Goal: Task Accomplishment & Management: Manage account settings

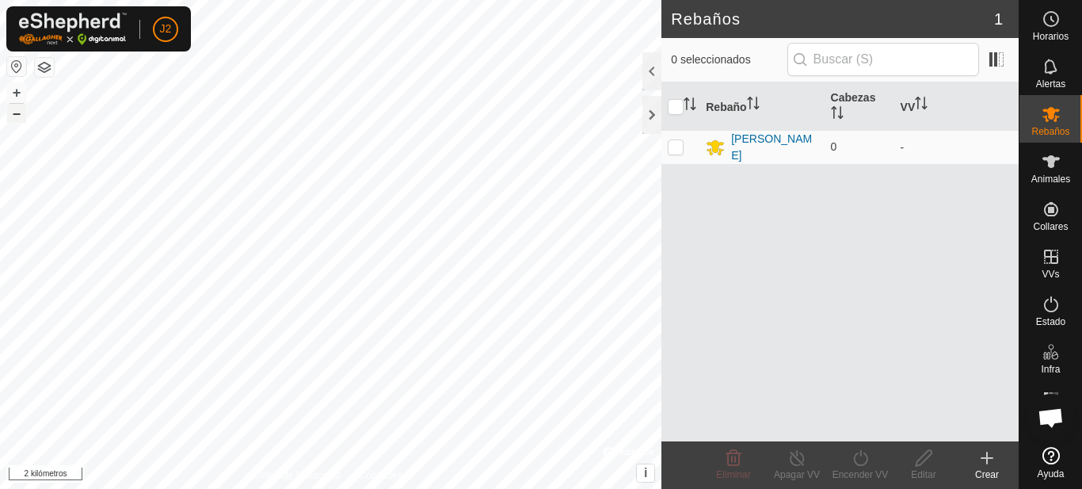
click at [18, 118] on font "–" at bounding box center [17, 113] width 8 height 17
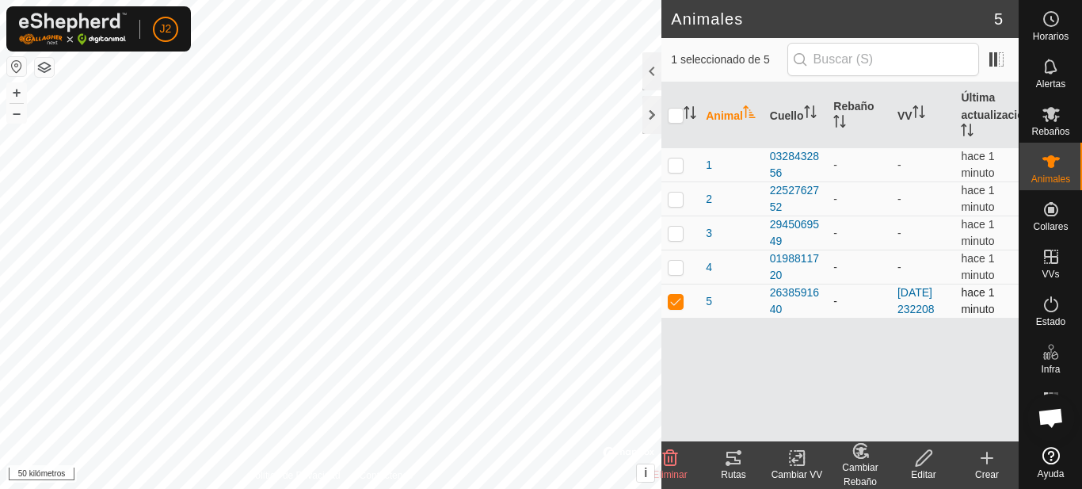
click at [673, 307] on p-checkbox at bounding box center [676, 301] width 16 height 13
checkbox input "false"
click at [726, 115] on font "Animal" at bounding box center [724, 115] width 37 height 13
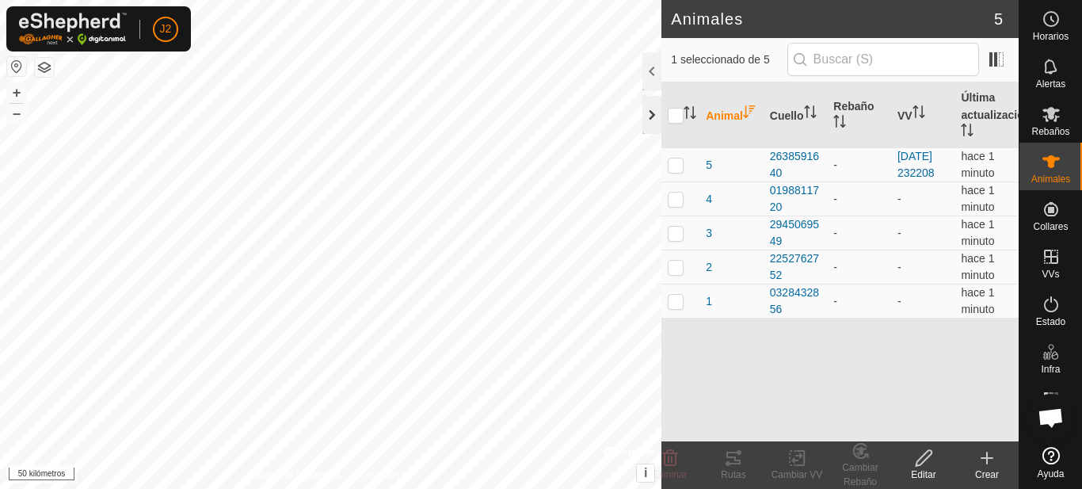
click at [657, 112] on div at bounding box center [652, 115] width 19 height 38
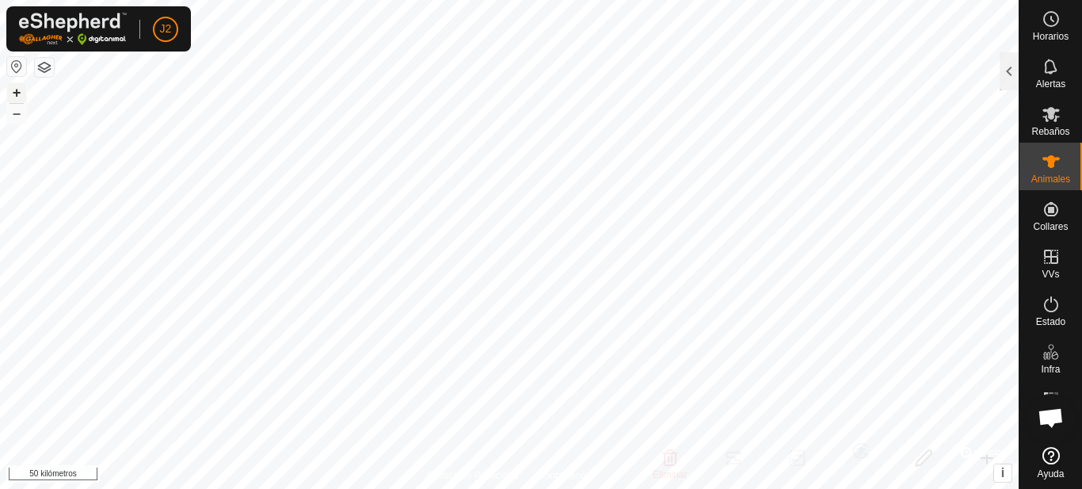
click at [8, 91] on button "+" at bounding box center [16, 92] width 19 height 19
click at [23, 93] on button "+" at bounding box center [16, 92] width 19 height 19
click at [22, 93] on button "+" at bounding box center [16, 92] width 19 height 19
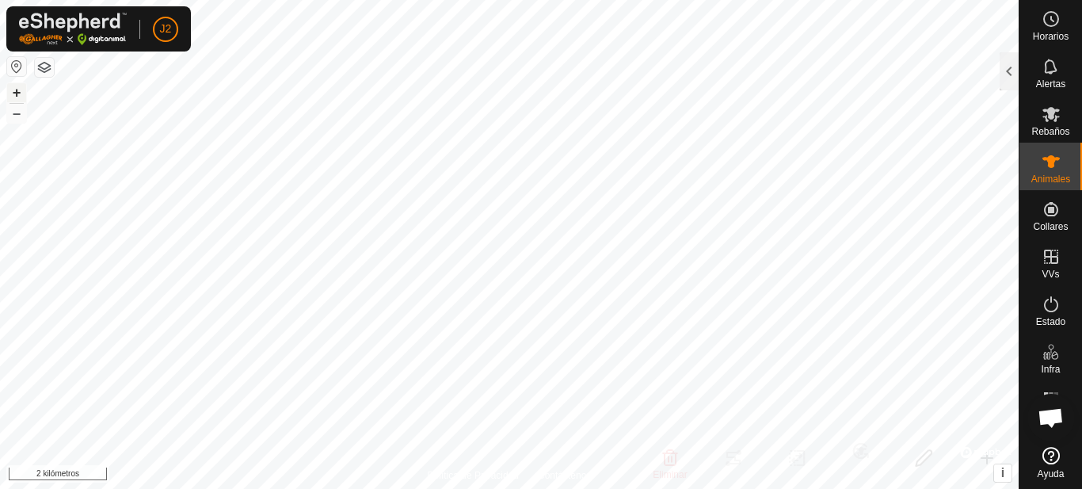
click at [670, 186] on div "5 2638591640 - 2025-10-10 232208 + – ⇧ i © Mapbox , © OpenStreetMap , Mejorar e…" at bounding box center [509, 244] width 1019 height 489
click at [19, 93] on font "+" at bounding box center [17, 92] width 9 height 17
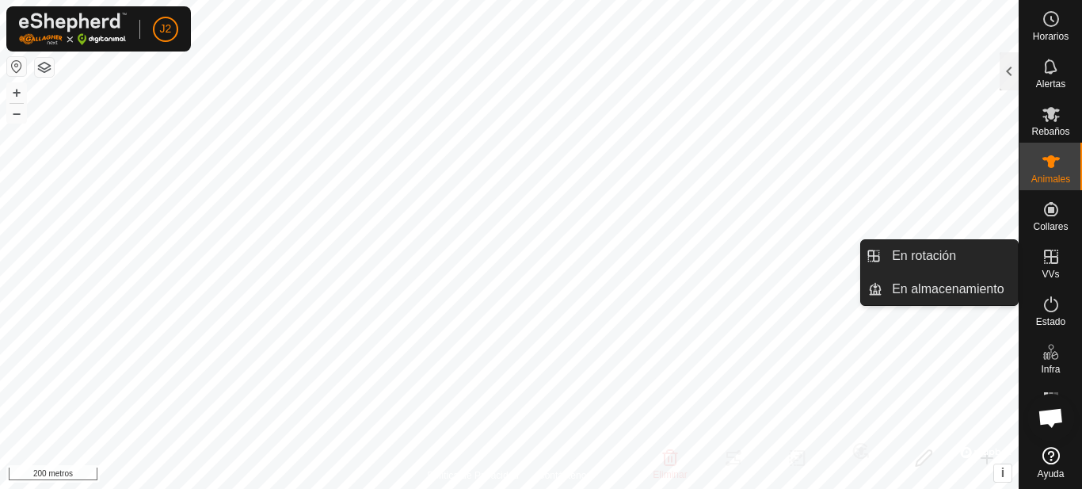
click at [973, 261] on link "En rotación" at bounding box center [950, 256] width 135 height 32
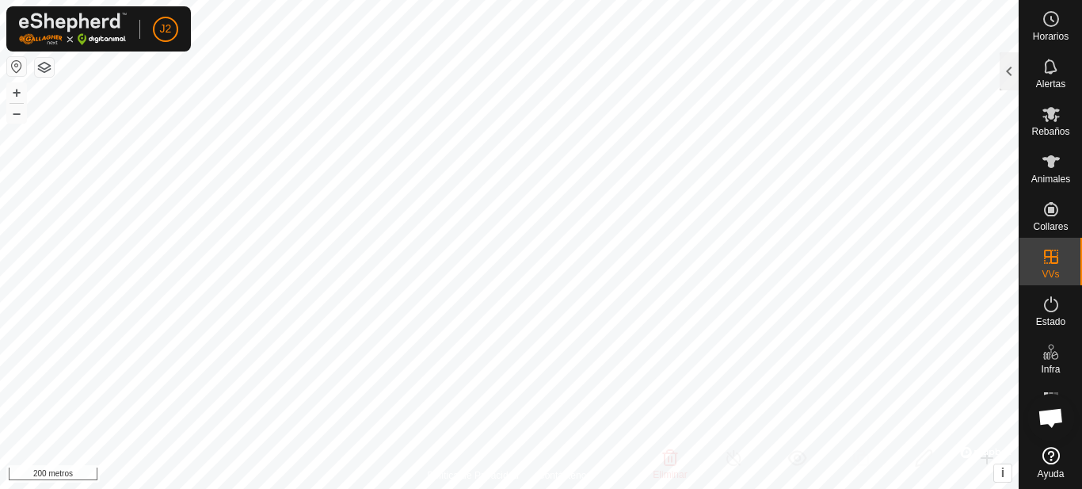
checkbox input "true"
click at [1056, 164] on icon at bounding box center [1051, 161] width 19 height 19
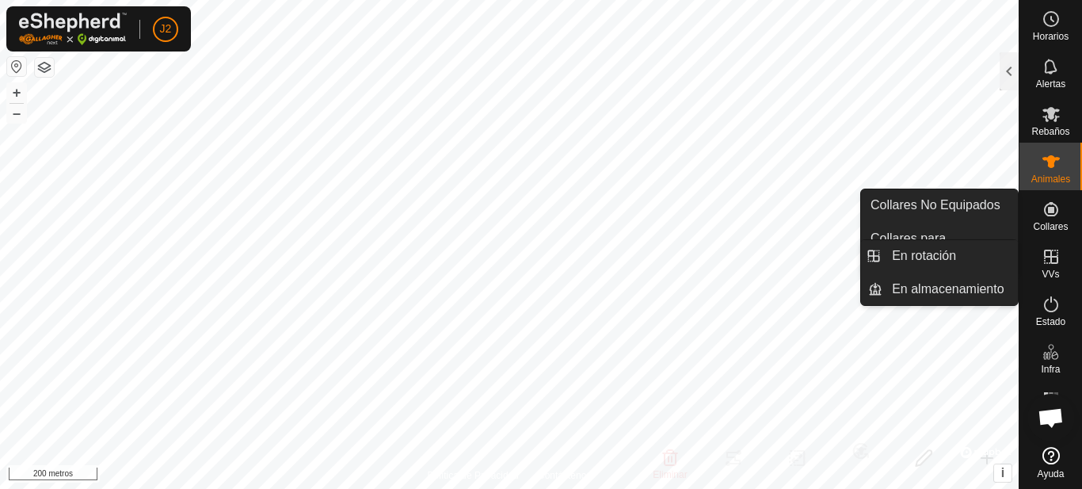
click at [1048, 264] on icon at bounding box center [1051, 256] width 19 height 19
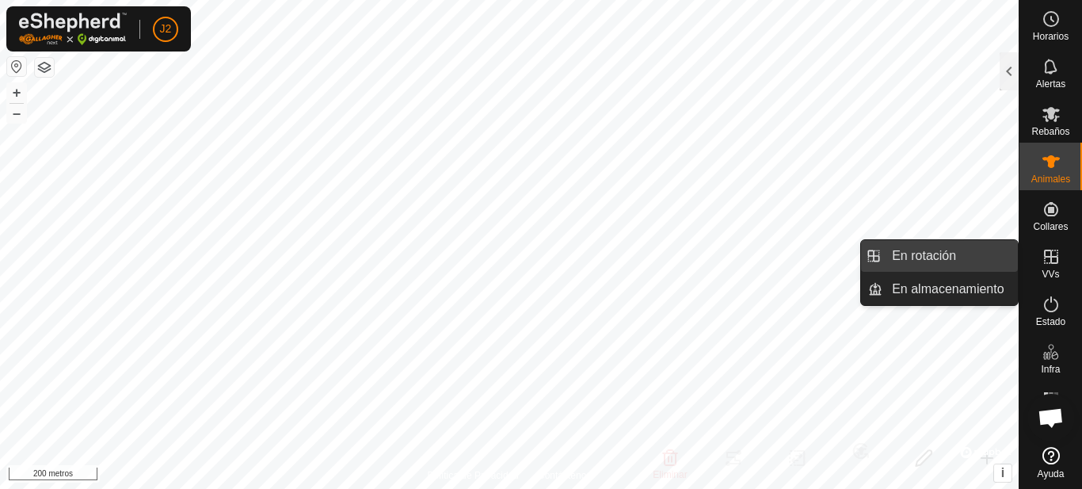
click at [957, 258] on link "En rotación" at bounding box center [950, 256] width 135 height 32
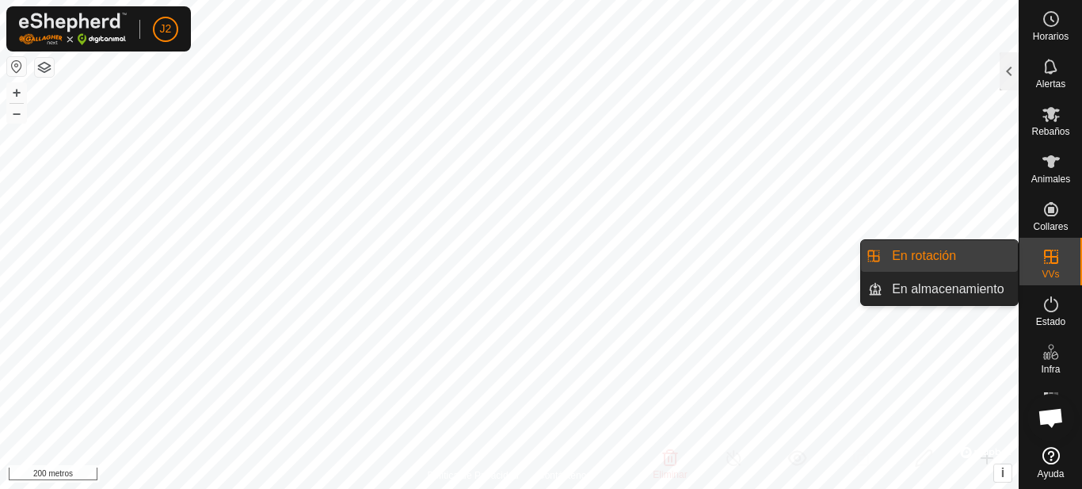
click at [957, 258] on link "En rotación" at bounding box center [950, 256] width 135 height 32
click at [1062, 264] on es-virtualpaddocks-svg-icon at bounding box center [1051, 256] width 29 height 25
click at [986, 254] on link "En rotación" at bounding box center [950, 256] width 135 height 32
click at [916, 250] on link "En rotación" at bounding box center [950, 256] width 135 height 32
click at [940, 254] on link "En rotación" at bounding box center [950, 256] width 135 height 32
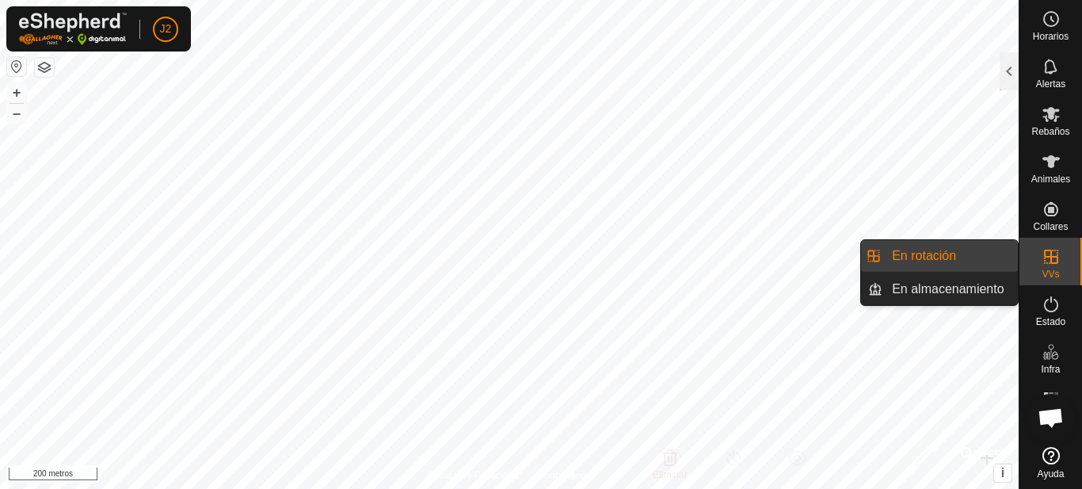
click at [940, 254] on link "En rotación" at bounding box center [950, 256] width 135 height 32
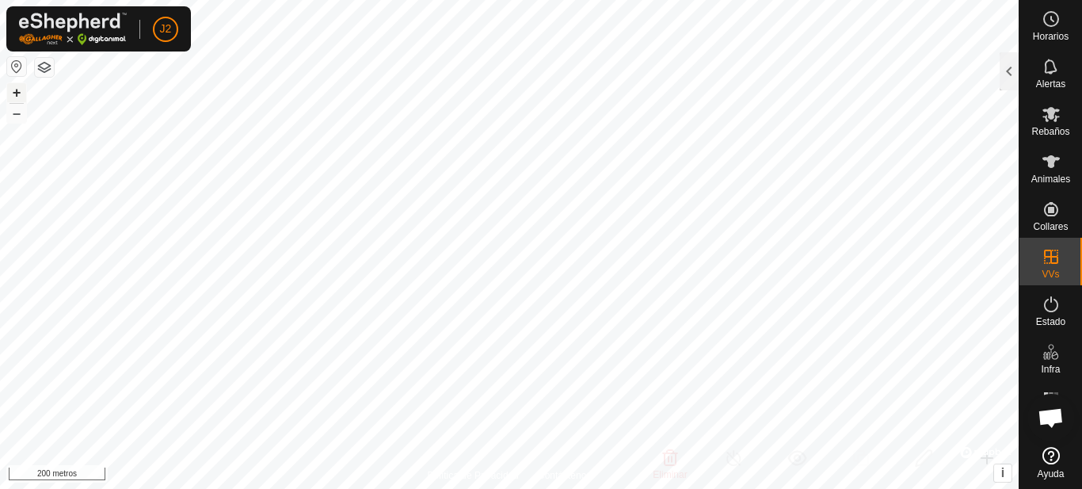
click at [22, 89] on button "+" at bounding box center [16, 92] width 19 height 19
click at [491, 468] on div "Política de Privacidad Contáctenos 4 0198811720 - - + – ⇧ i © Mapbox , © OpenSt…" at bounding box center [509, 244] width 1019 height 489
click at [1056, 117] on icon at bounding box center [1051, 114] width 17 height 15
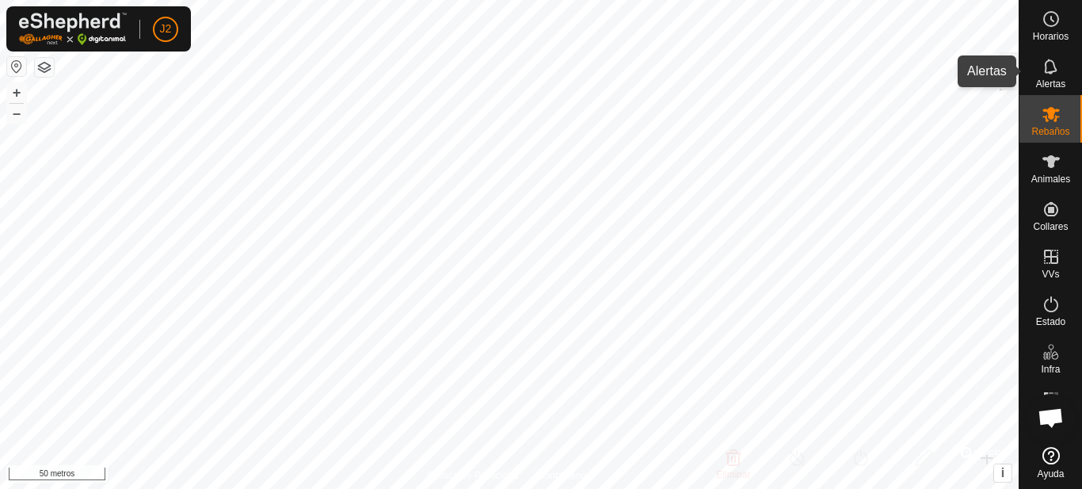
click at [1023, 75] on div "Alertas" at bounding box center [1051, 72] width 63 height 48
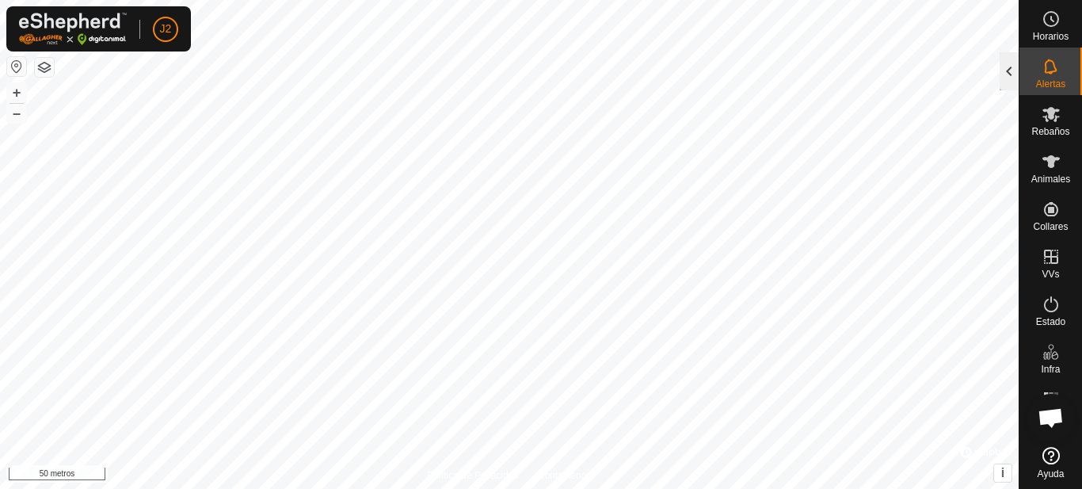
click at [1008, 75] on div at bounding box center [1009, 71] width 19 height 38
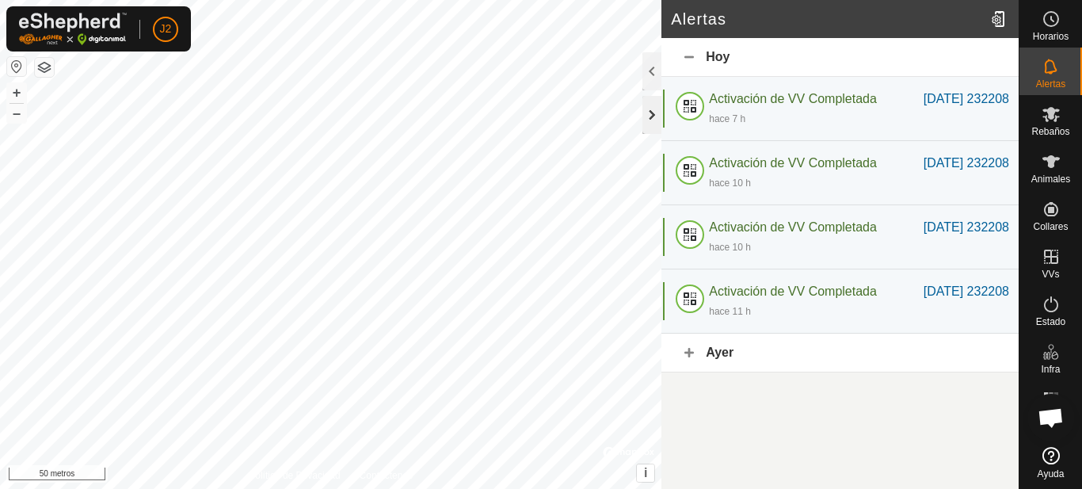
click at [643, 108] on div at bounding box center [652, 115] width 19 height 38
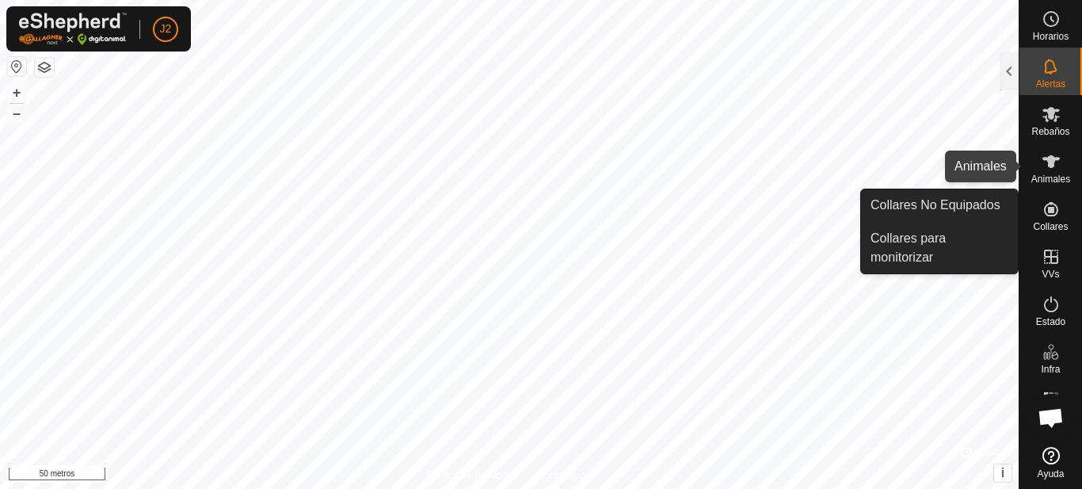
click at [1050, 160] on icon at bounding box center [1051, 161] width 17 height 13
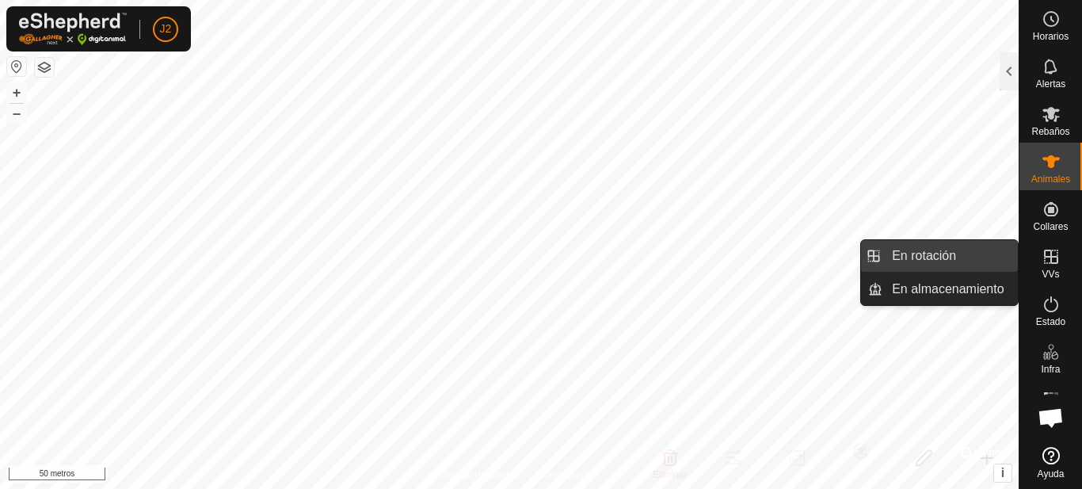
click at [967, 261] on link "En rotación" at bounding box center [950, 256] width 135 height 32
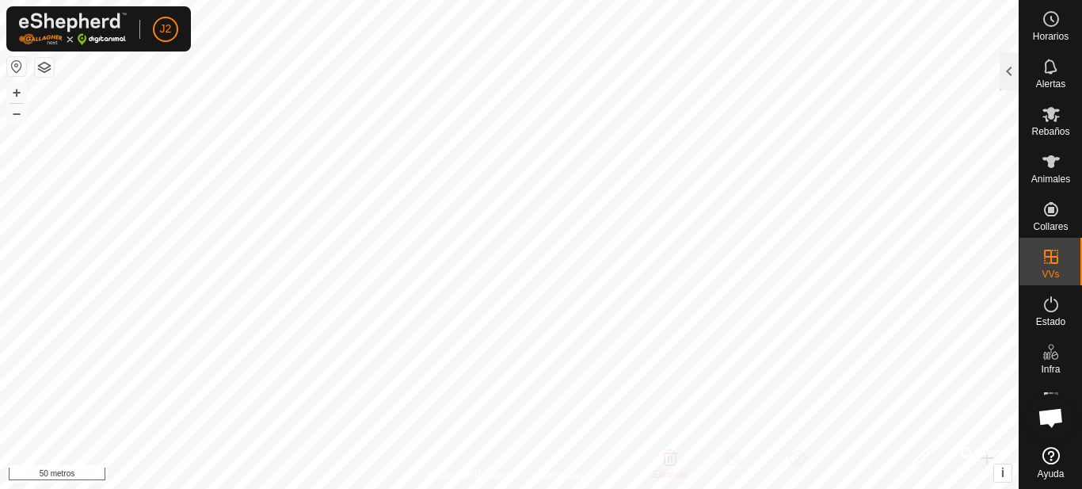
checkbox input "true"
click at [49, 67] on button "button" at bounding box center [44, 67] width 19 height 19
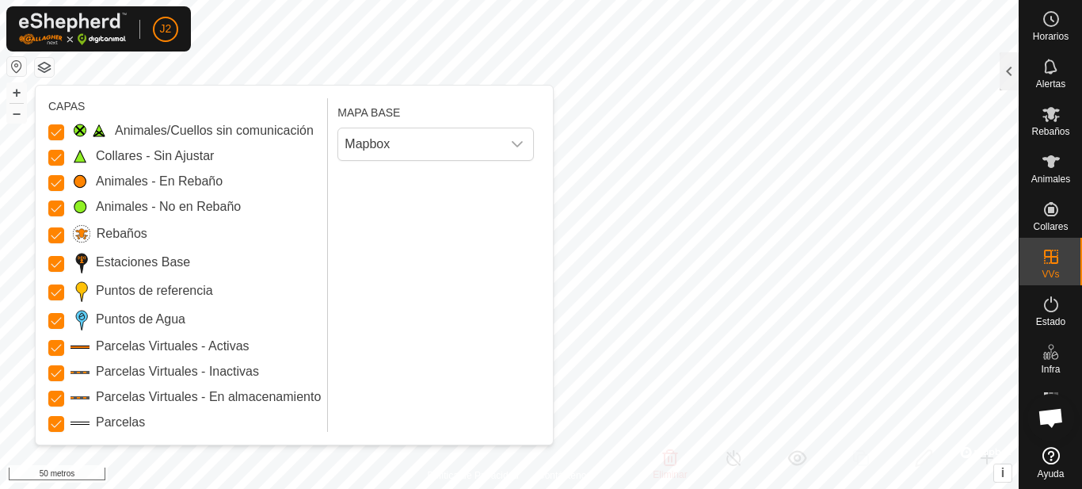
click at [49, 67] on button "button" at bounding box center [44, 67] width 19 height 19
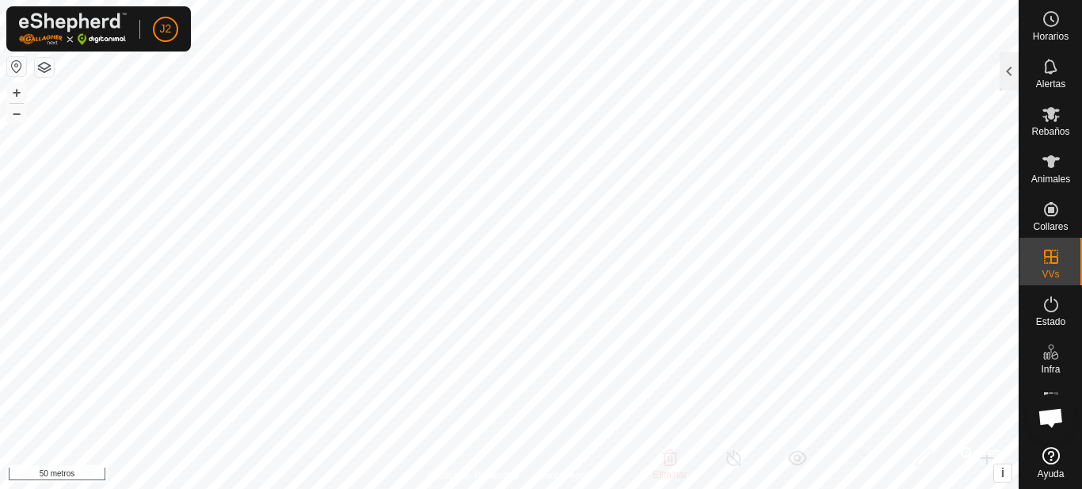
click at [49, 67] on button "button" at bounding box center [44, 67] width 19 height 19
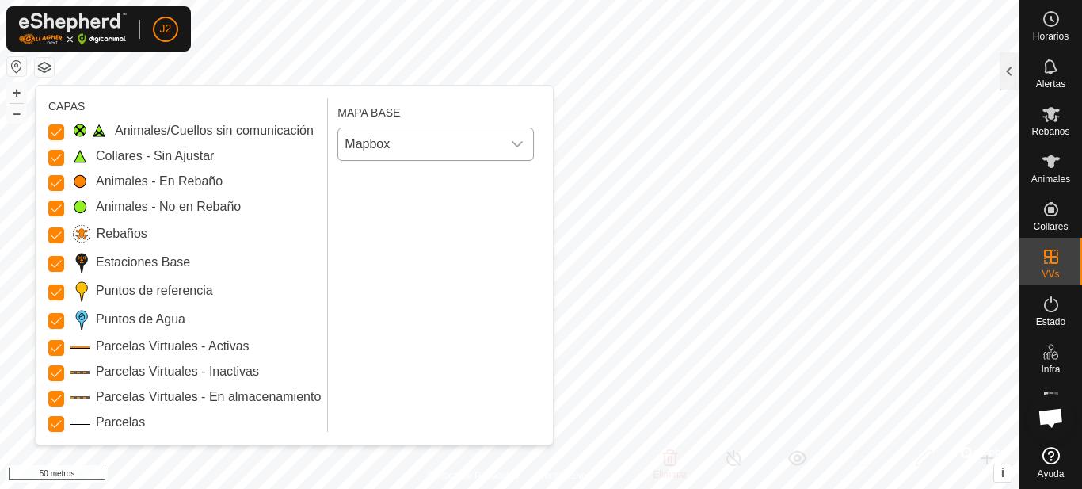
click at [513, 150] on icon "disparador desplegable" at bounding box center [517, 144] width 13 height 13
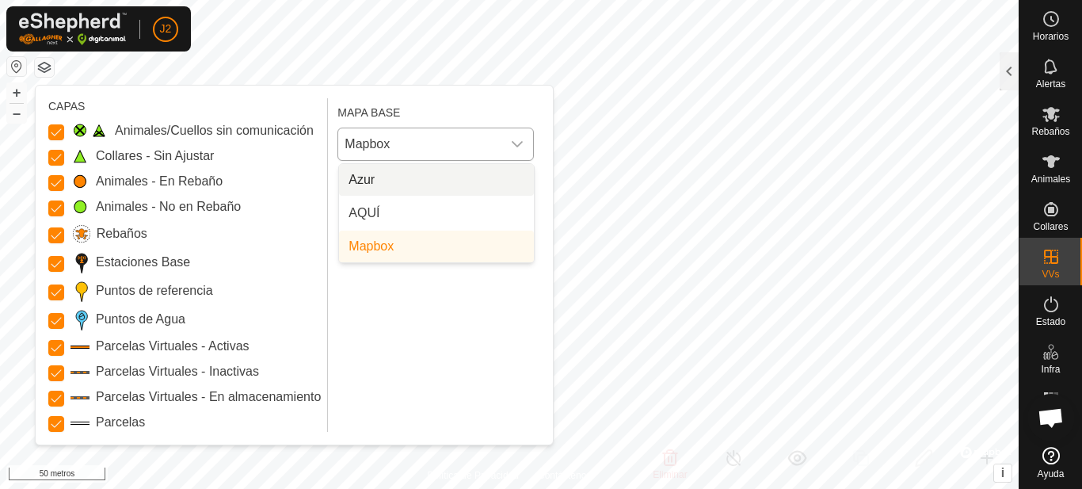
click at [513, 150] on icon "disparador desplegable" at bounding box center [517, 144] width 13 height 13
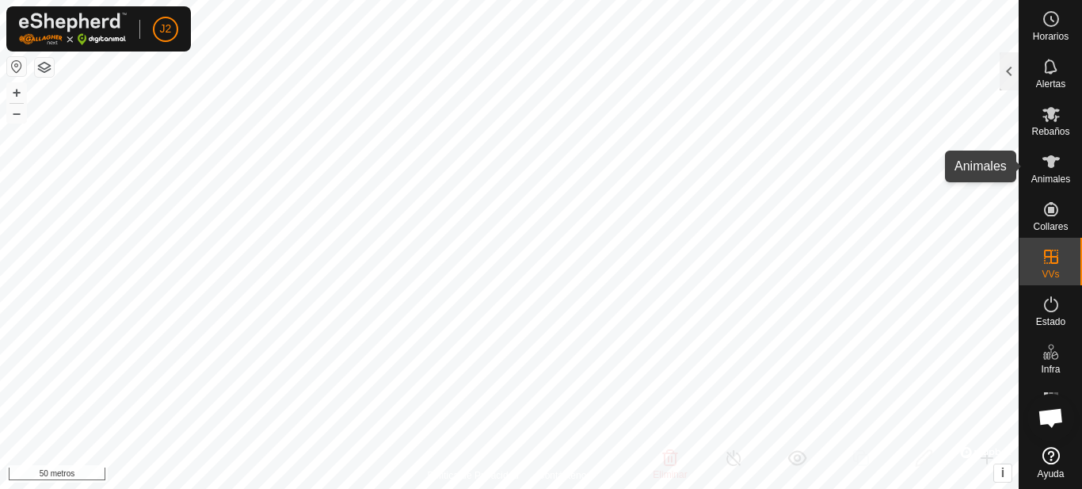
click at [1051, 176] on font "Animales" at bounding box center [1051, 179] width 39 height 11
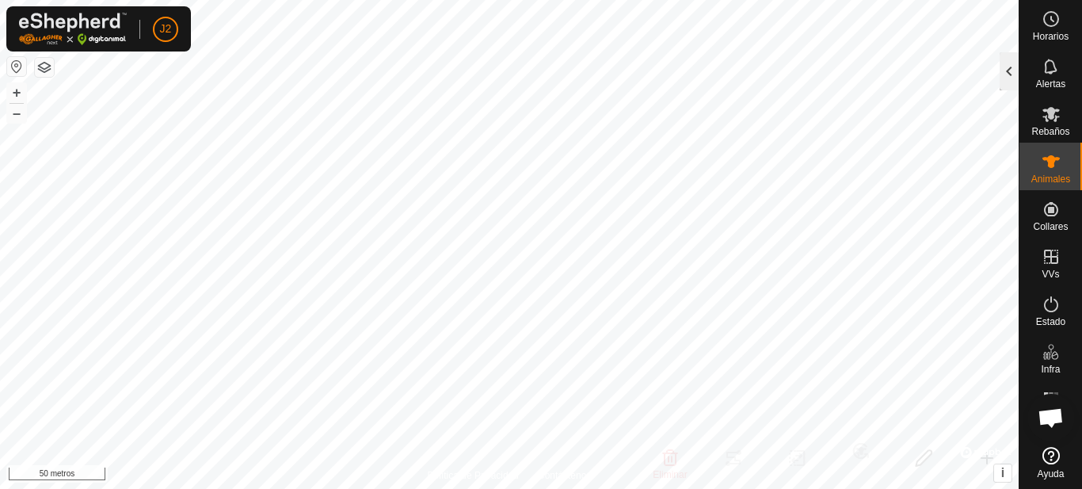
click at [1009, 74] on div at bounding box center [1009, 71] width 19 height 38
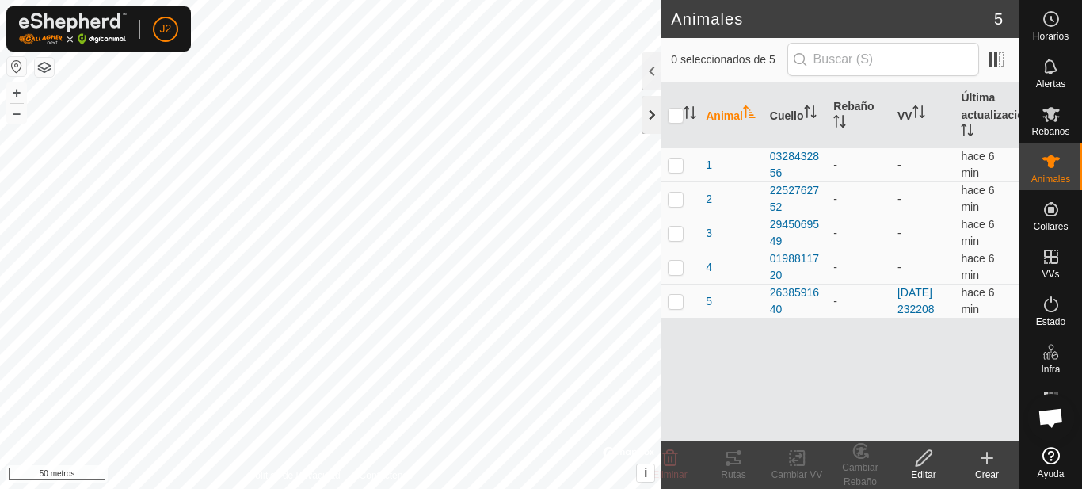
click at [653, 116] on div at bounding box center [652, 115] width 19 height 38
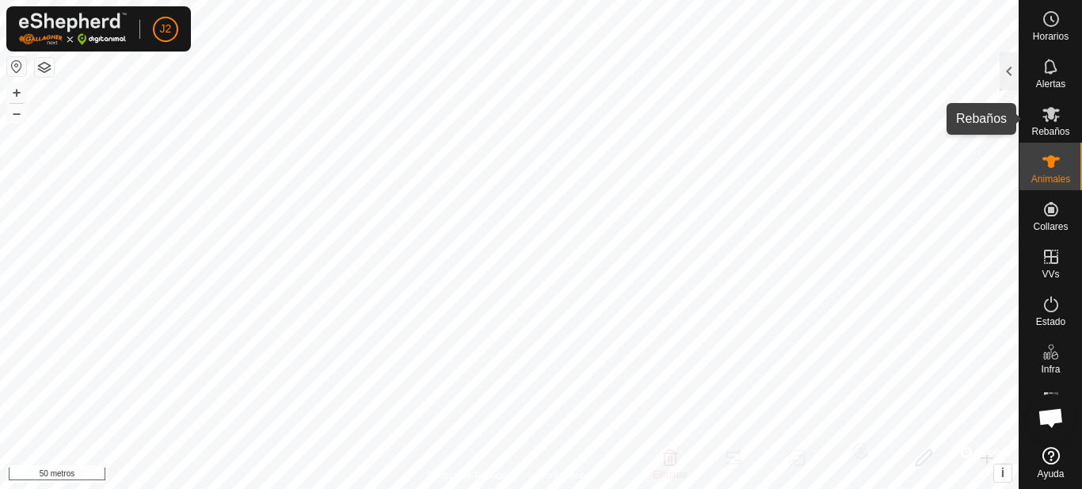
click at [1047, 116] on icon at bounding box center [1051, 114] width 17 height 15
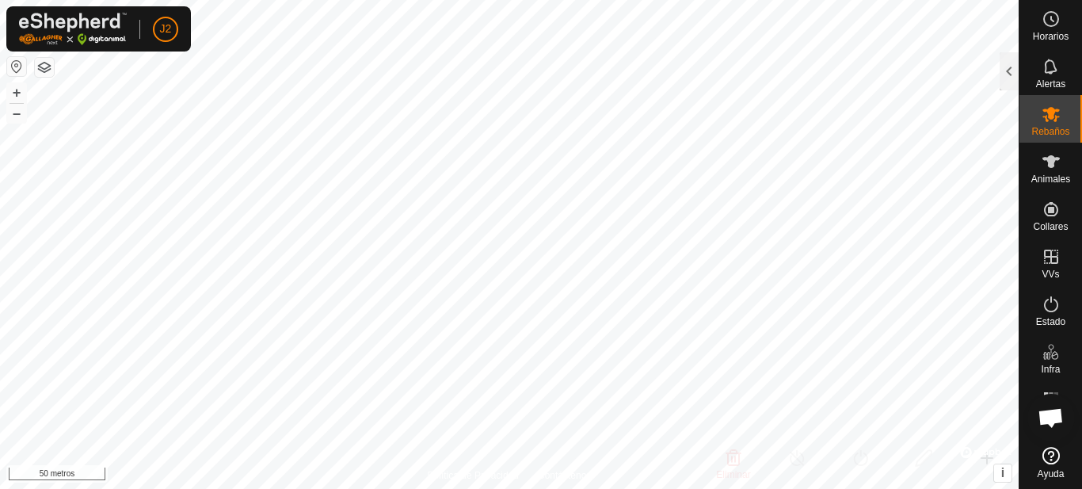
click at [1047, 116] on icon at bounding box center [1051, 114] width 17 height 15
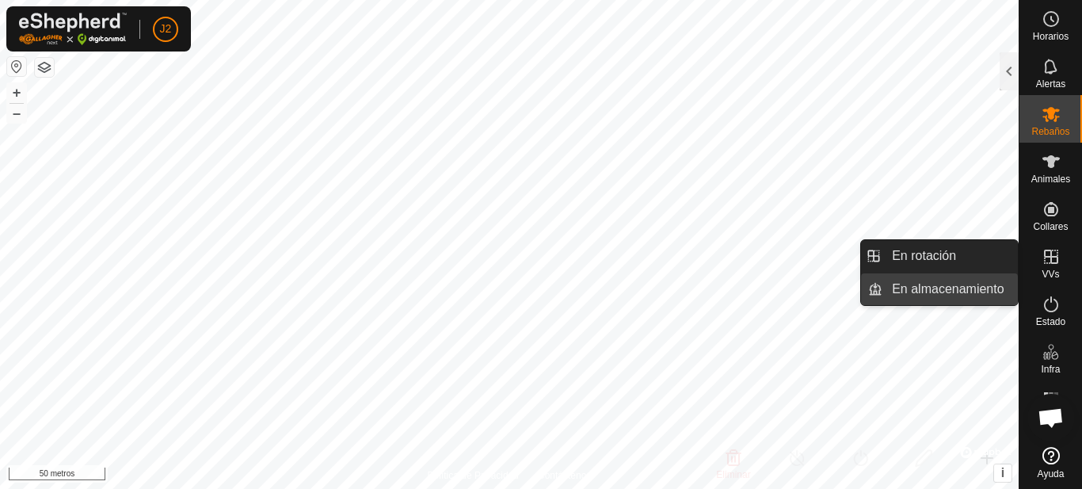
click at [985, 289] on link "En almacenamiento" at bounding box center [950, 289] width 135 height 32
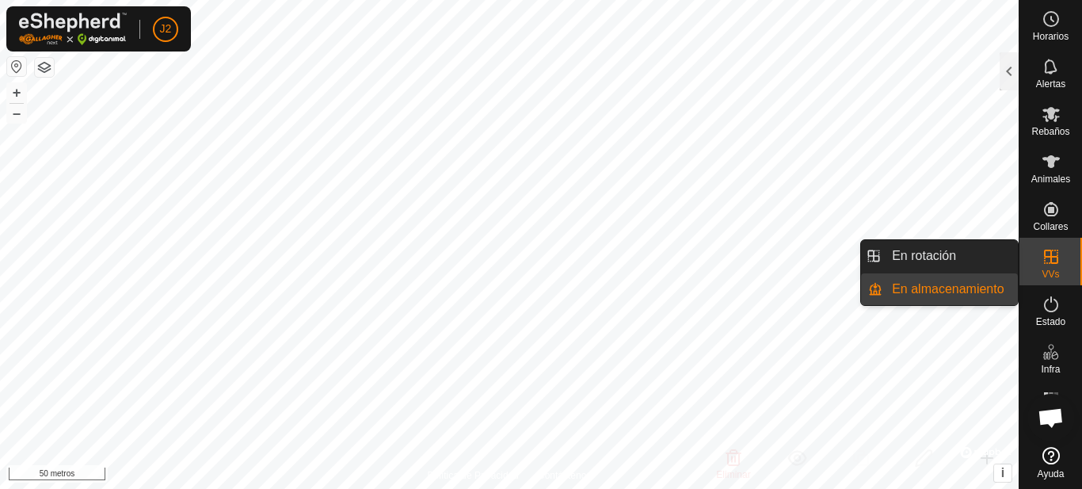
click at [985, 289] on link "En almacenamiento" at bounding box center [950, 289] width 135 height 32
click at [960, 257] on link "En rotación" at bounding box center [950, 256] width 135 height 32
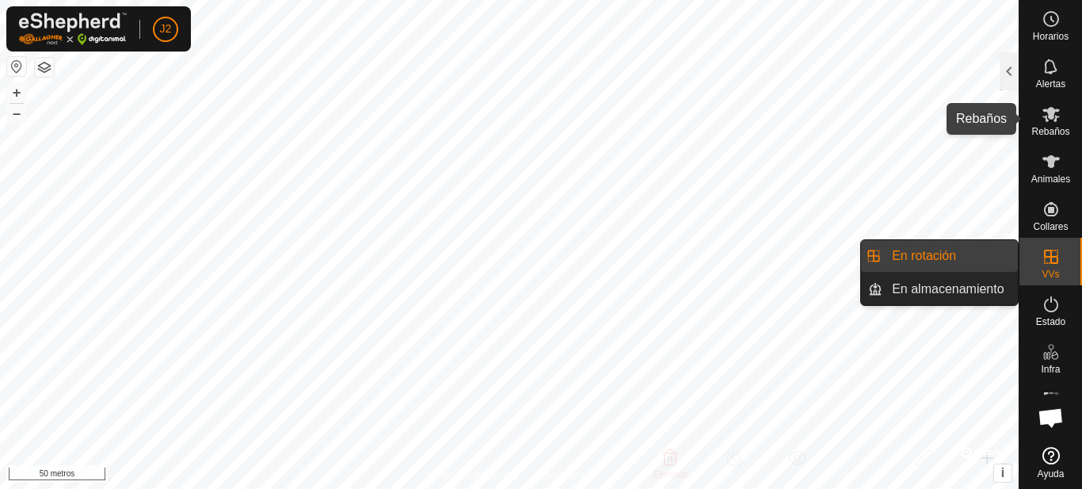
click at [1038, 128] on font "Rebaños" at bounding box center [1051, 131] width 38 height 11
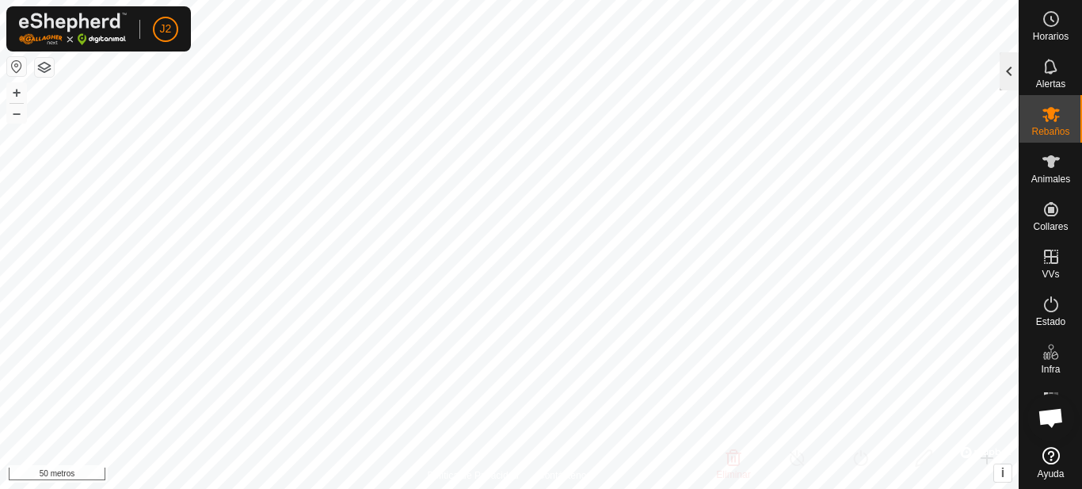
click at [1010, 63] on div at bounding box center [1009, 71] width 19 height 38
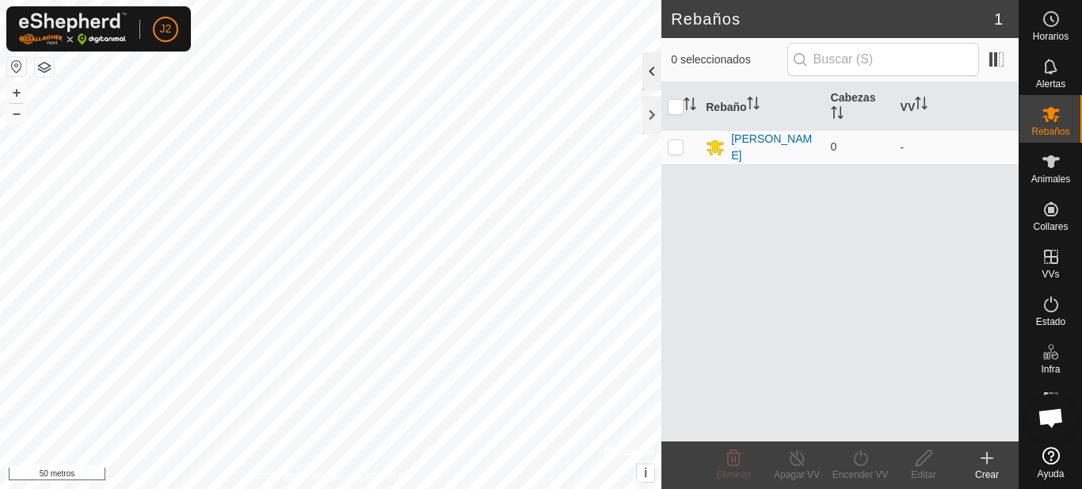
click at [653, 71] on div at bounding box center [652, 71] width 19 height 38
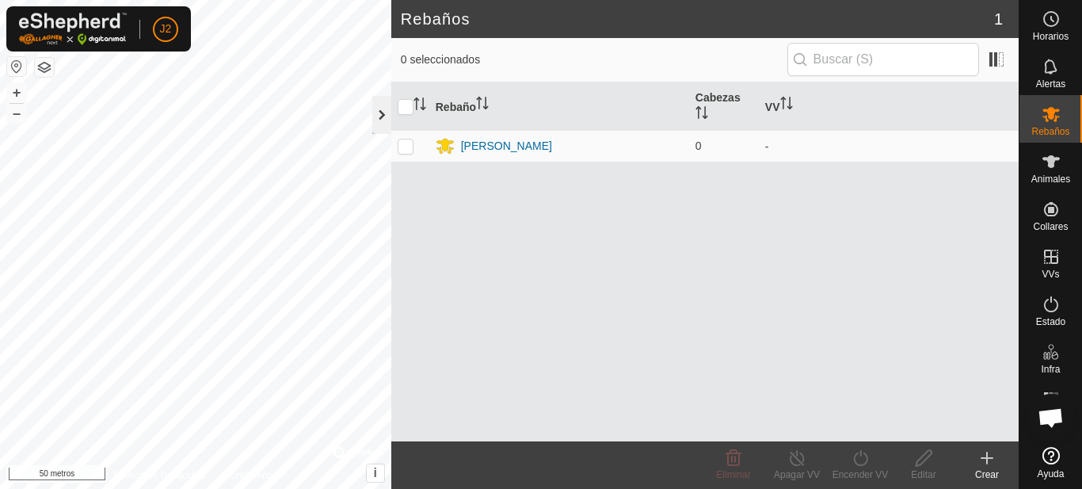
click at [376, 116] on div at bounding box center [381, 115] width 19 height 38
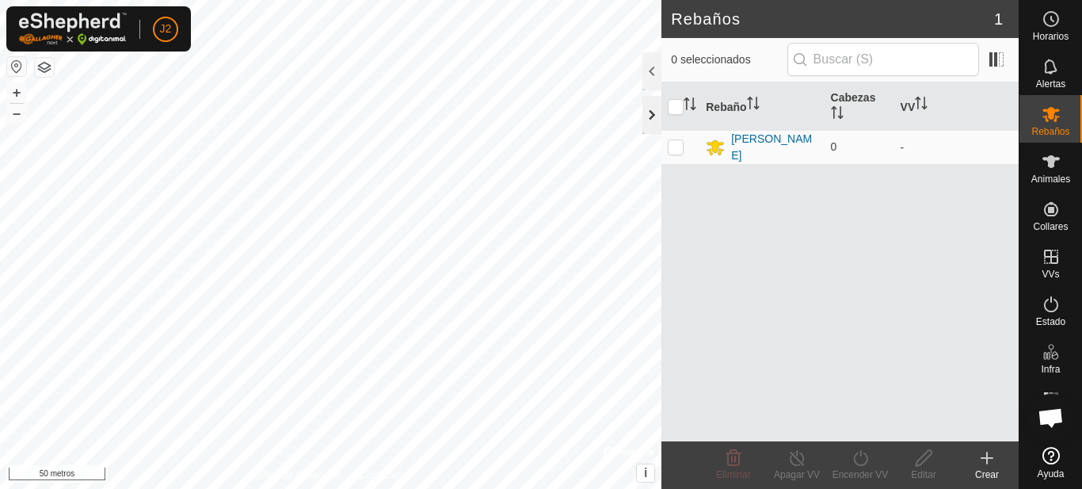
click at [647, 116] on div at bounding box center [652, 115] width 19 height 38
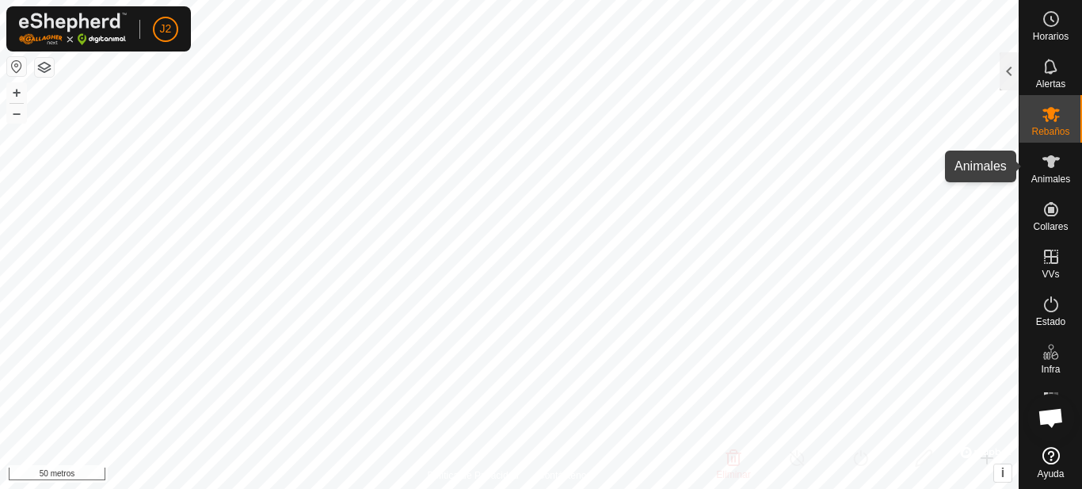
click at [1047, 167] on icon at bounding box center [1051, 161] width 19 height 19
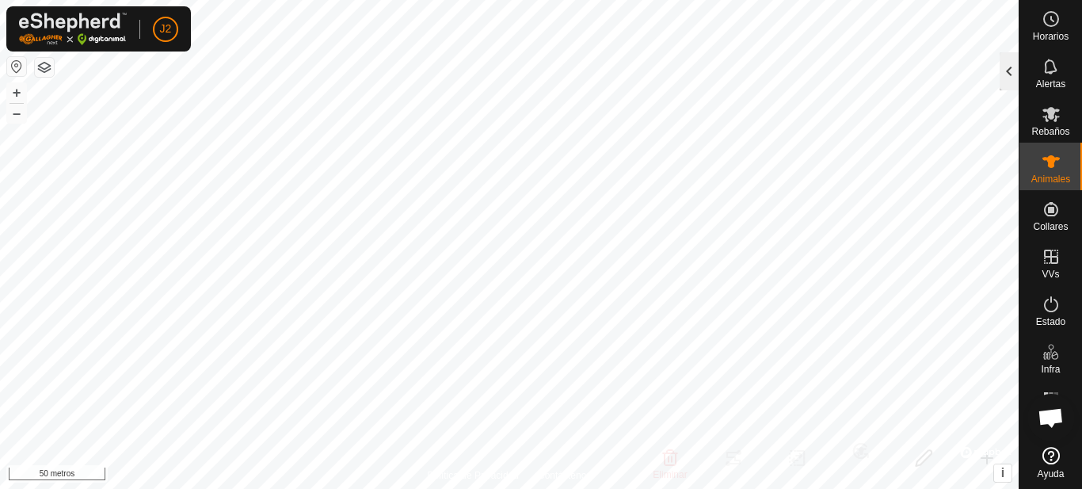
click at [1010, 72] on div at bounding box center [1009, 71] width 19 height 38
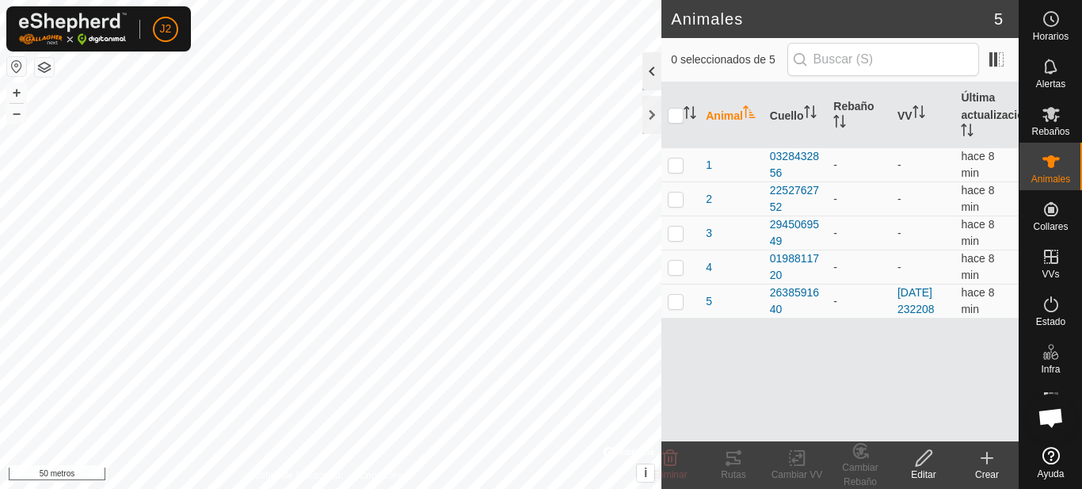
click at [650, 58] on div at bounding box center [652, 71] width 19 height 38
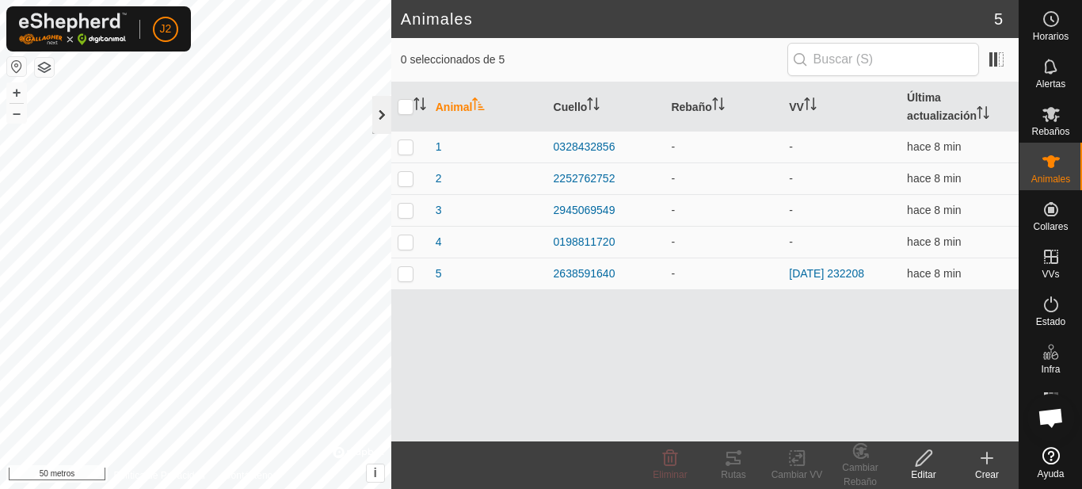
click at [380, 110] on div at bounding box center [381, 115] width 19 height 38
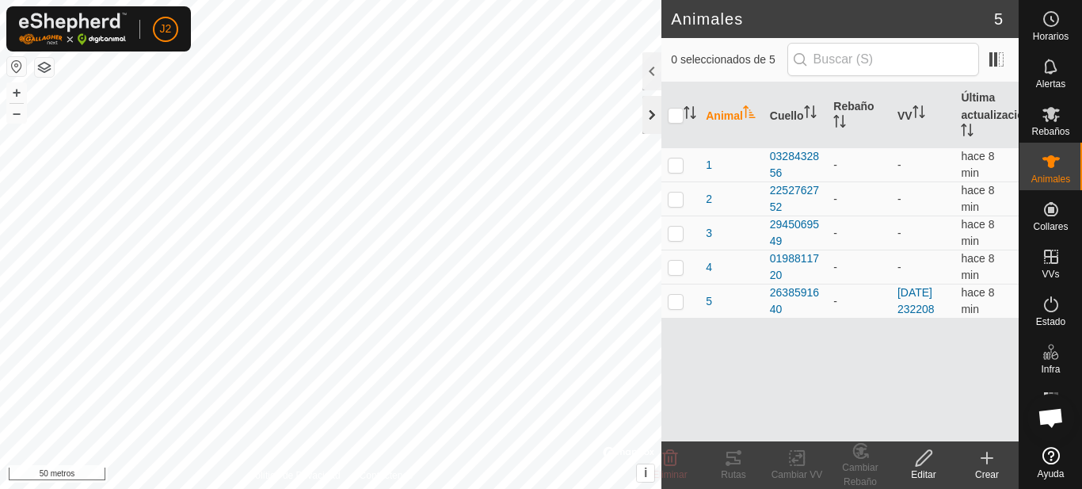
click at [643, 109] on div at bounding box center [652, 115] width 19 height 38
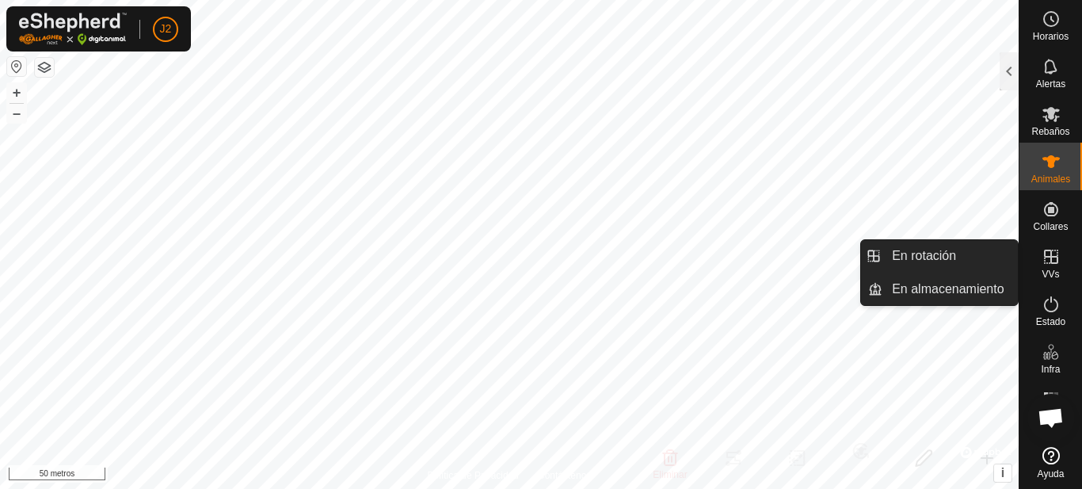
click at [1052, 248] on icon at bounding box center [1051, 256] width 19 height 19
click at [967, 247] on link "En rotación" at bounding box center [950, 256] width 135 height 32
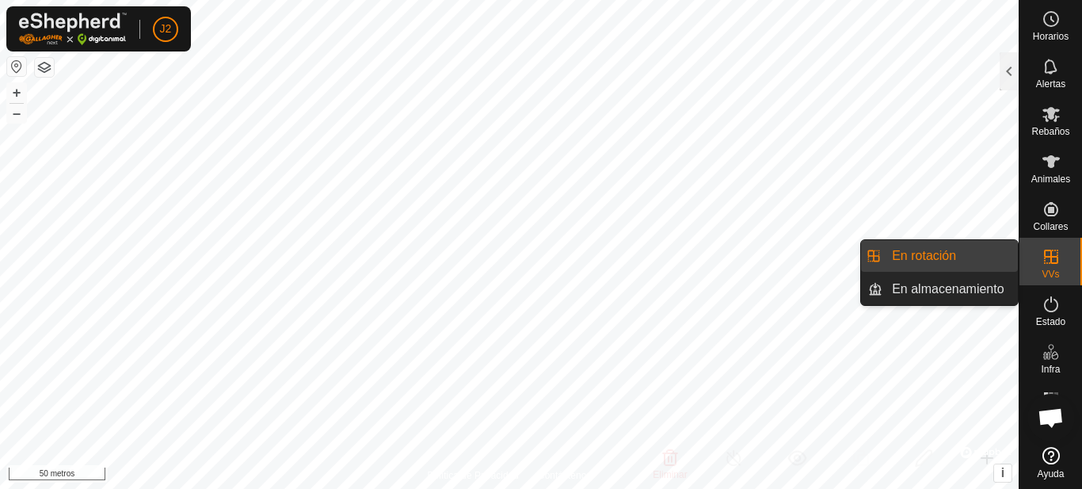
click at [954, 250] on link "En rotación" at bounding box center [950, 256] width 135 height 32
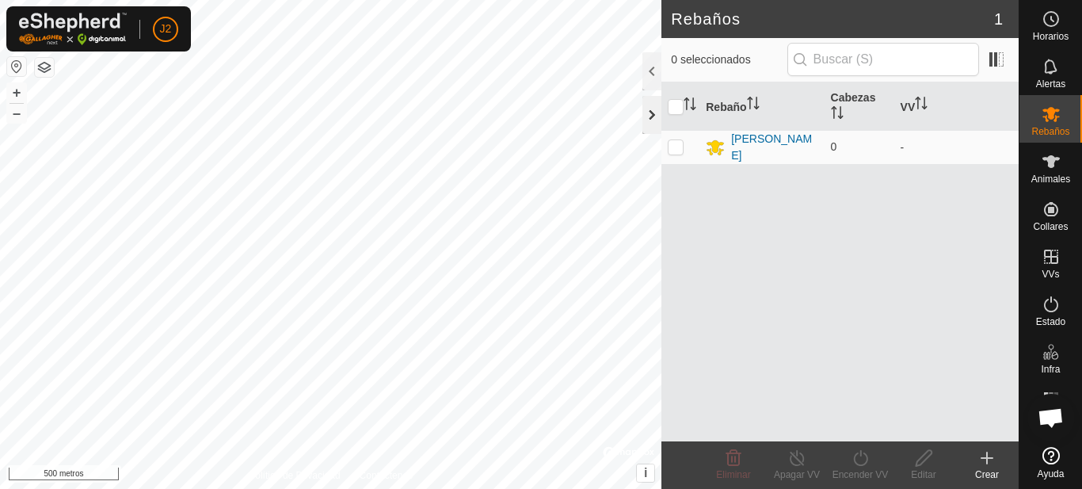
click at [658, 114] on div at bounding box center [652, 115] width 19 height 38
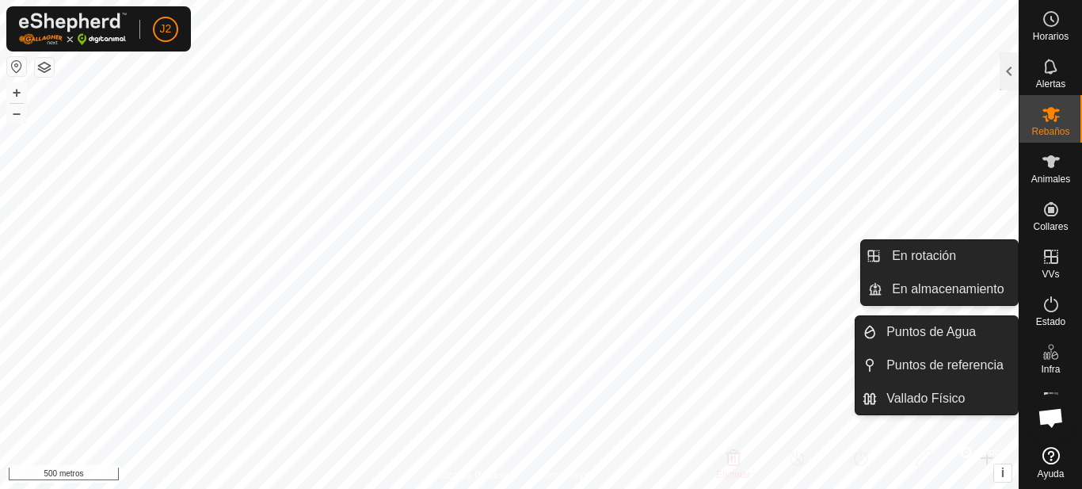
click at [1054, 272] on font "VVs" at bounding box center [1050, 274] width 17 height 11
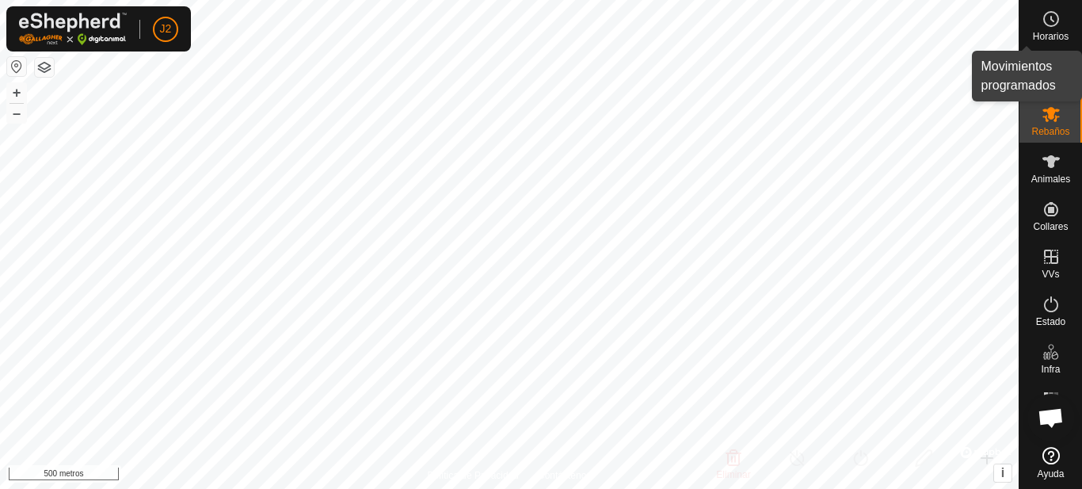
click at [1043, 36] on font "Horarios" at bounding box center [1051, 36] width 36 height 11
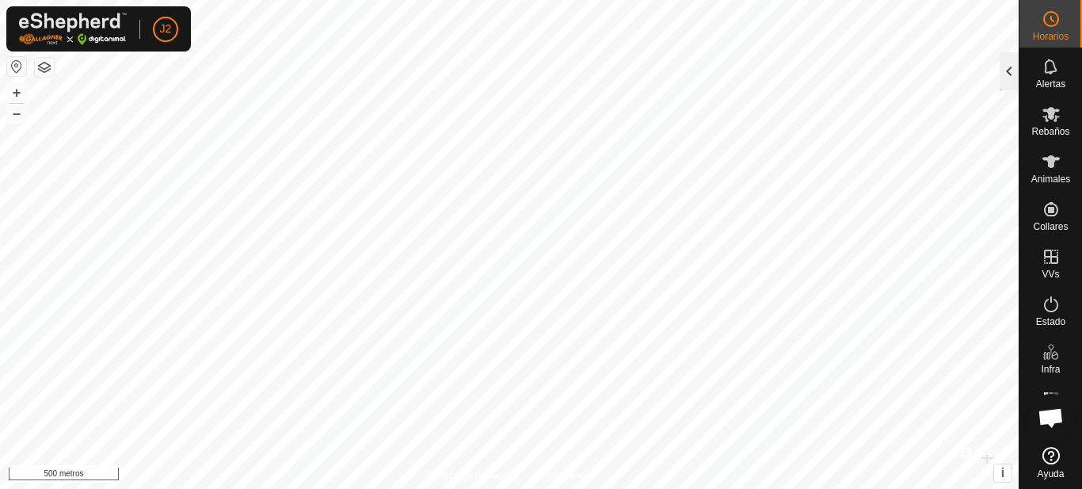
click at [1006, 76] on div at bounding box center [1009, 71] width 19 height 38
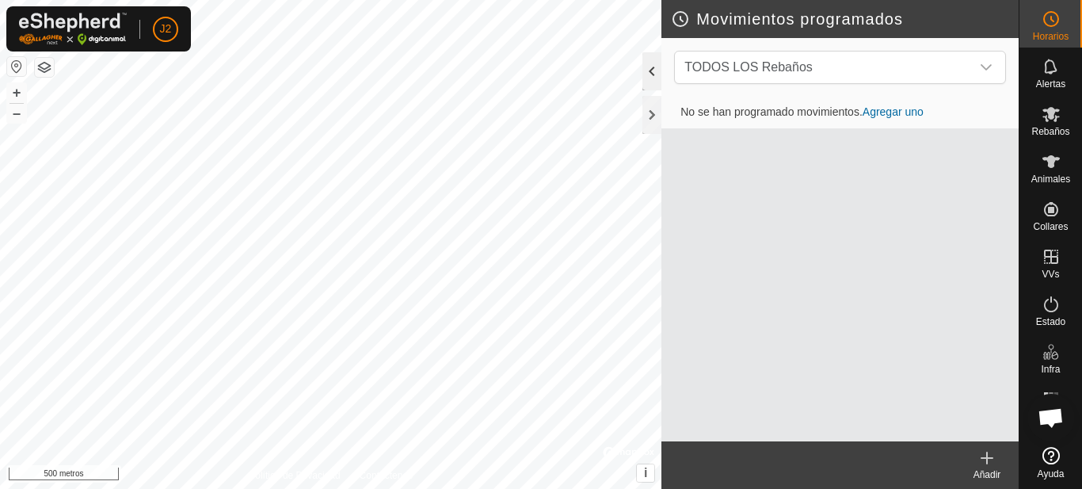
click at [650, 67] on div at bounding box center [652, 71] width 19 height 38
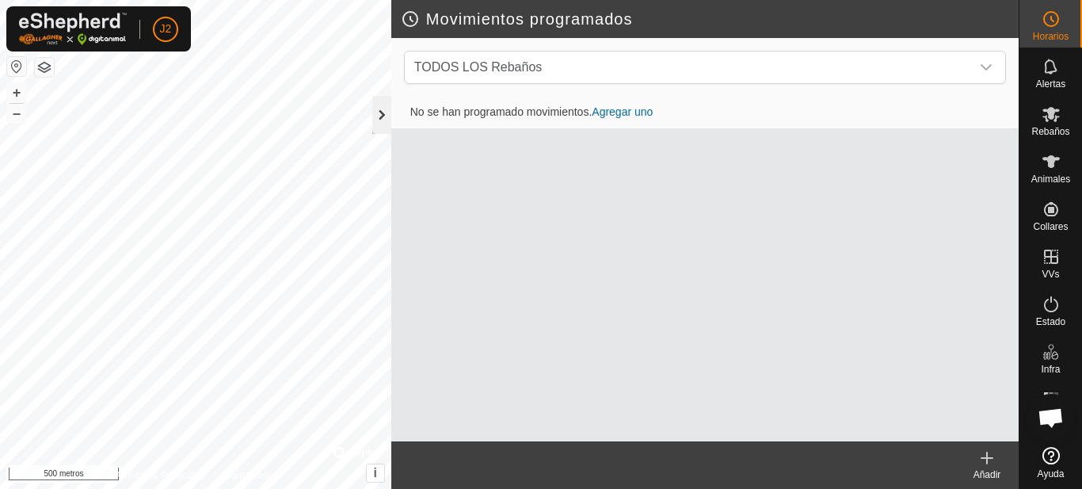
click at [380, 121] on div at bounding box center [381, 115] width 19 height 38
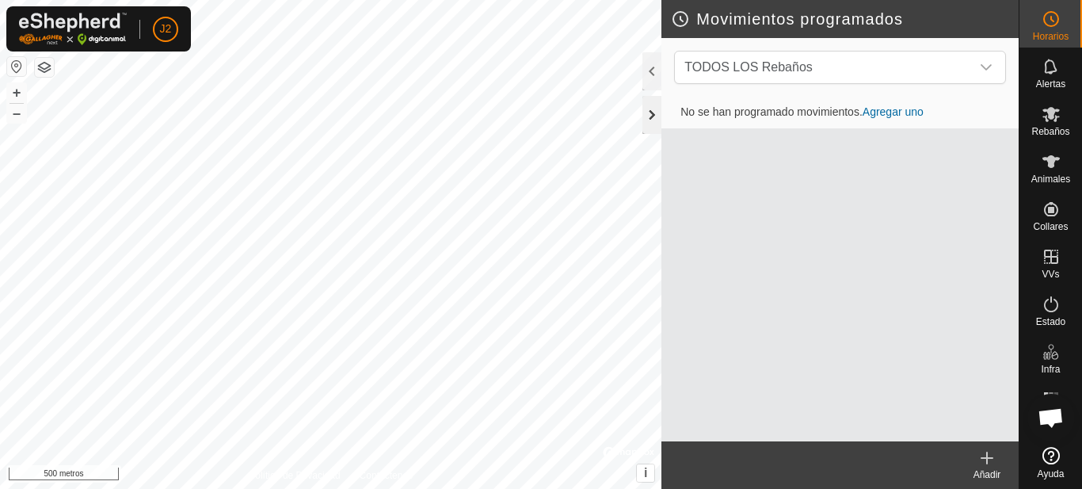
click at [654, 116] on div at bounding box center [652, 115] width 19 height 38
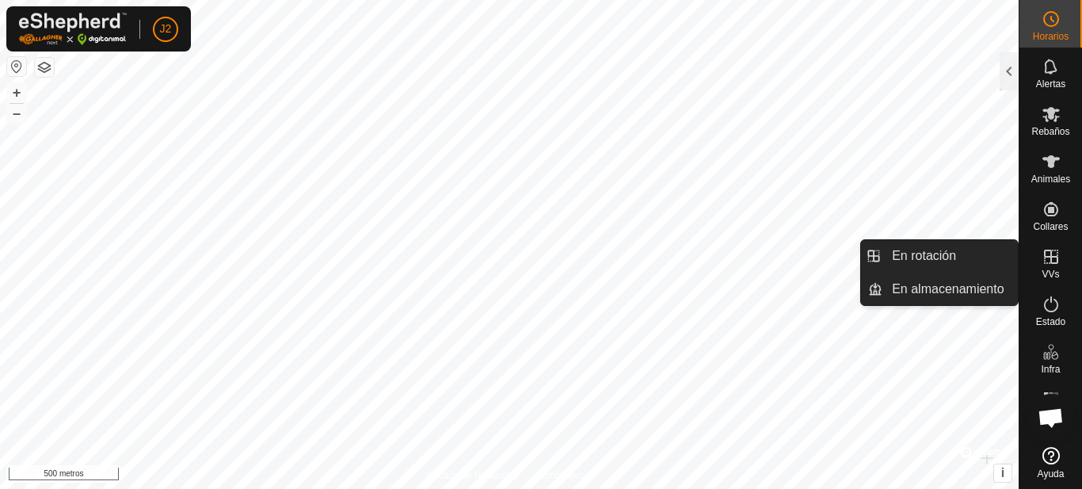
click at [1051, 249] on icon at bounding box center [1051, 256] width 19 height 19
click at [950, 247] on link "En rotación" at bounding box center [950, 256] width 135 height 32
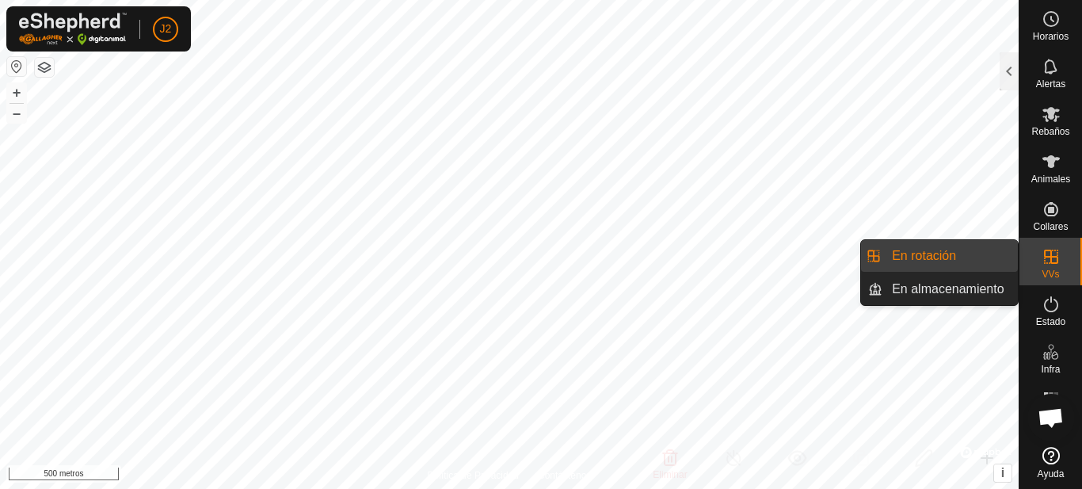
click at [927, 248] on link "En rotación" at bounding box center [950, 256] width 135 height 32
drag, startPoint x: 949, startPoint y: 247, endPoint x: 927, endPoint y: 248, distance: 22.2
click at [1019, 488] on p-menu "En rotación En almacenamiento En Rotación En Almacenamiento" at bounding box center [1019, 489] width 0 height 0
click at [929, 251] on link "En rotación" at bounding box center [950, 256] width 135 height 32
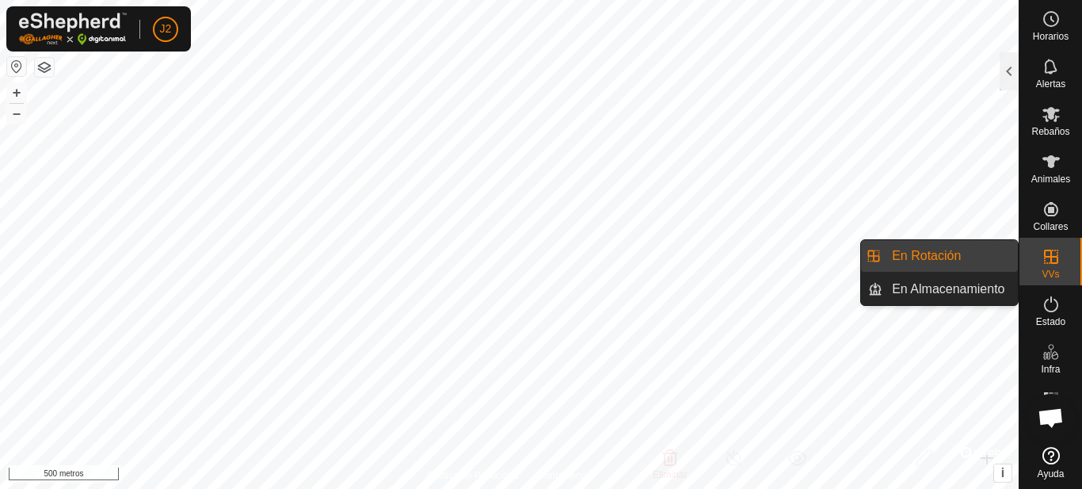
click at [1019, 488] on p-menu "En rotación En almacenamiento En Rotación En Almacenamiento" at bounding box center [1019, 489] width 0 height 0
click at [929, 251] on link "En Rotación" at bounding box center [950, 256] width 135 height 32
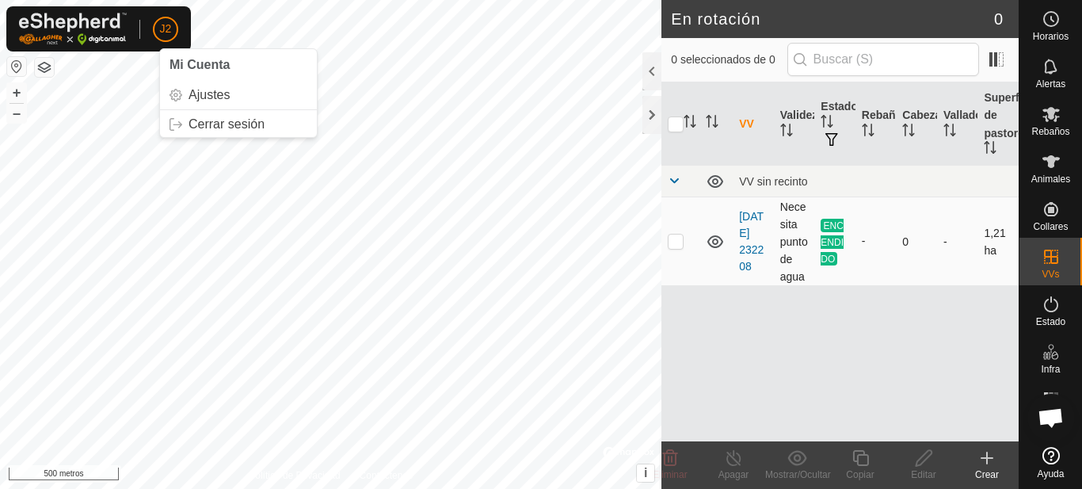
click at [679, 242] on p-checkbox at bounding box center [676, 241] width 16 height 13
checkbox input "true"
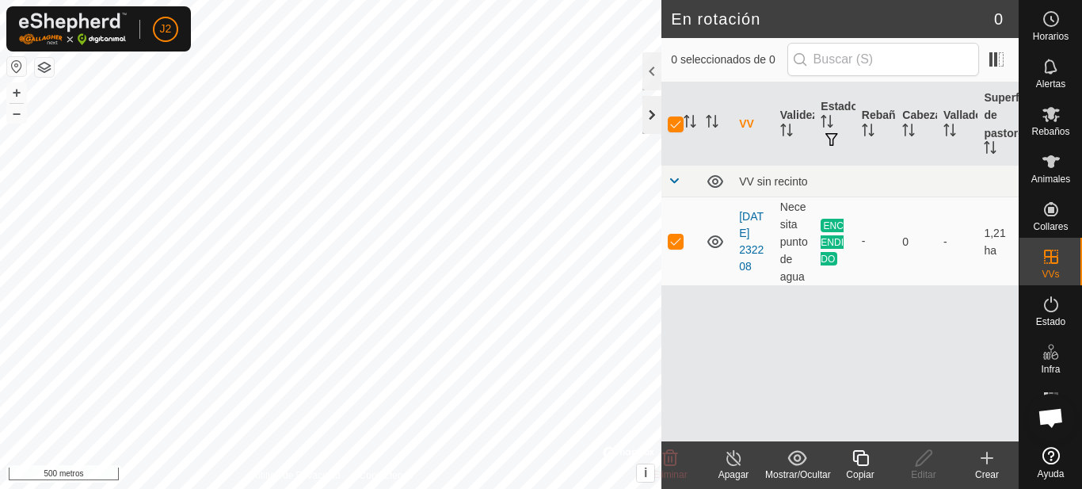
click at [658, 111] on div at bounding box center [652, 115] width 19 height 38
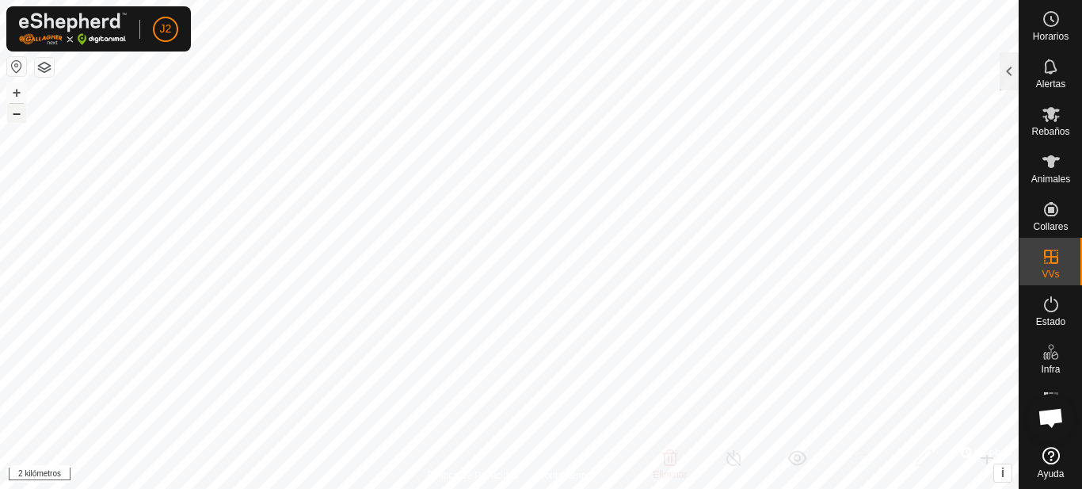
click at [19, 112] on font "–" at bounding box center [17, 113] width 8 height 17
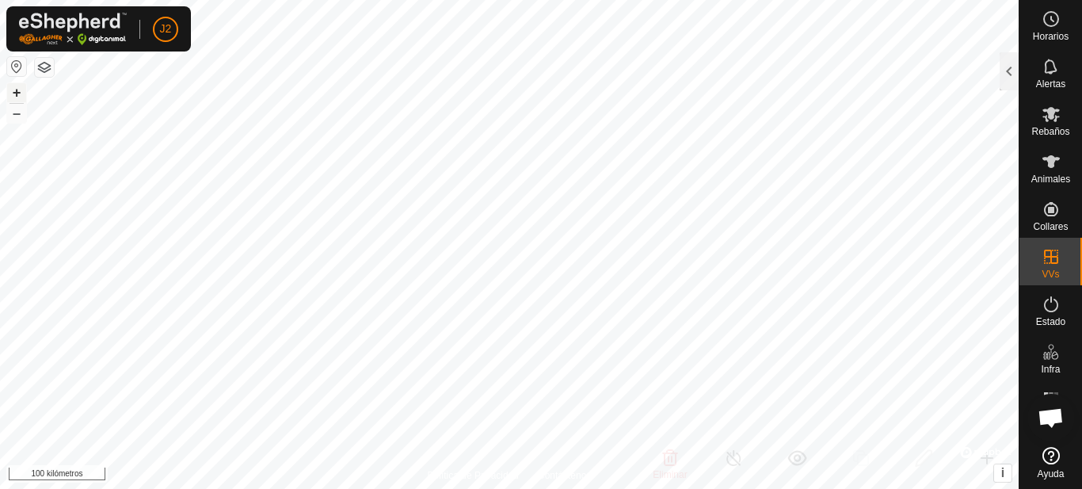
click at [19, 92] on font "+" at bounding box center [17, 92] width 9 height 17
click at [17, 90] on font "+" at bounding box center [17, 92] width 9 height 17
click at [18, 95] on font "+" at bounding box center [17, 92] width 9 height 17
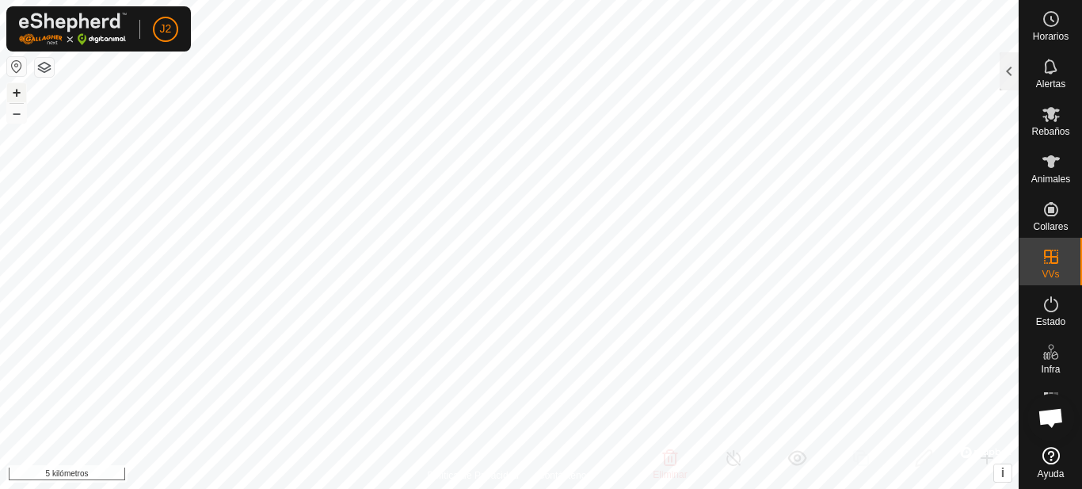
click at [18, 95] on font "+" at bounding box center [17, 92] width 9 height 17
click at [486, 488] on html "J2 Horarios Alertas Rebaños Animales Collares VVs Estado Infra Mapa de Calor Ay…" at bounding box center [541, 244] width 1082 height 489
click at [19, 115] on font "–" at bounding box center [17, 113] width 8 height 17
click at [14, 96] on font "+" at bounding box center [17, 92] width 9 height 17
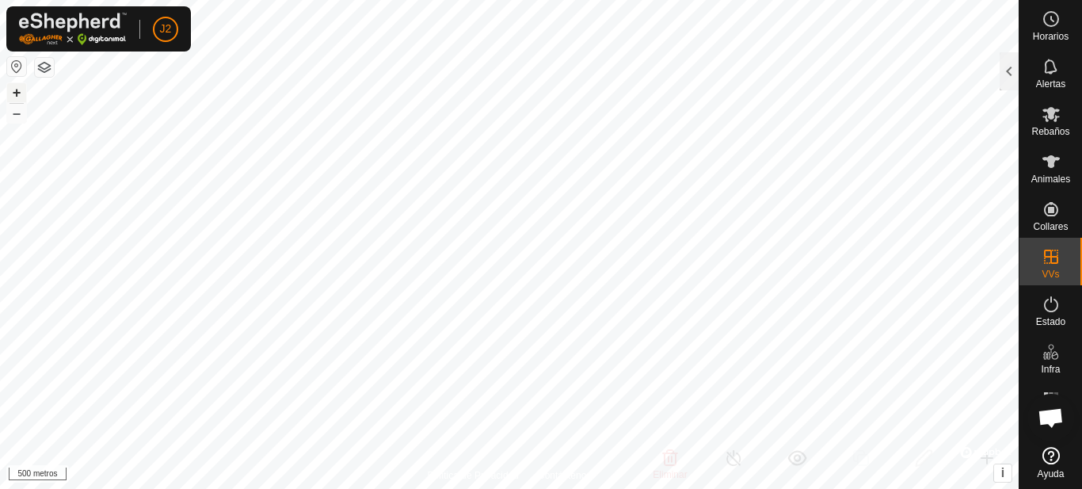
click at [19, 90] on font "+" at bounding box center [17, 92] width 9 height 17
checkbox input "false"
checkbox input "true"
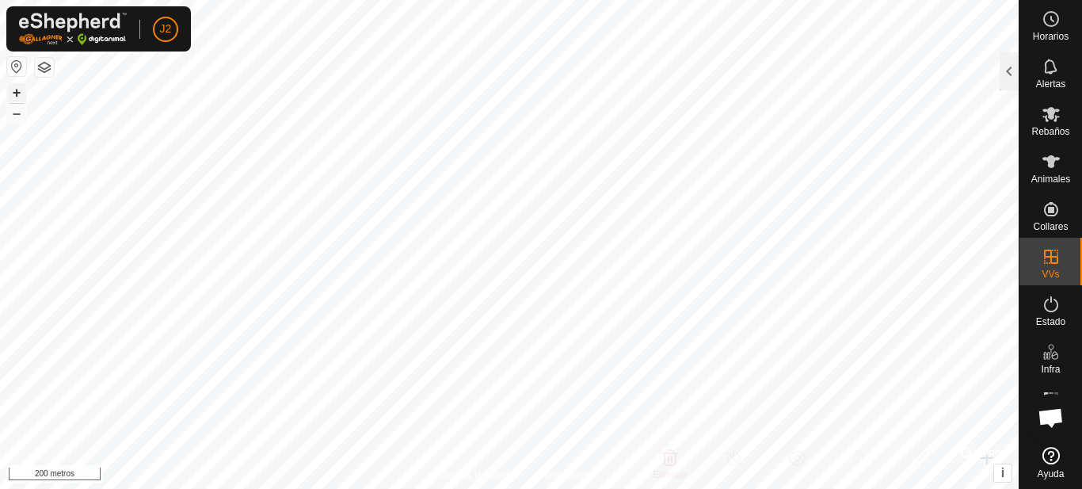
checkbox input "true"
click at [1061, 170] on es-animals-svg-icon at bounding box center [1051, 161] width 29 height 25
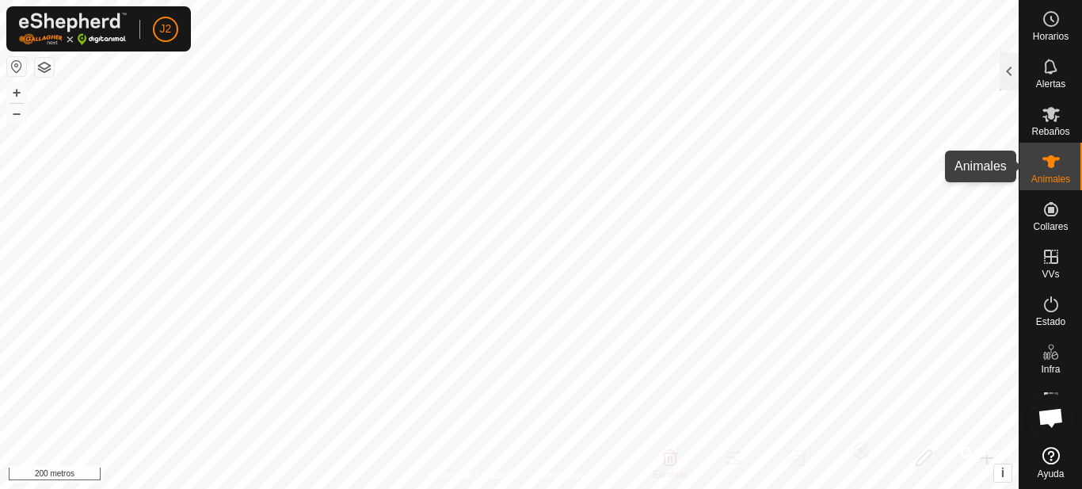
click at [1061, 170] on es-animals-svg-icon at bounding box center [1051, 161] width 29 height 25
click at [1002, 88] on div at bounding box center [1009, 71] width 19 height 38
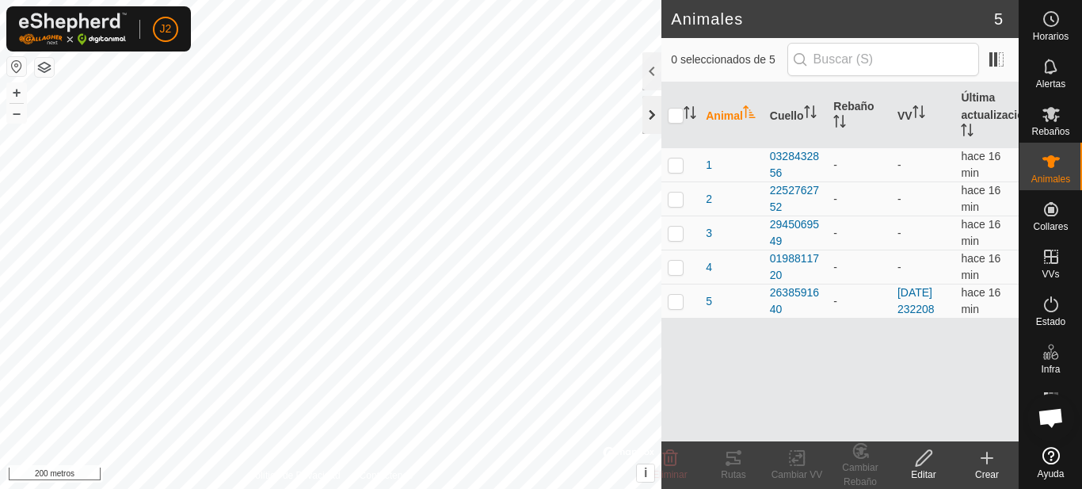
click at [650, 115] on div at bounding box center [652, 115] width 19 height 38
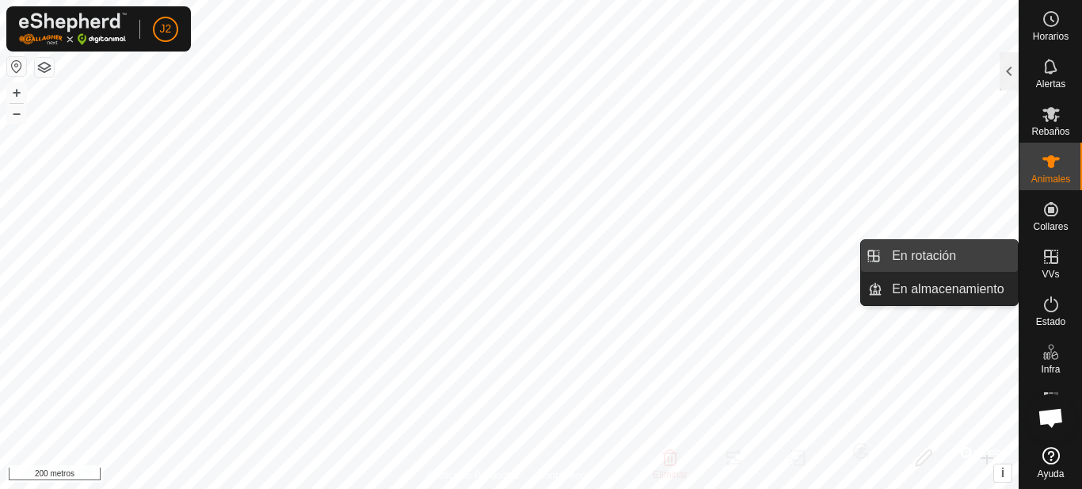
click at [970, 261] on link "En rotación" at bounding box center [950, 256] width 135 height 32
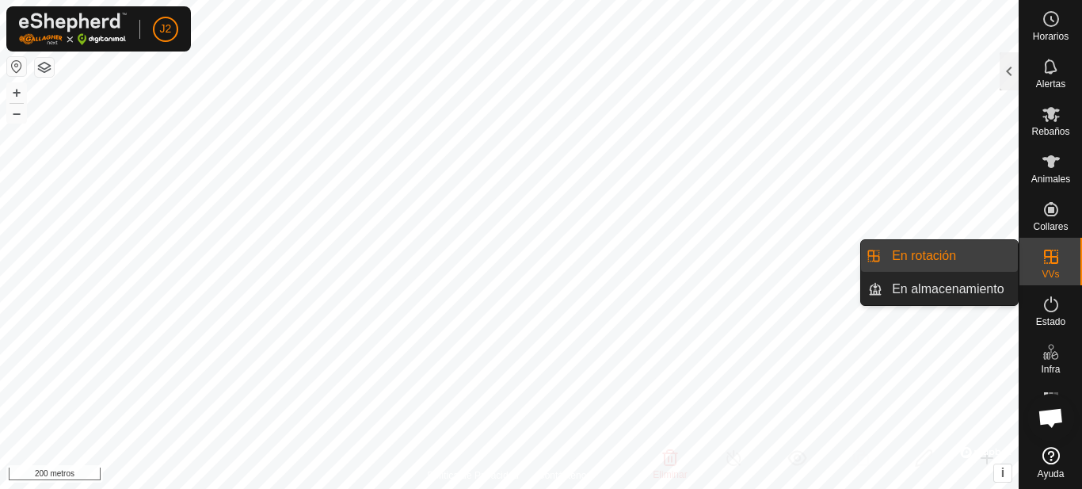
click at [945, 256] on link "En rotación" at bounding box center [950, 256] width 135 height 32
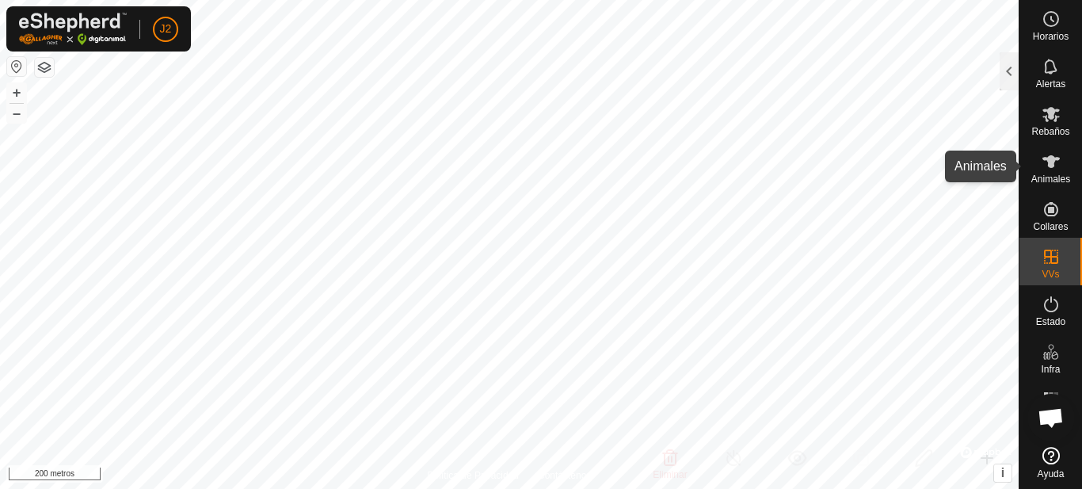
click at [1051, 162] on icon at bounding box center [1051, 161] width 17 height 13
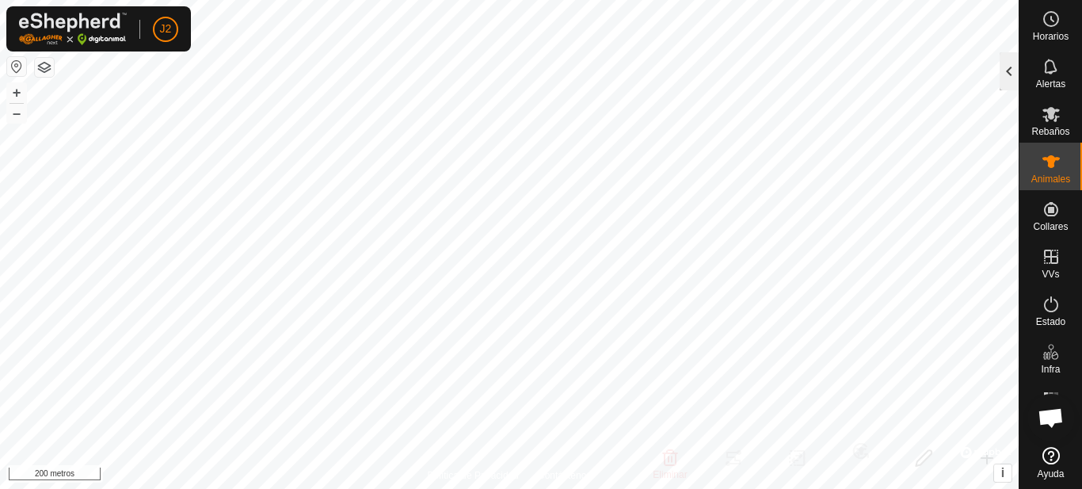
click at [1001, 71] on div at bounding box center [1009, 71] width 19 height 38
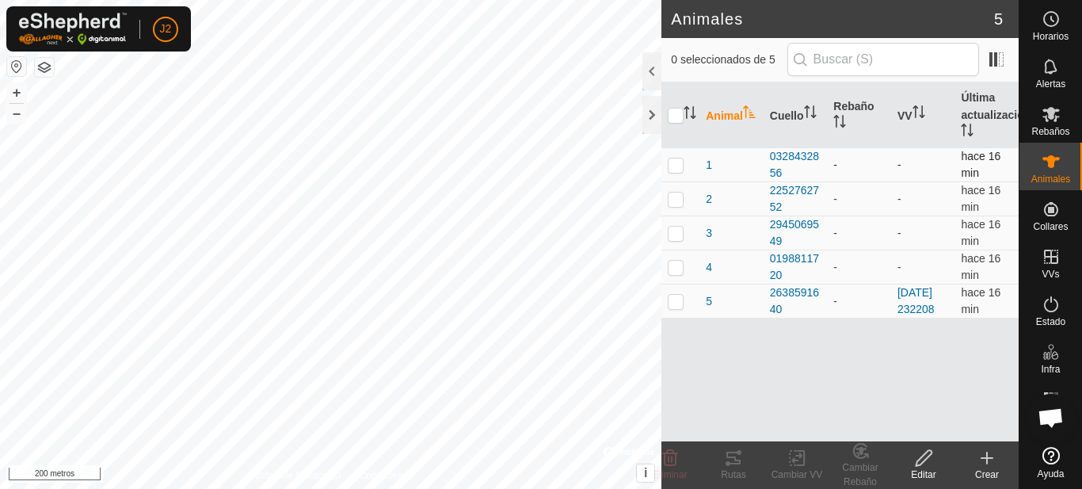
click at [674, 168] on p-checkbox at bounding box center [676, 164] width 16 height 13
checkbox input "true"
click at [679, 204] on p-checkbox at bounding box center [676, 199] width 16 height 13
checkbox input "true"
click at [671, 235] on p-checkbox at bounding box center [676, 233] width 16 height 13
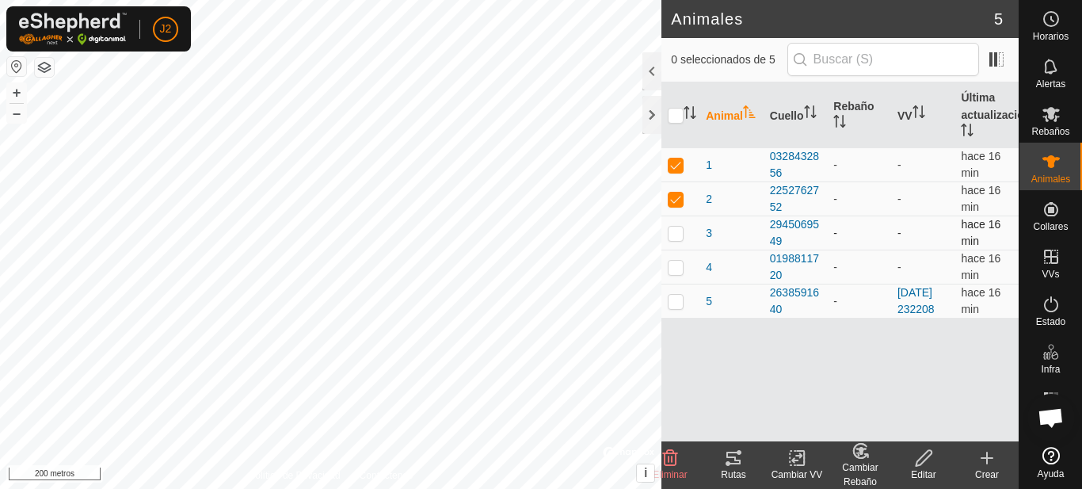
checkbox input "true"
click at [671, 263] on p-checkbox at bounding box center [676, 267] width 16 height 13
checkbox input "true"
click at [669, 300] on td at bounding box center [681, 301] width 38 height 34
checkbox input "true"
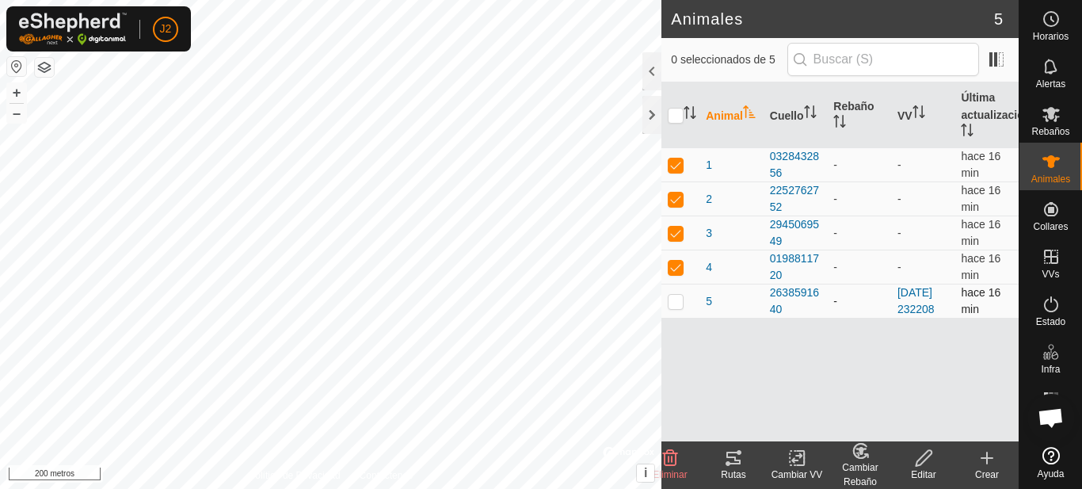
checkbox input "true"
click at [680, 455] on delete-svg-icon at bounding box center [670, 457] width 63 height 19
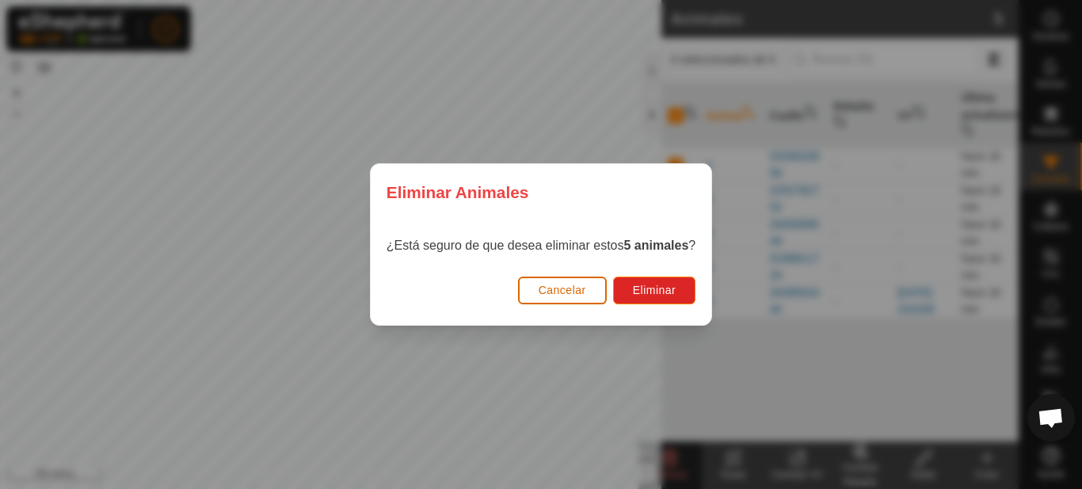
click at [586, 296] on font "Cancelar" at bounding box center [563, 290] width 48 height 13
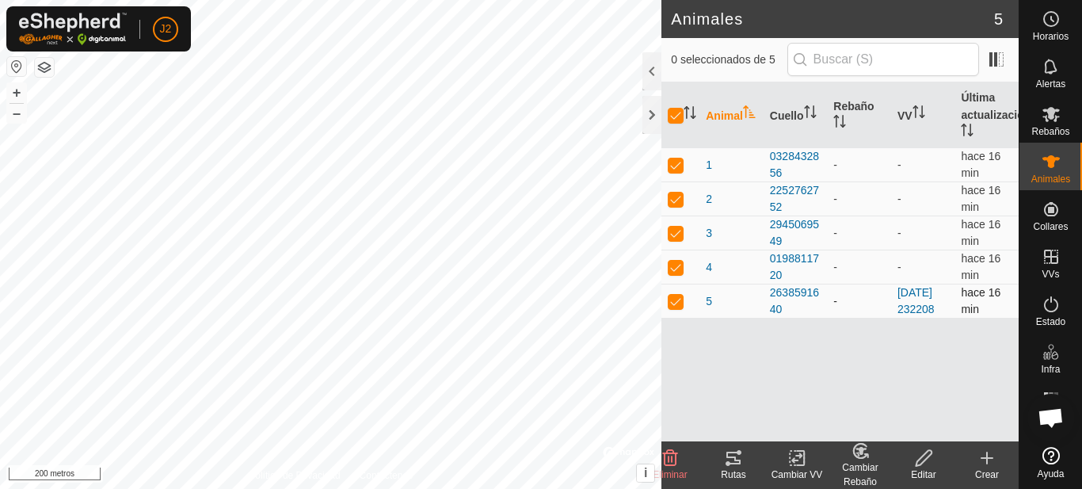
click at [668, 307] on p-checkbox at bounding box center [676, 301] width 16 height 13
checkbox input "false"
click at [672, 273] on td at bounding box center [681, 267] width 38 height 34
checkbox input "false"
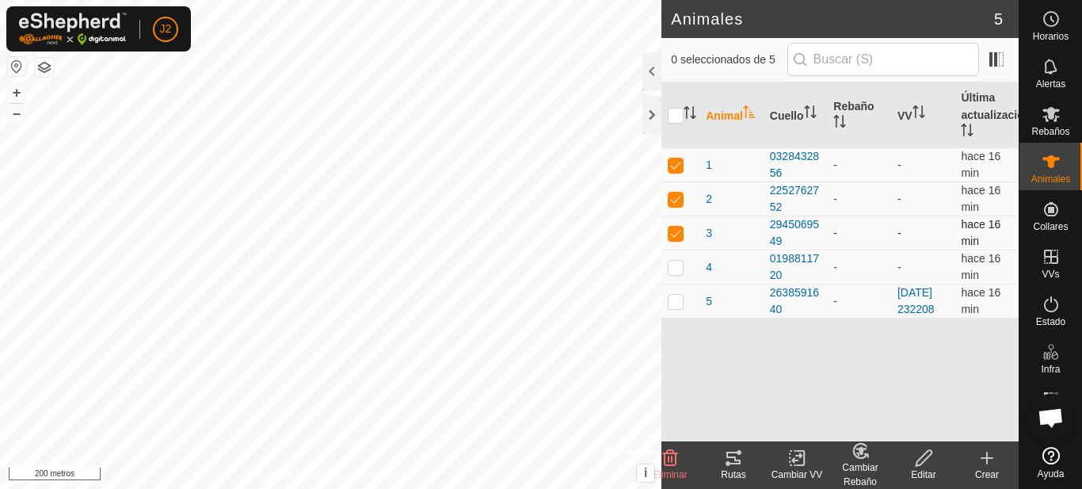
click at [678, 237] on p-checkbox at bounding box center [676, 233] width 16 height 13
checkbox input "false"
click at [676, 201] on p-checkbox at bounding box center [676, 199] width 16 height 13
checkbox input "false"
click at [677, 162] on p-checkbox at bounding box center [676, 164] width 16 height 13
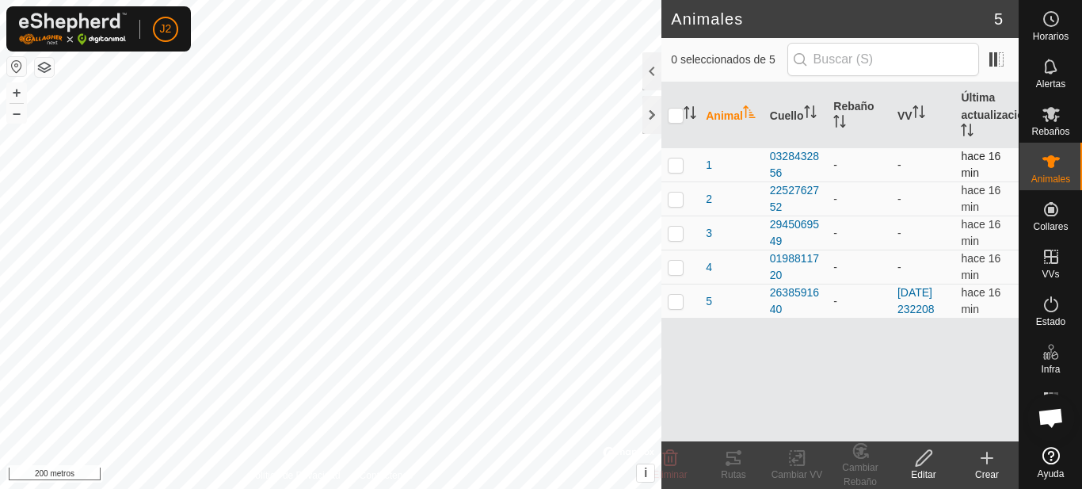
click at [677, 168] on p-checkbox at bounding box center [676, 164] width 16 height 13
checkbox input "false"
click at [679, 307] on p-checkbox at bounding box center [676, 301] width 16 height 13
checkbox input "true"
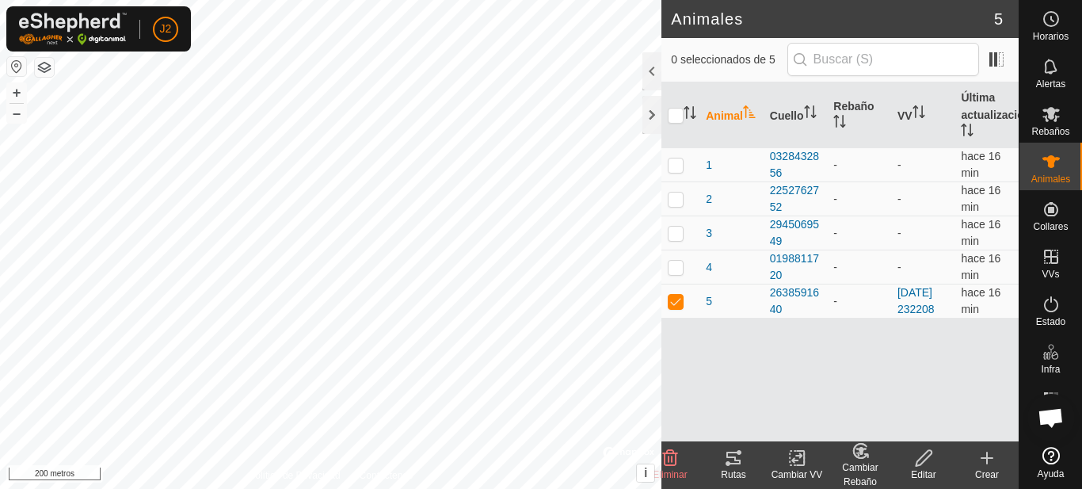
click at [795, 468] on div "Cambiar VV" at bounding box center [796, 474] width 63 height 14
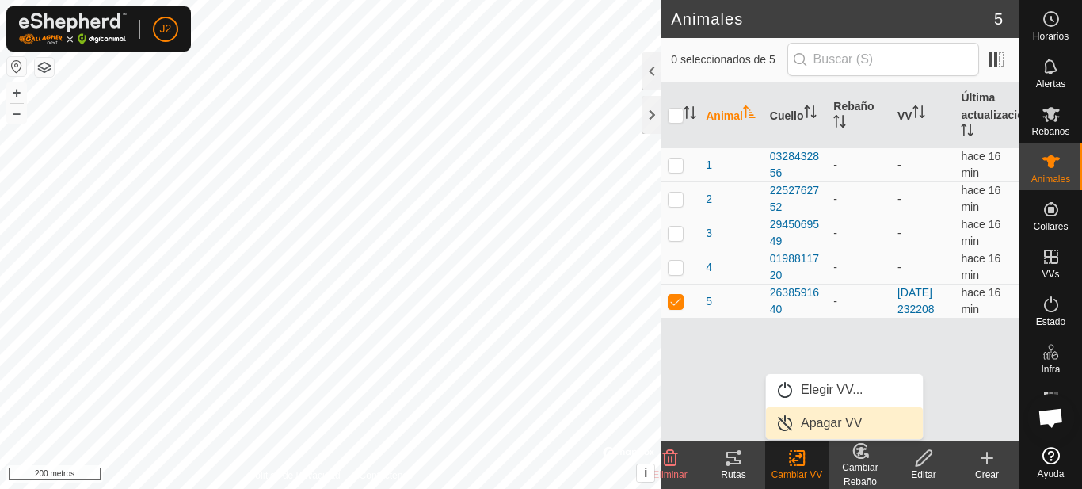
click at [812, 425] on link "Apagar VV" at bounding box center [844, 423] width 157 height 32
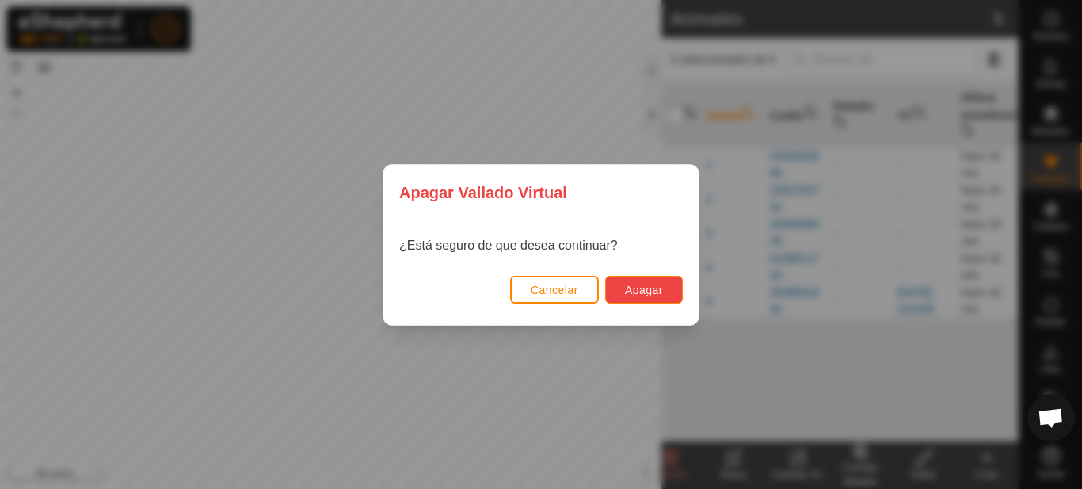
click at [628, 294] on font "Apagar" at bounding box center [644, 290] width 38 height 13
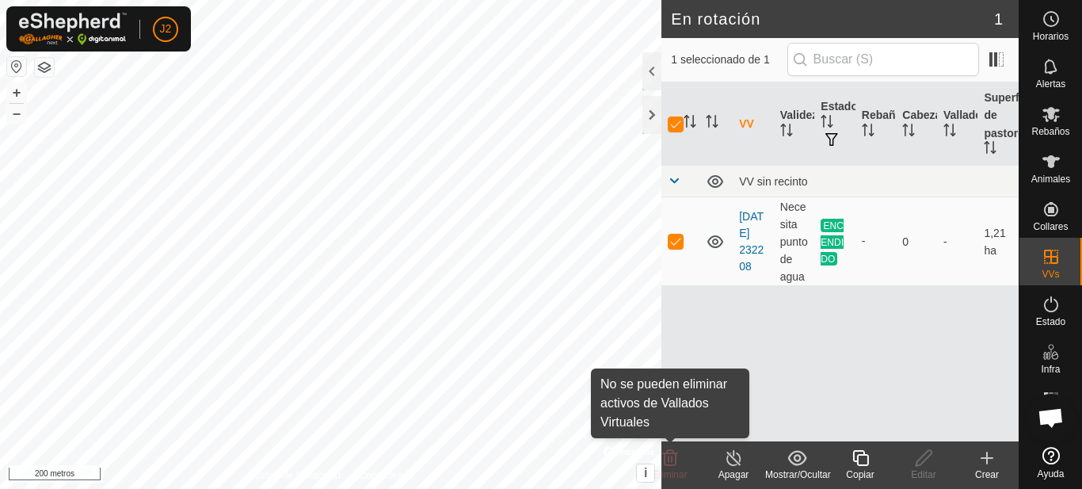
click at [676, 470] on font "Eliminar" at bounding box center [670, 474] width 34 height 11
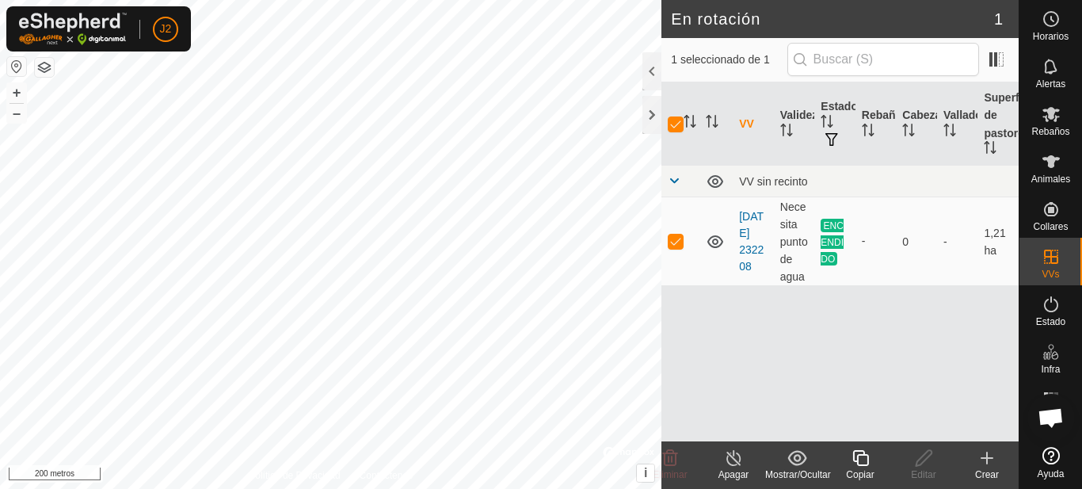
click at [677, 458] on icon at bounding box center [670, 458] width 15 height 16
click at [646, 76] on div at bounding box center [652, 71] width 19 height 38
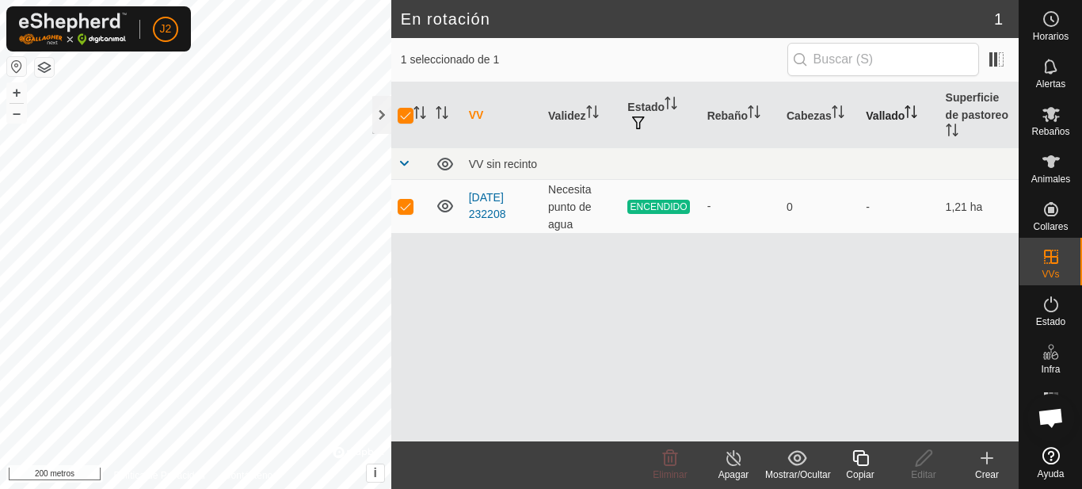
click at [902, 110] on font "Vallado" at bounding box center [885, 115] width 39 height 13
click at [644, 207] on font "ENCENDIDO" at bounding box center [659, 206] width 57 height 11
click at [412, 205] on p-checkbox at bounding box center [406, 206] width 16 height 13
checkbox input "false"
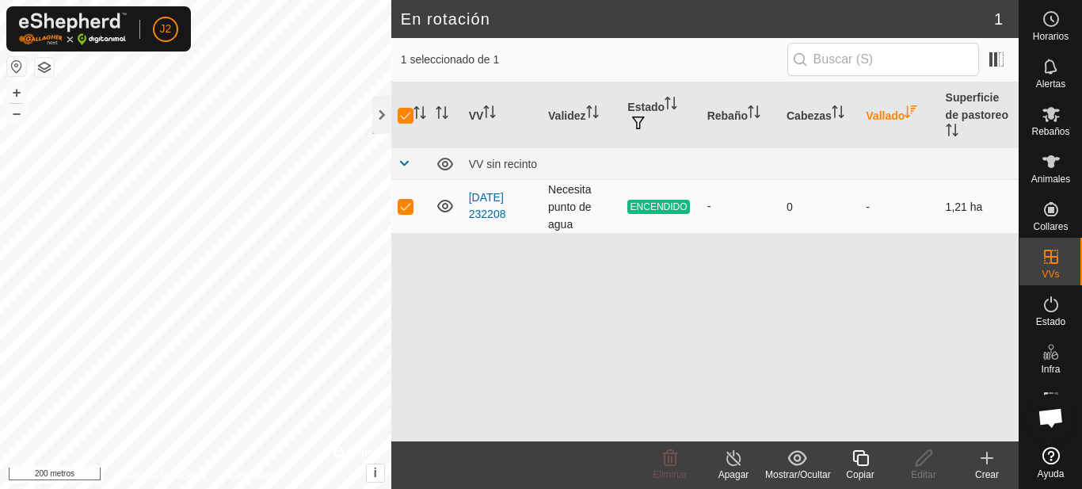
checkbox input "false"
click at [375, 114] on div at bounding box center [381, 115] width 19 height 38
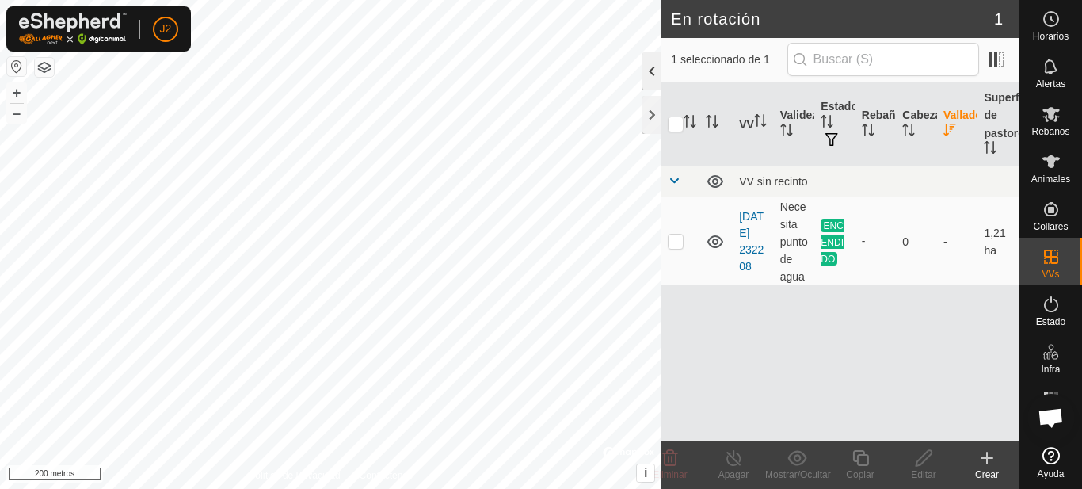
click at [656, 75] on div at bounding box center [652, 71] width 19 height 38
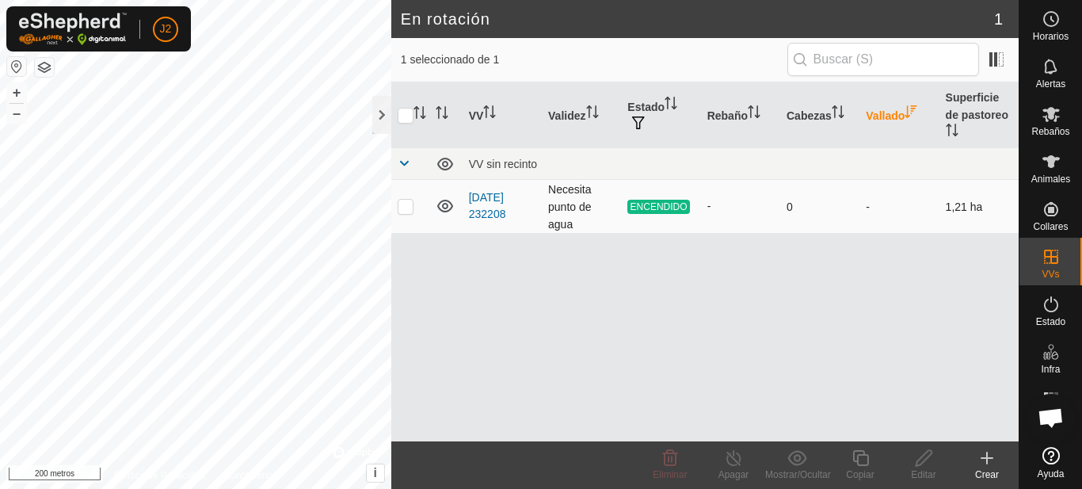
click at [406, 205] on p-checkbox at bounding box center [406, 206] width 16 height 13
checkbox input "true"
click at [741, 472] on font "Apagar" at bounding box center [734, 474] width 31 height 11
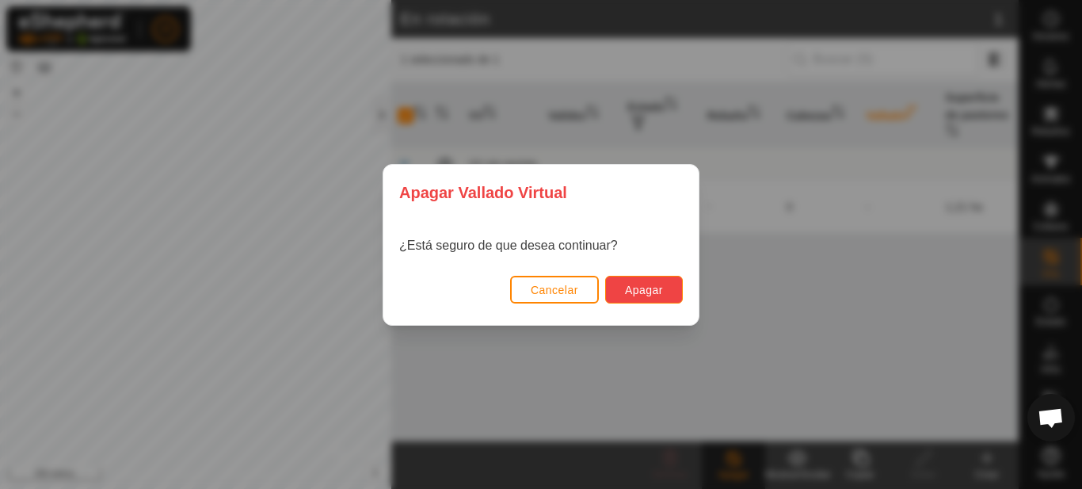
click at [658, 287] on font "Apagar" at bounding box center [644, 290] width 38 height 13
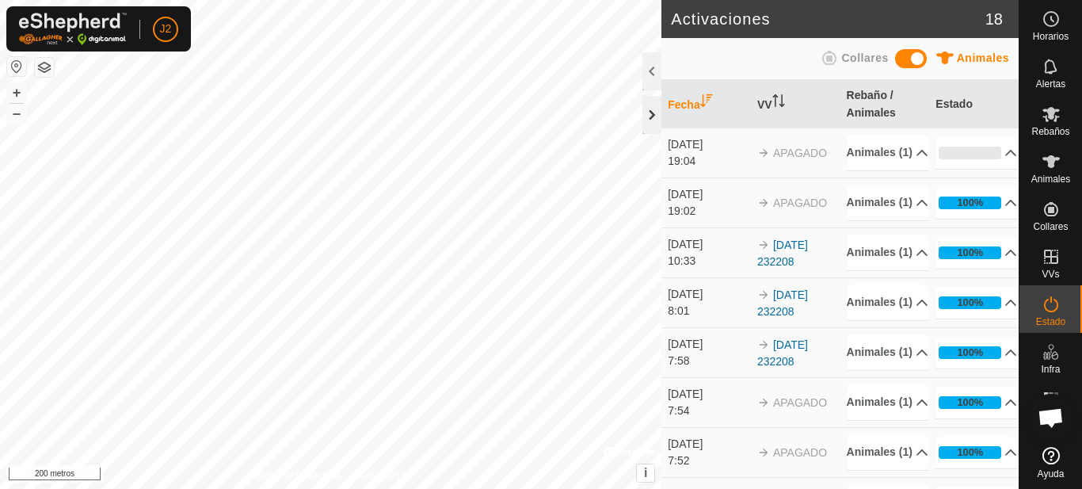
click at [649, 114] on div at bounding box center [652, 115] width 19 height 38
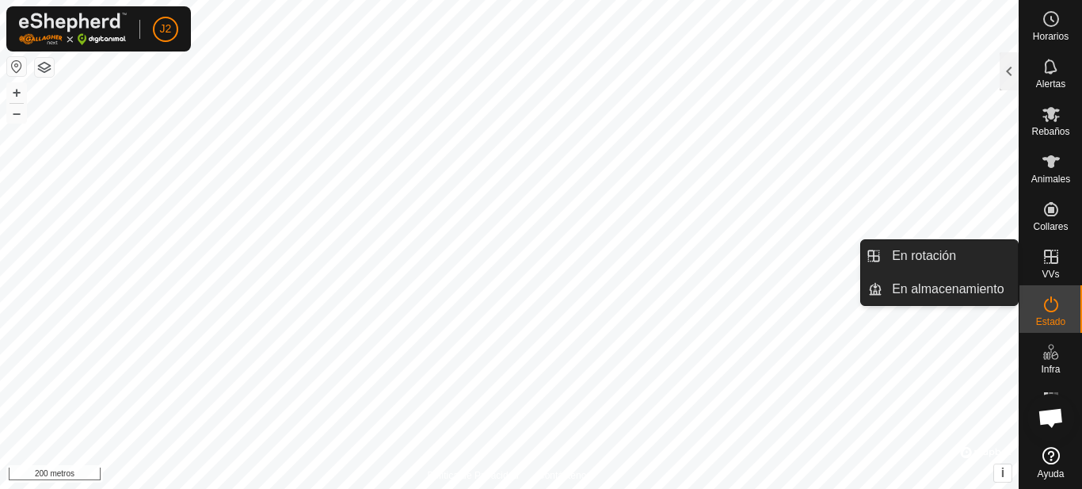
click at [1055, 273] on font "VVs" at bounding box center [1050, 274] width 17 height 11
click at [956, 249] on link "En rotación" at bounding box center [950, 256] width 135 height 32
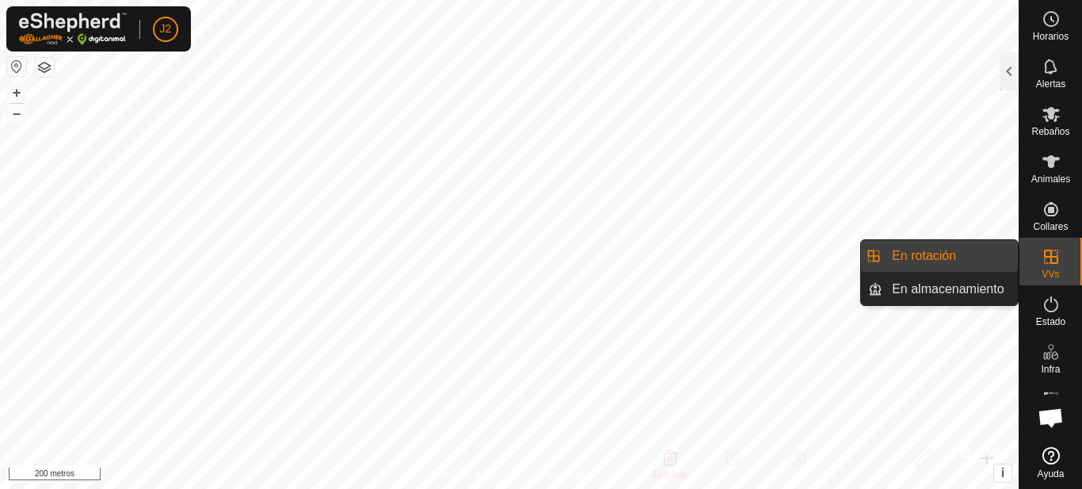
click at [956, 249] on link "En rotación" at bounding box center [950, 256] width 135 height 32
click at [1019, 488] on p-menu "En rotación En almacenamiento En Rotación En Almacenamiento" at bounding box center [1019, 489] width 0 height 0
click at [956, 249] on link "En Rotación" at bounding box center [950, 256] width 135 height 32
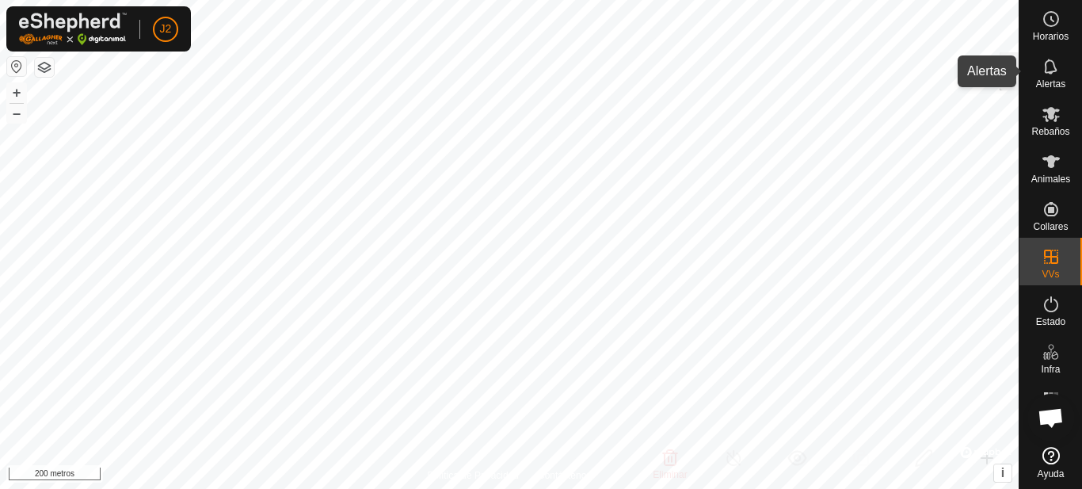
click at [1053, 63] on icon at bounding box center [1050, 66] width 13 height 15
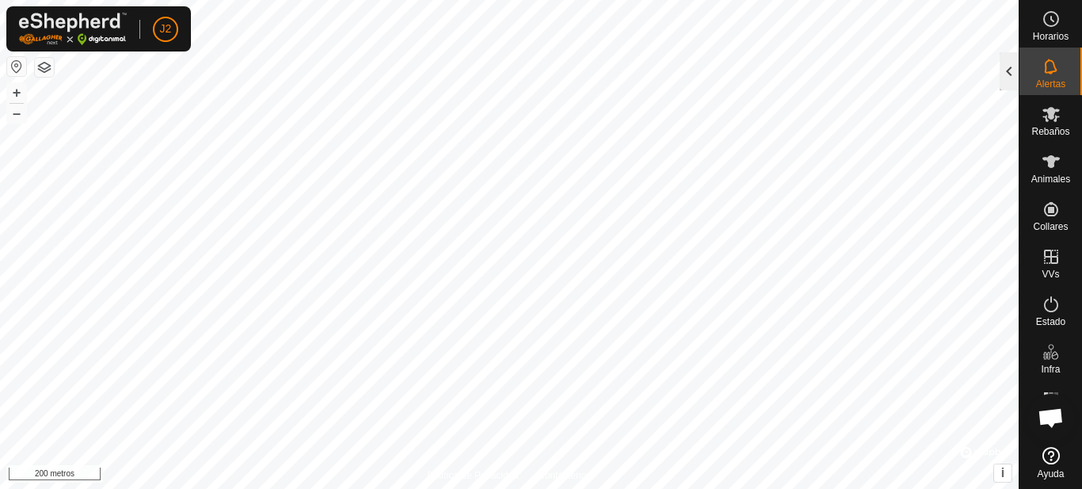
click at [1010, 73] on div at bounding box center [1009, 71] width 19 height 38
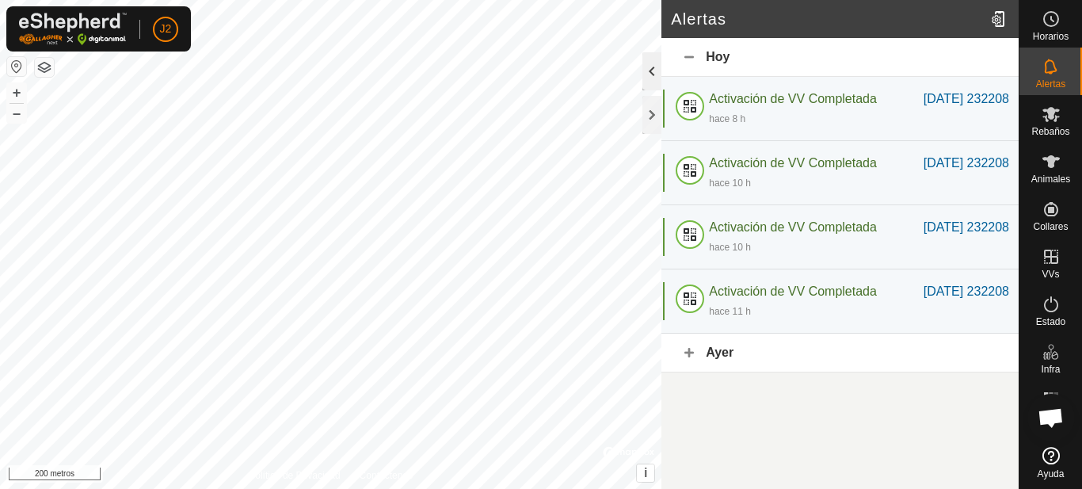
drag, startPoint x: 740, startPoint y: 95, endPoint x: 653, endPoint y: 70, distance: 90.8
click at [653, 70] on div at bounding box center [652, 71] width 19 height 38
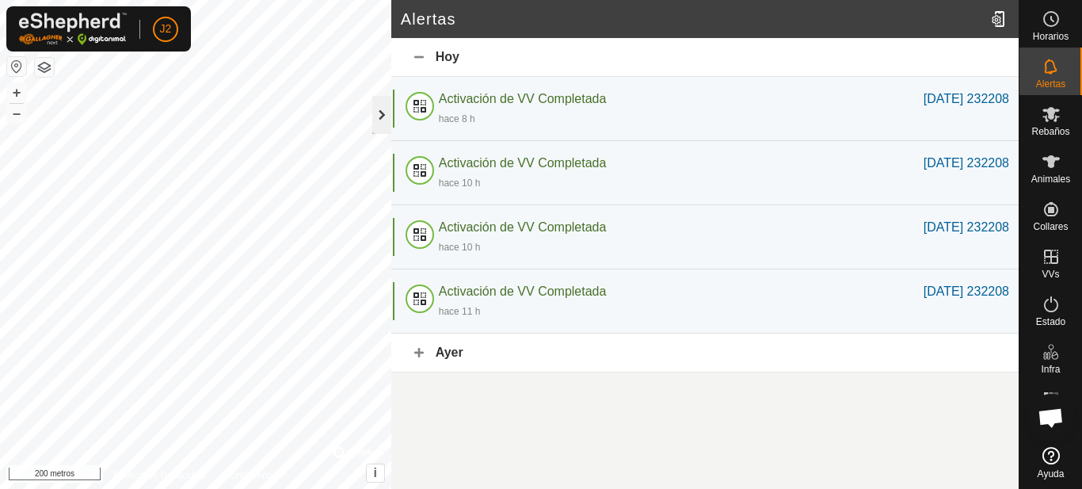
click at [387, 112] on div at bounding box center [381, 115] width 19 height 38
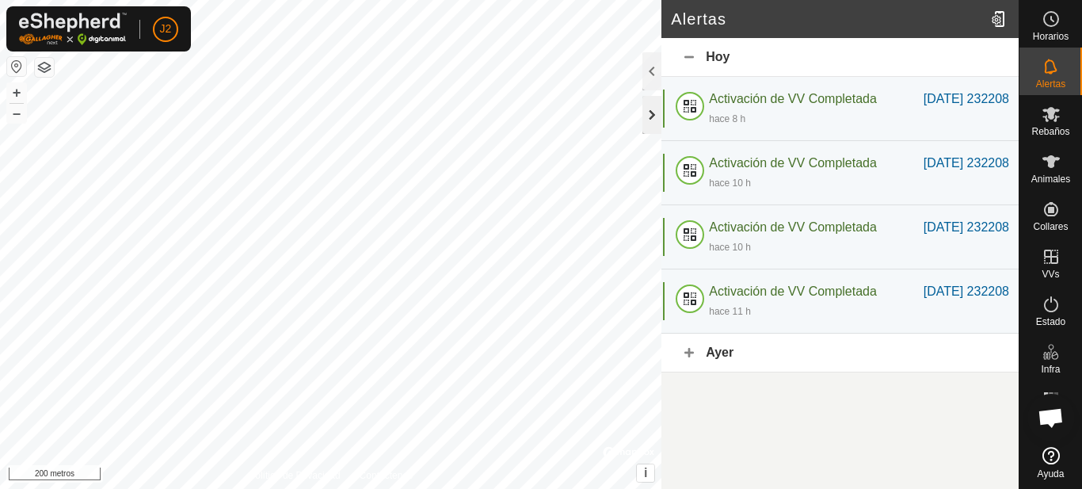
click at [647, 105] on div at bounding box center [652, 115] width 19 height 38
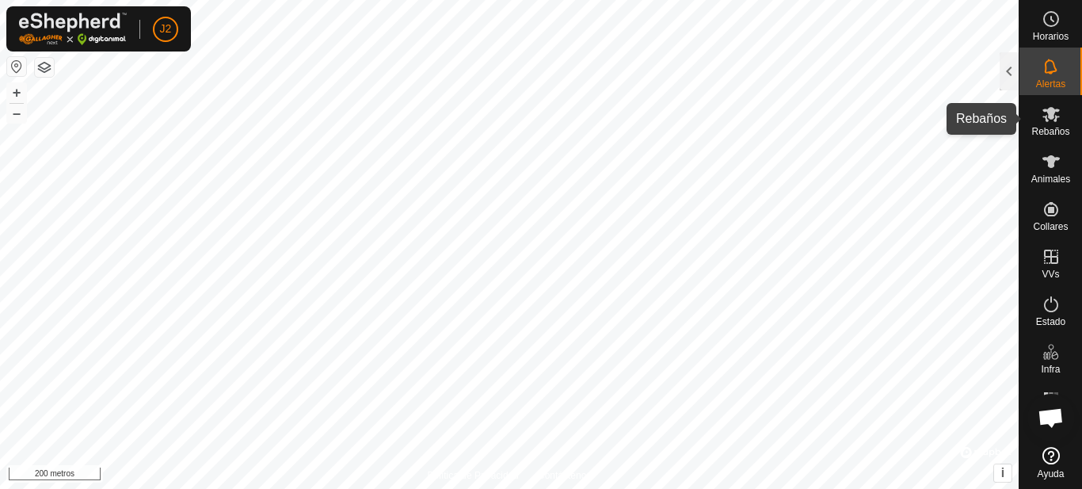
click at [1040, 118] on es-mob-svg-icon at bounding box center [1051, 113] width 29 height 25
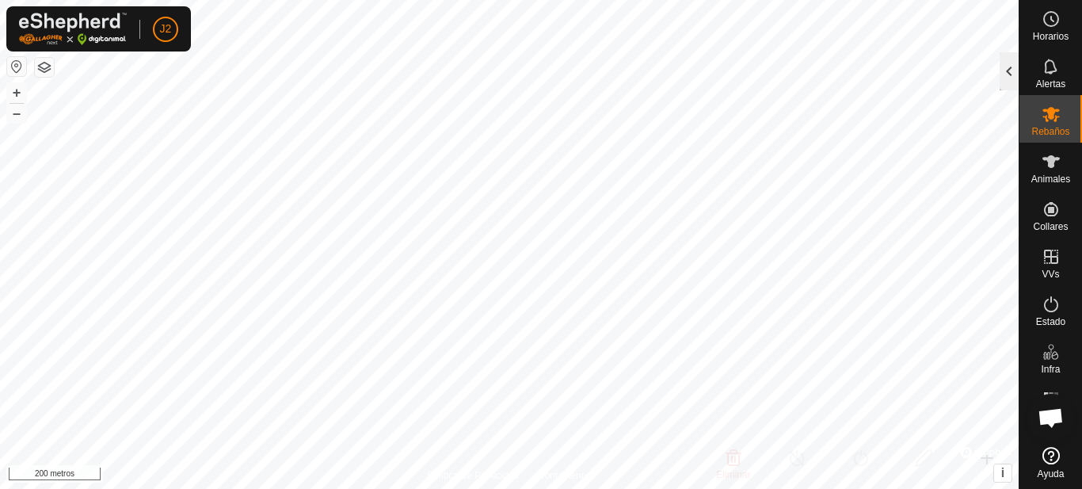
click at [1008, 71] on div at bounding box center [1009, 71] width 19 height 38
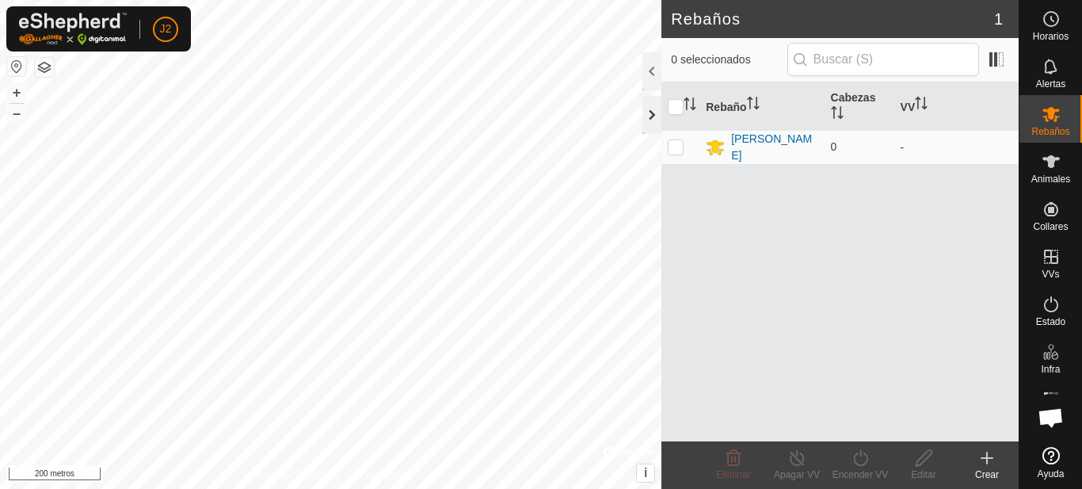
click at [652, 116] on div at bounding box center [652, 115] width 19 height 38
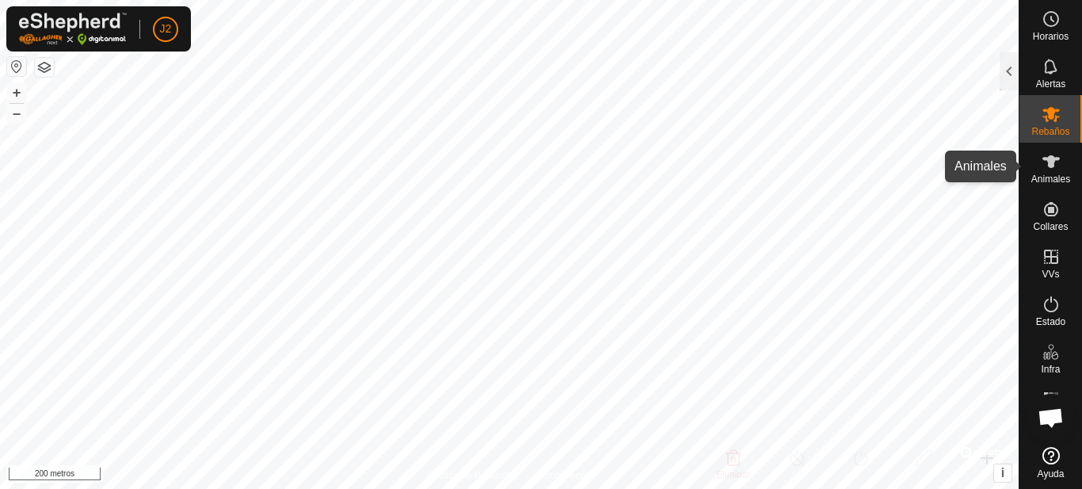
click at [1056, 167] on icon at bounding box center [1051, 161] width 19 height 19
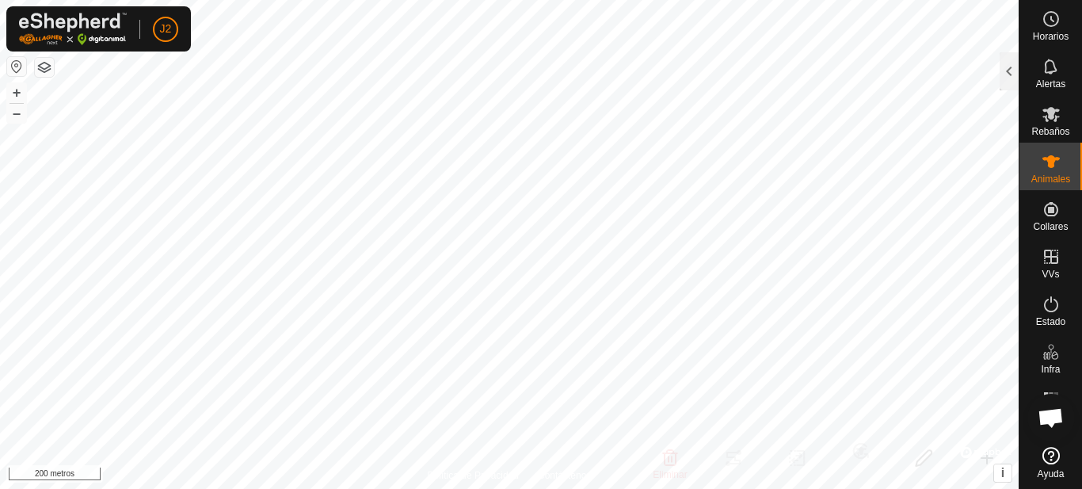
click at [1056, 167] on icon at bounding box center [1051, 161] width 19 height 19
click at [1016, 72] on div at bounding box center [1009, 71] width 19 height 38
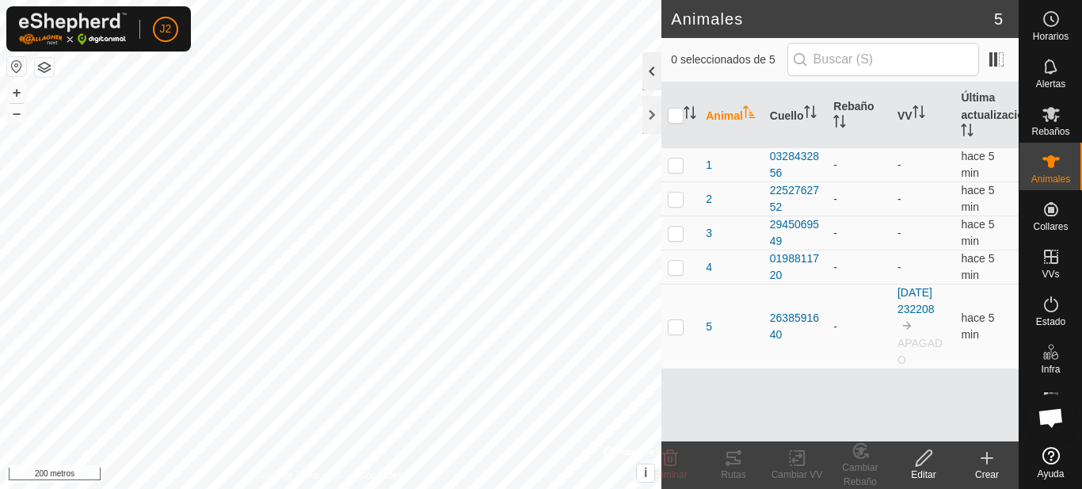
click at [647, 78] on div at bounding box center [652, 71] width 19 height 38
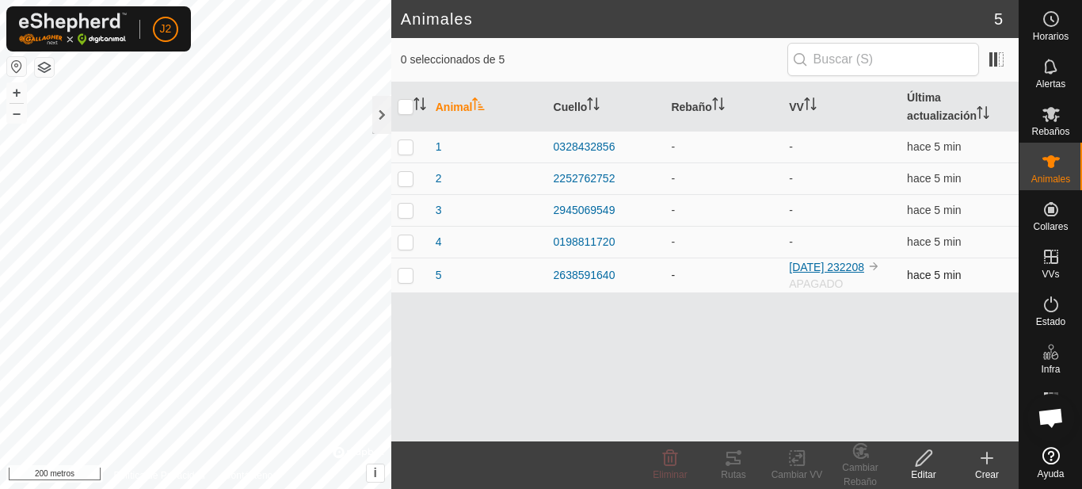
click at [818, 261] on font "[DATE] 232208" at bounding box center [826, 267] width 75 height 13
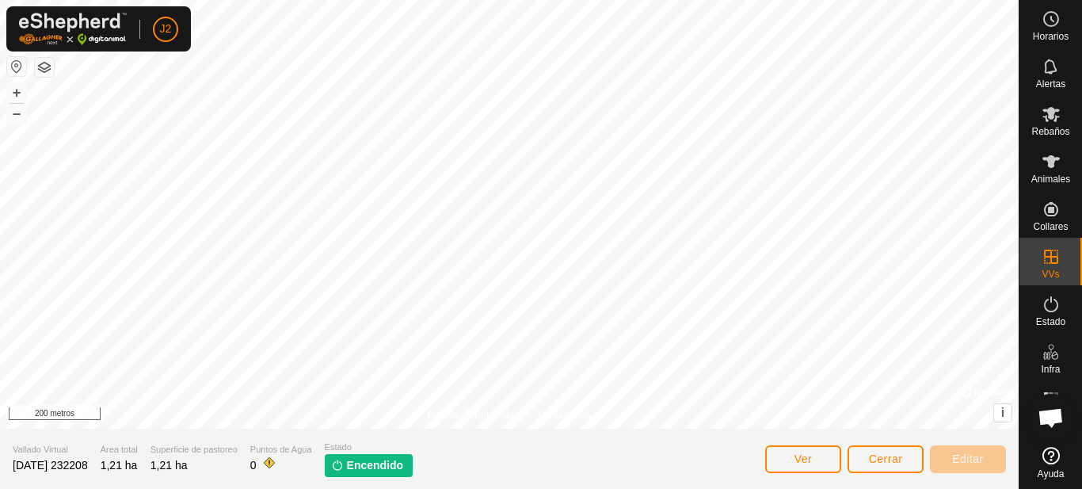
click at [344, 464] on img at bounding box center [337, 465] width 13 height 13
click at [398, 462] on font "Encendido" at bounding box center [375, 465] width 57 height 13
click at [889, 465] on button "Cerrar" at bounding box center [886, 459] width 76 height 28
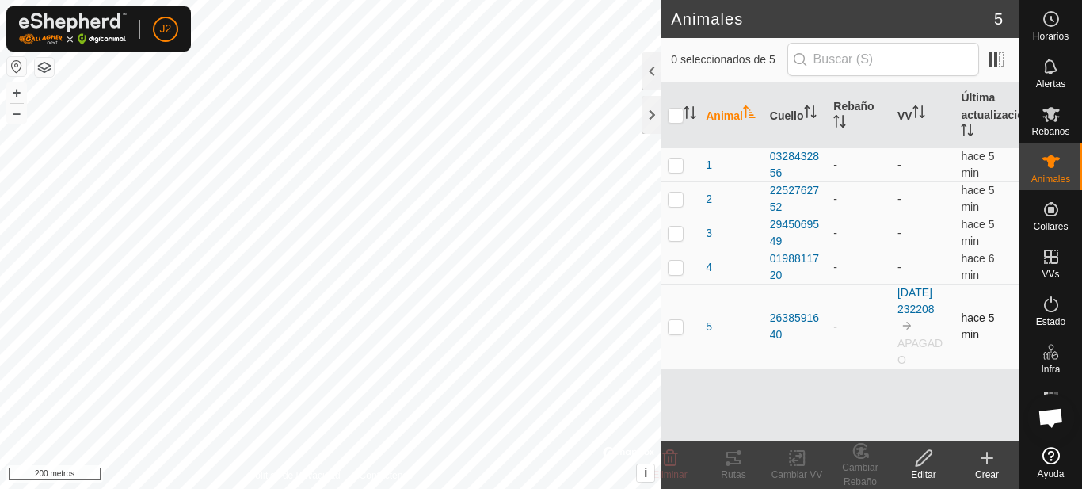
click at [675, 333] on p-checkbox at bounding box center [676, 326] width 16 height 13
checkbox input "true"
click at [792, 465] on icon at bounding box center [798, 457] width 20 height 19
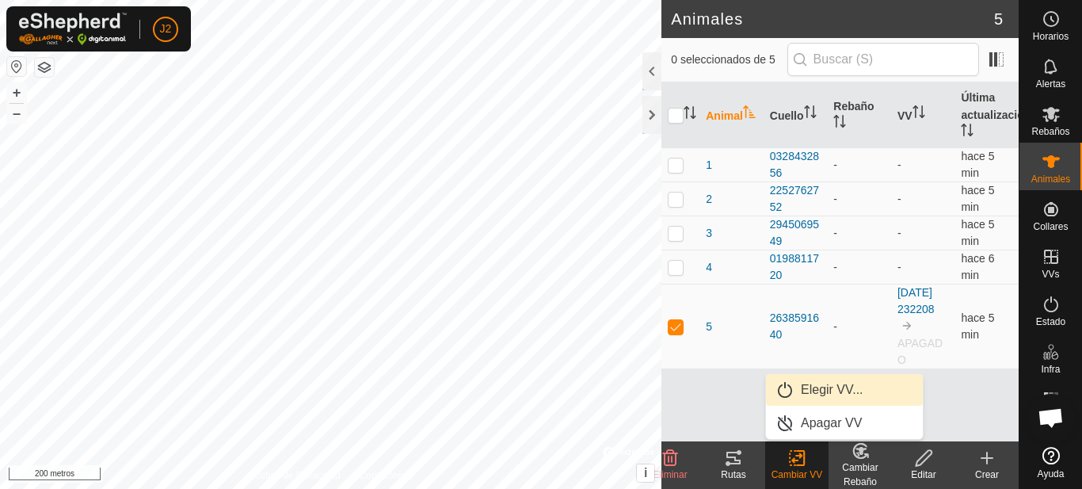
click at [795, 394] on link "Elegir VV..." at bounding box center [844, 390] width 157 height 32
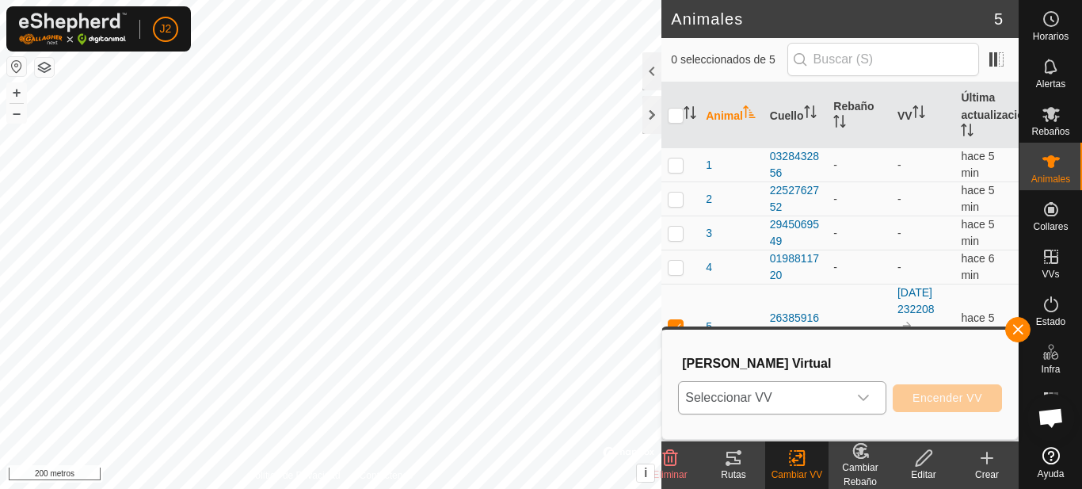
click at [857, 394] on div "disparador desplegable" at bounding box center [864, 398] width 32 height 32
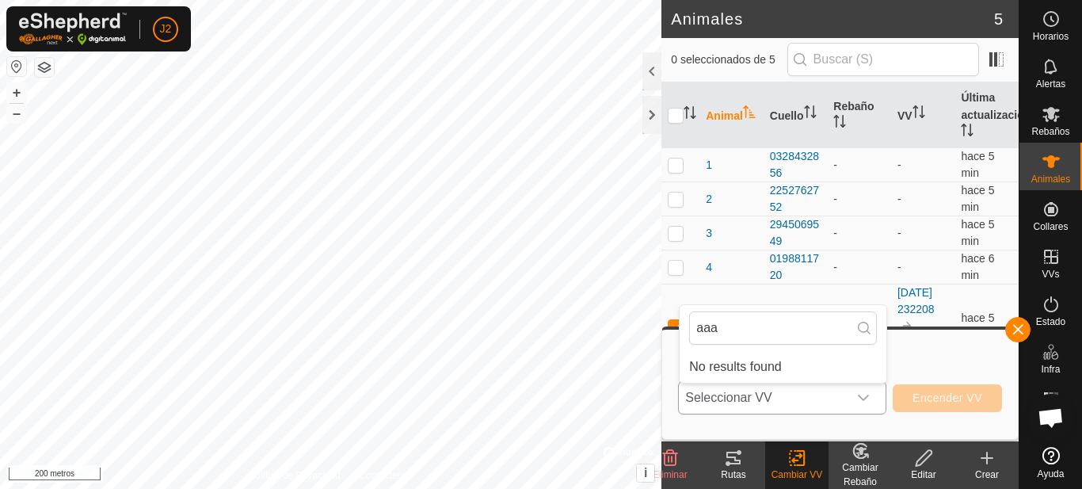
type input "aaa"
click at [764, 399] on font "Seleccionar VV" at bounding box center [728, 397] width 86 height 13
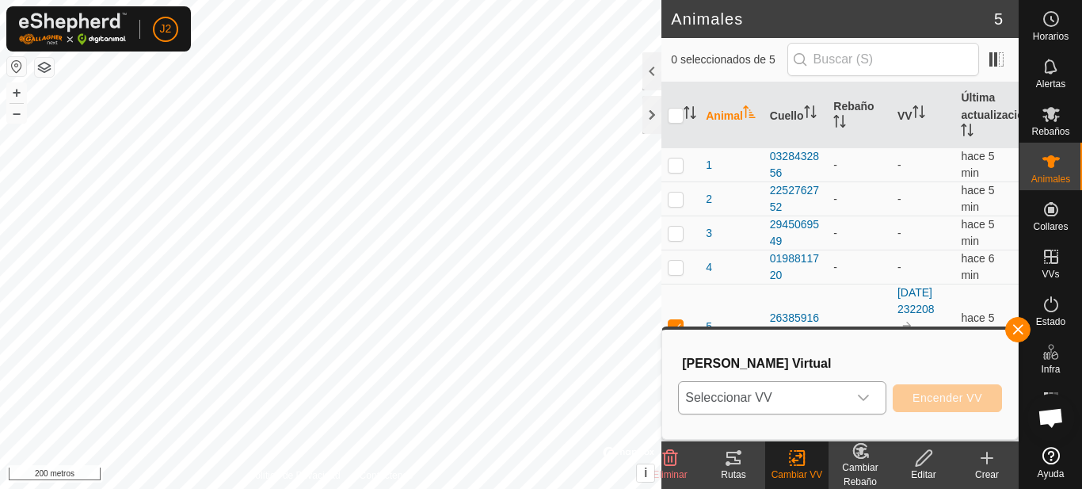
click at [859, 400] on icon "disparador desplegable" at bounding box center [863, 397] width 13 height 13
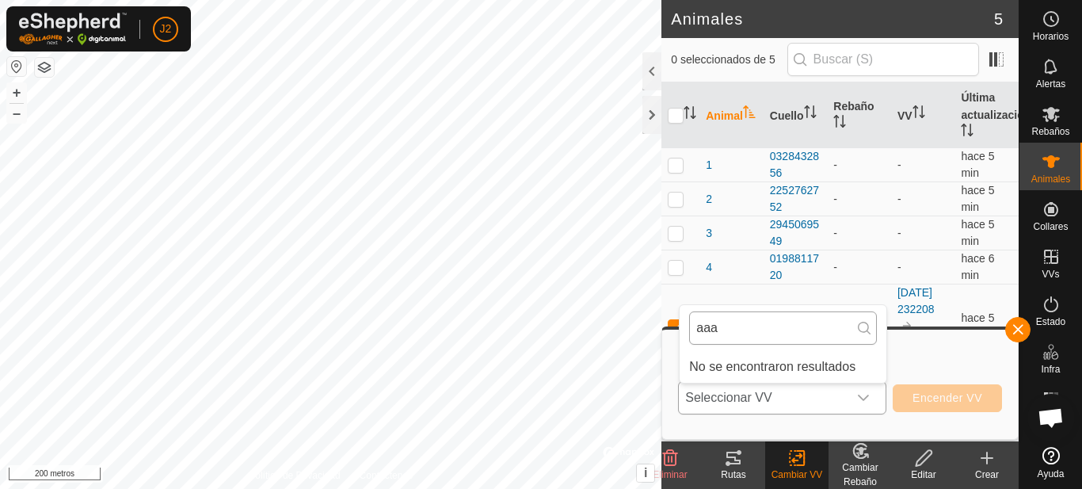
click at [746, 319] on input "aaa" at bounding box center [783, 327] width 188 height 33
type input "a"
click at [647, 115] on div at bounding box center [652, 115] width 19 height 38
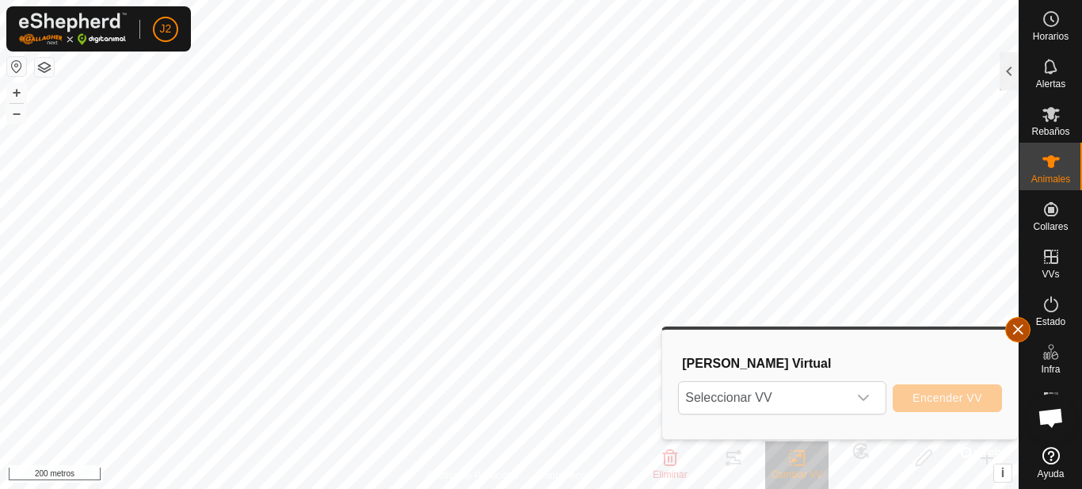
click at [1021, 330] on button "button" at bounding box center [1017, 329] width 25 height 25
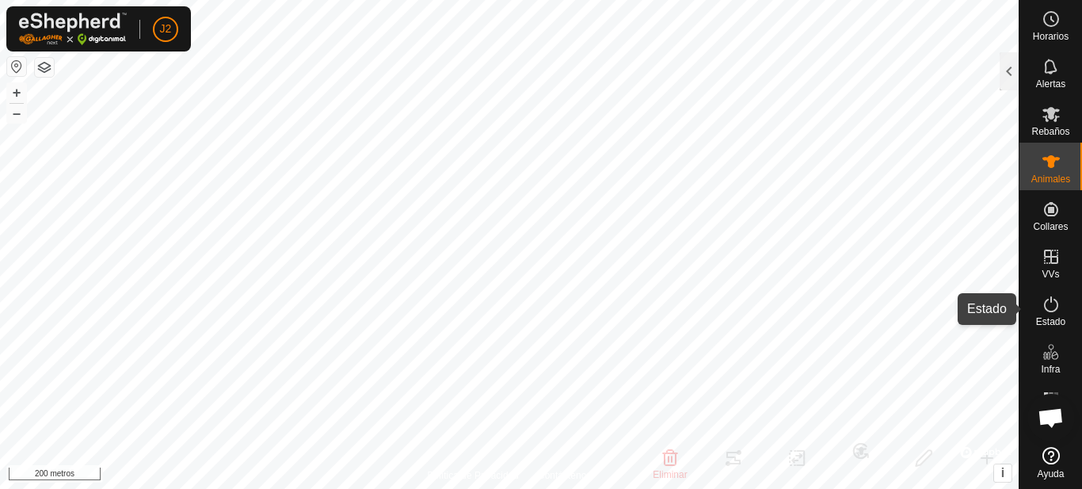
click at [1043, 305] on icon at bounding box center [1051, 304] width 19 height 19
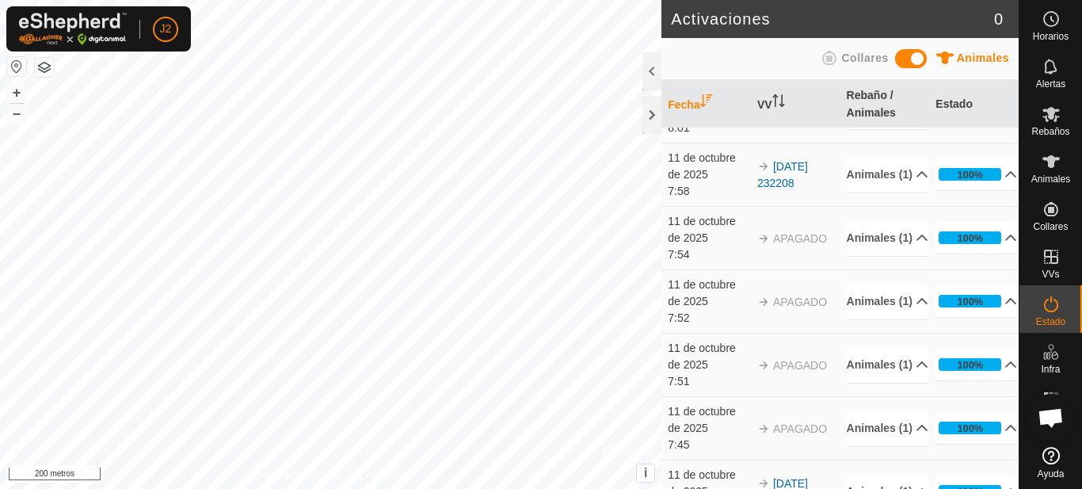
scroll to position [308, 0]
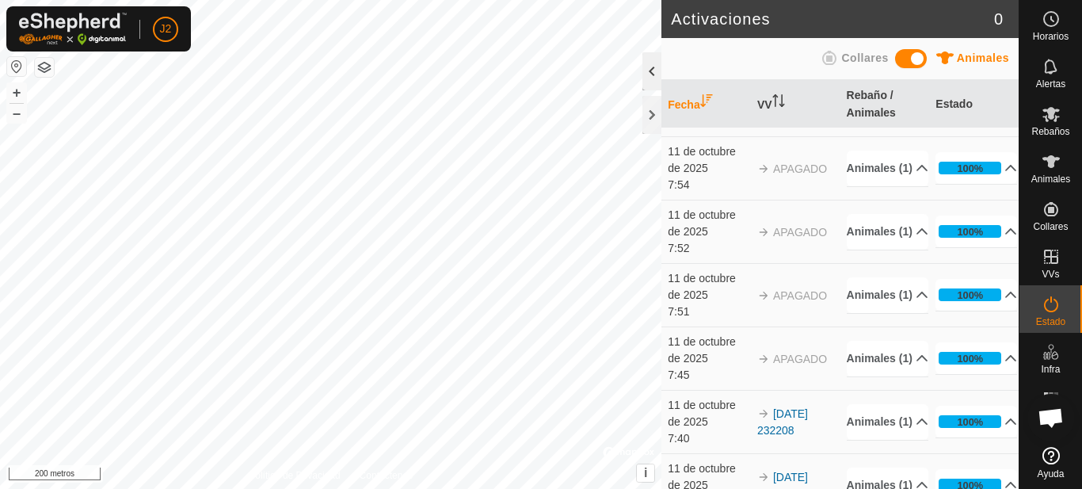
click at [653, 73] on div at bounding box center [652, 71] width 19 height 38
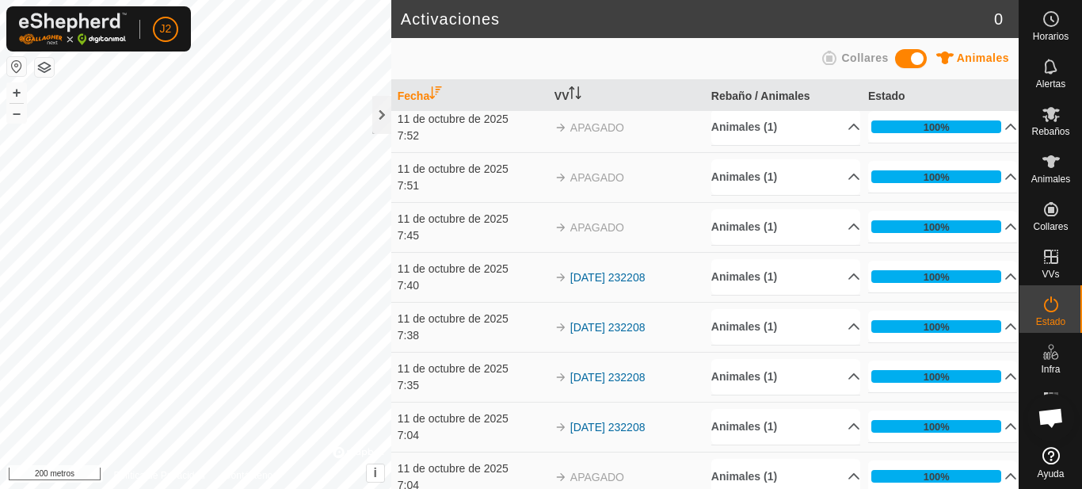
scroll to position [242, 0]
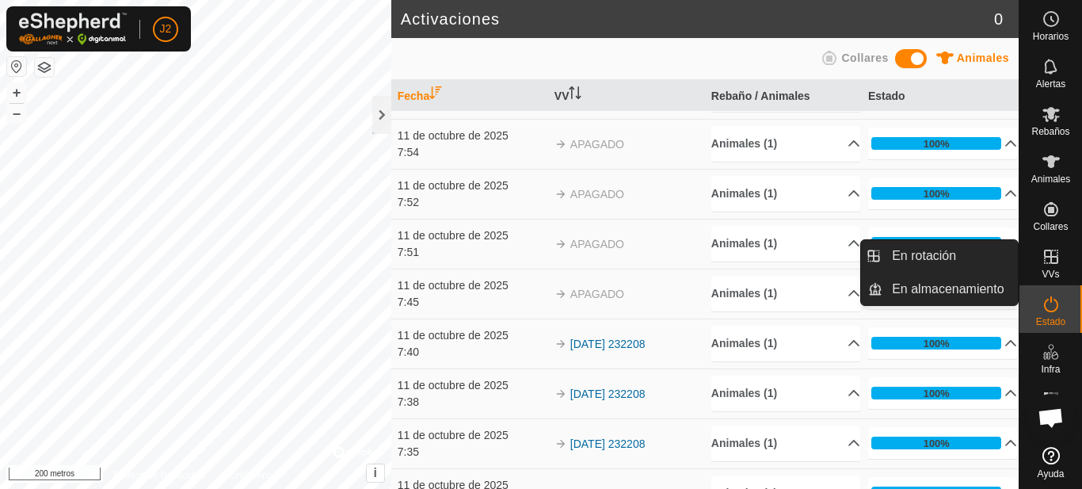
click at [1042, 268] on es-virtualpaddocks-svg-icon at bounding box center [1051, 256] width 29 height 25
click at [948, 287] on link "En almacenamiento" at bounding box center [950, 289] width 135 height 32
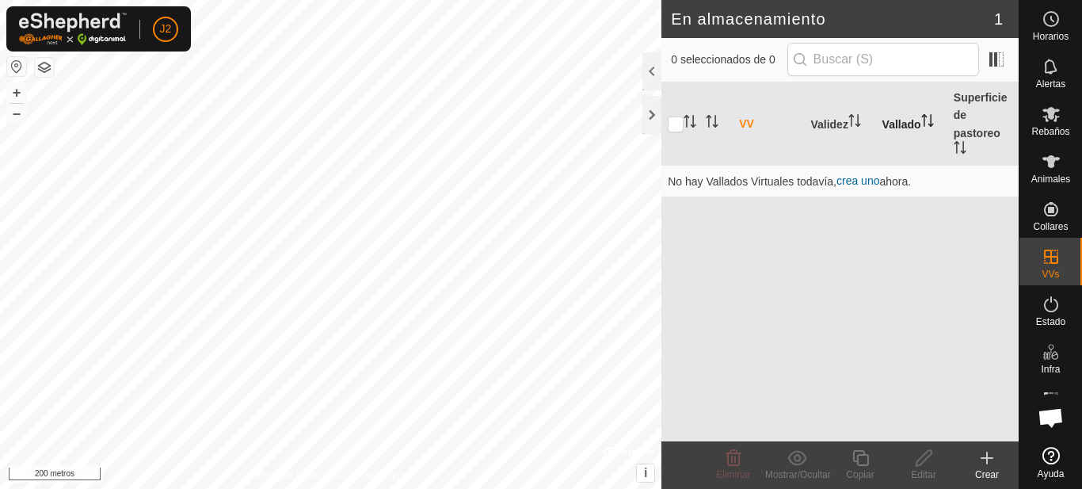
click at [915, 125] on font "Vallado" at bounding box center [902, 124] width 39 height 13
click at [659, 113] on div at bounding box center [652, 115] width 19 height 38
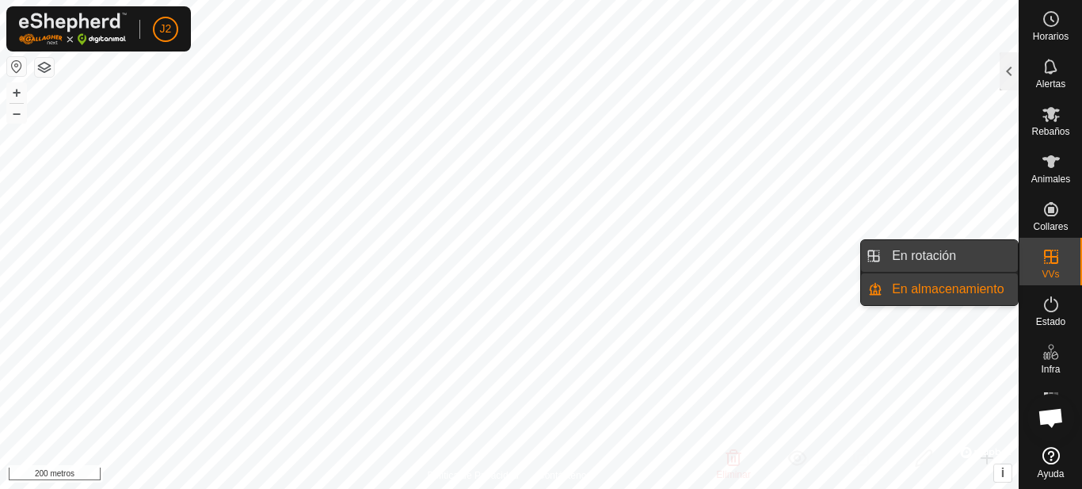
click at [971, 260] on link "En rotación" at bounding box center [950, 256] width 135 height 32
click at [933, 258] on link "En rotación" at bounding box center [950, 256] width 135 height 32
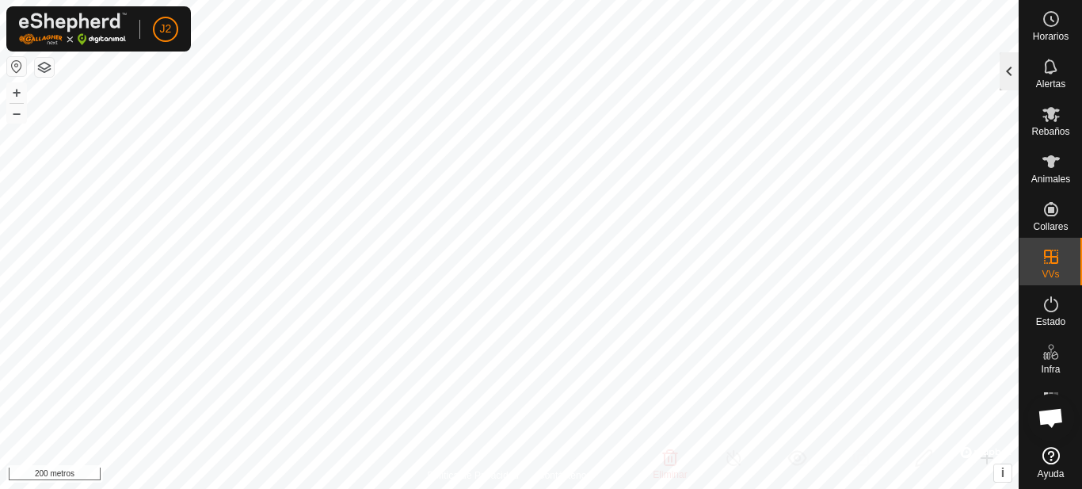
click at [1003, 75] on div at bounding box center [1009, 71] width 19 height 38
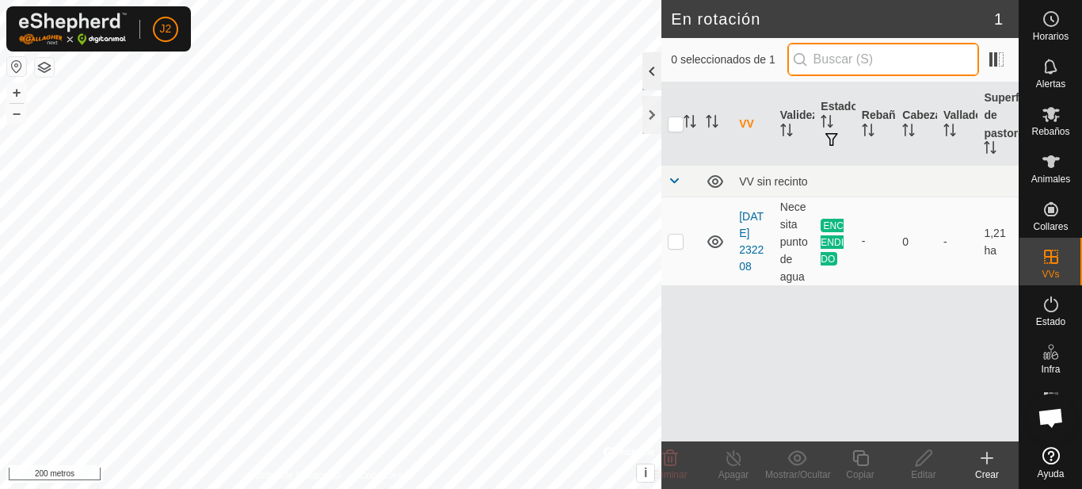
click at [1003, 75] on div "0 seleccionados de 1" at bounding box center [840, 59] width 338 height 33
click at [673, 238] on p-checkbox at bounding box center [676, 241] width 16 height 13
checkbox input "true"
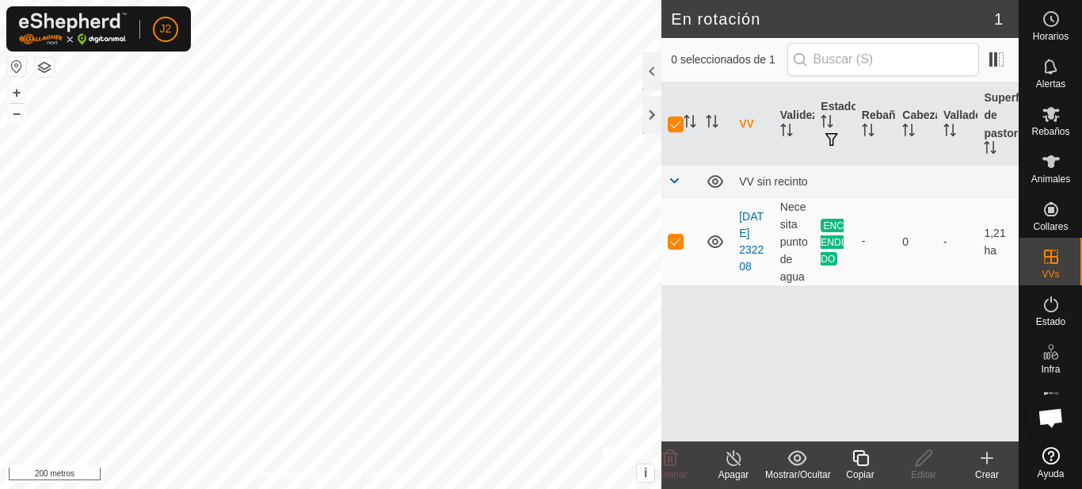
click at [741, 462] on icon at bounding box center [734, 457] width 20 height 19
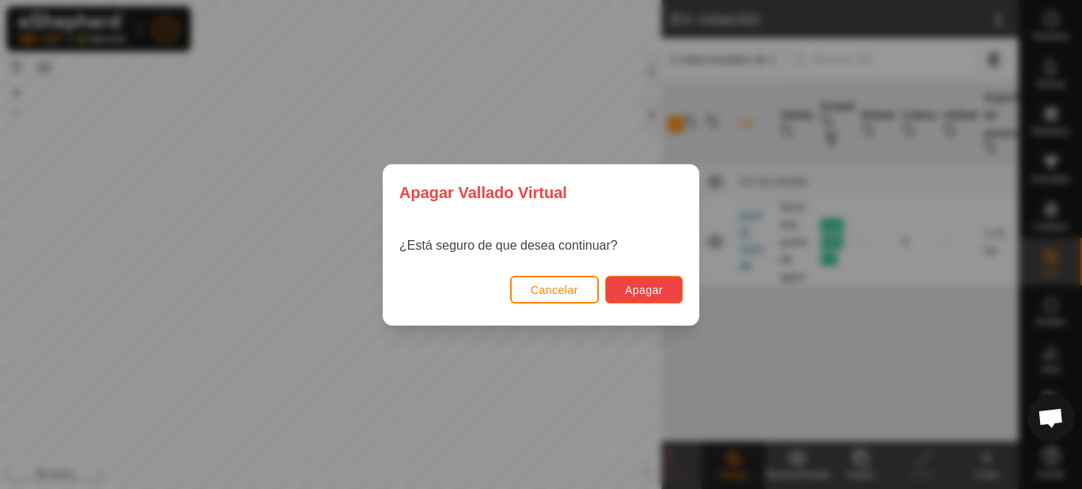
click at [637, 280] on button "Apagar" at bounding box center [644, 290] width 78 height 28
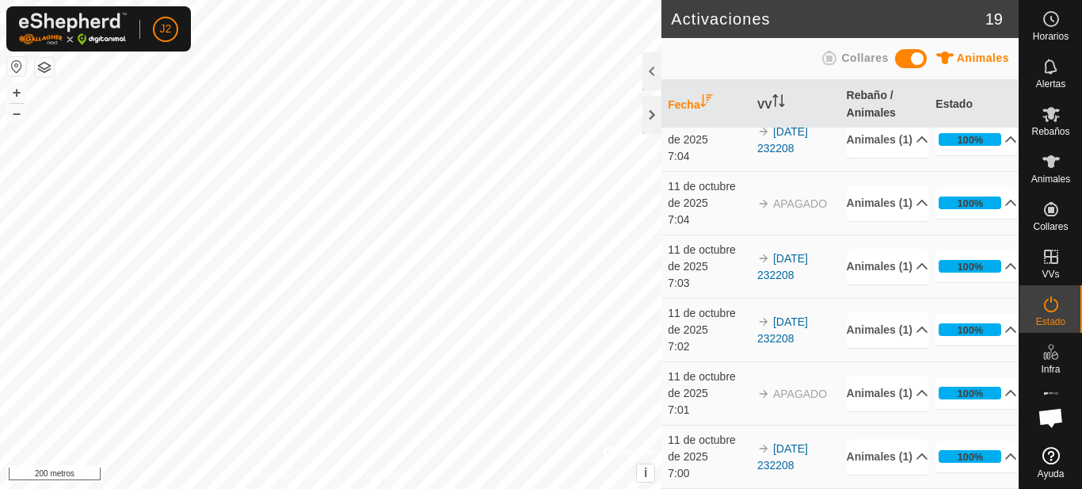
scroll to position [904, 0]
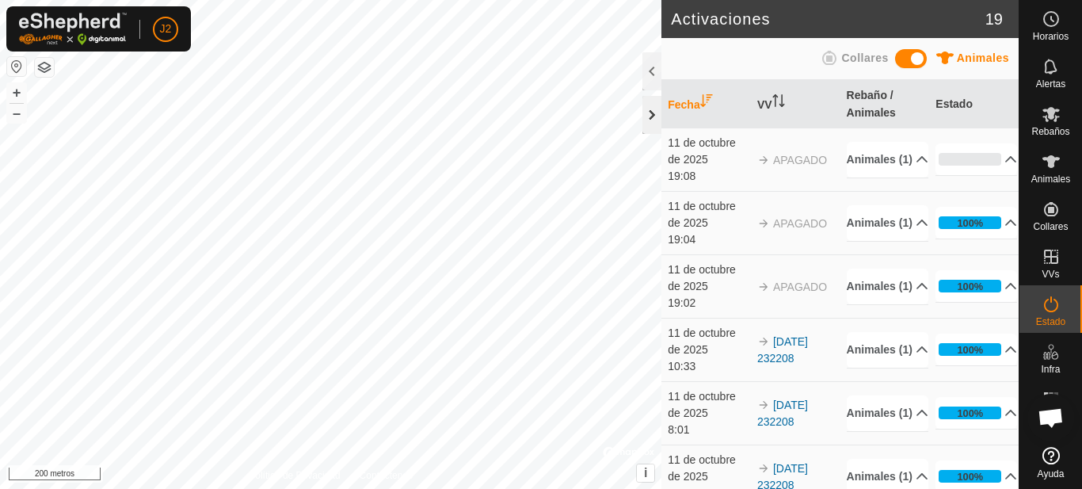
click at [646, 120] on div at bounding box center [652, 115] width 19 height 38
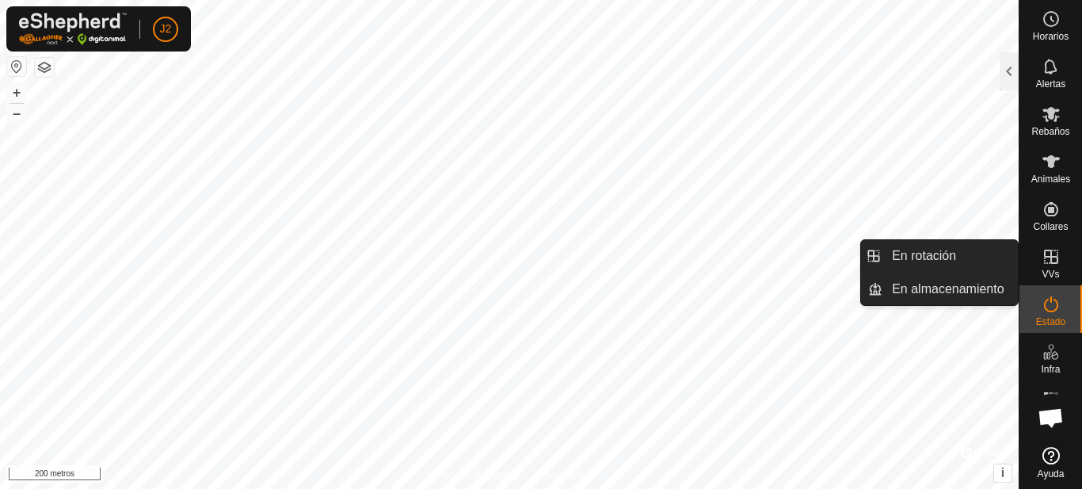
click at [1051, 273] on font "VVs" at bounding box center [1050, 274] width 17 height 11
click at [966, 257] on link "En rotación" at bounding box center [950, 256] width 135 height 32
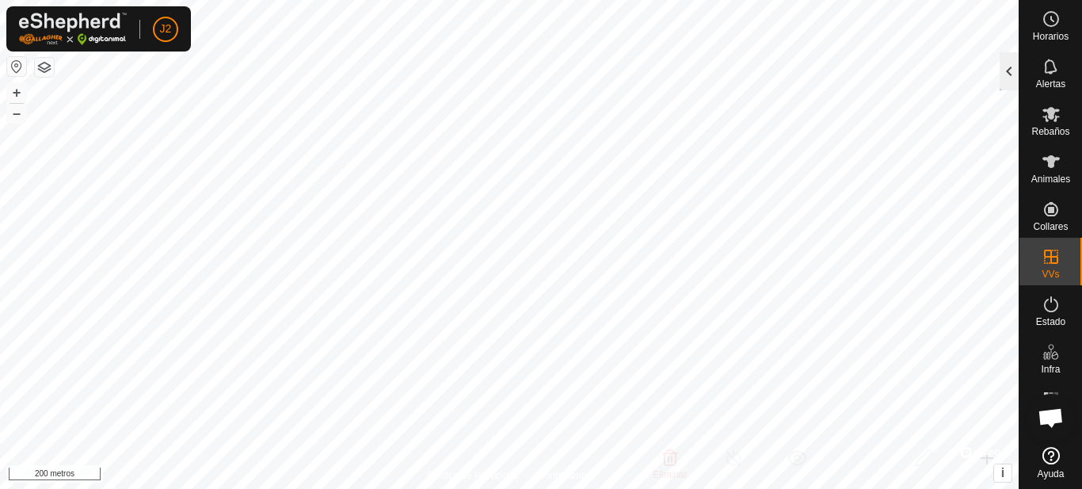
click at [1003, 71] on div at bounding box center [1009, 71] width 19 height 38
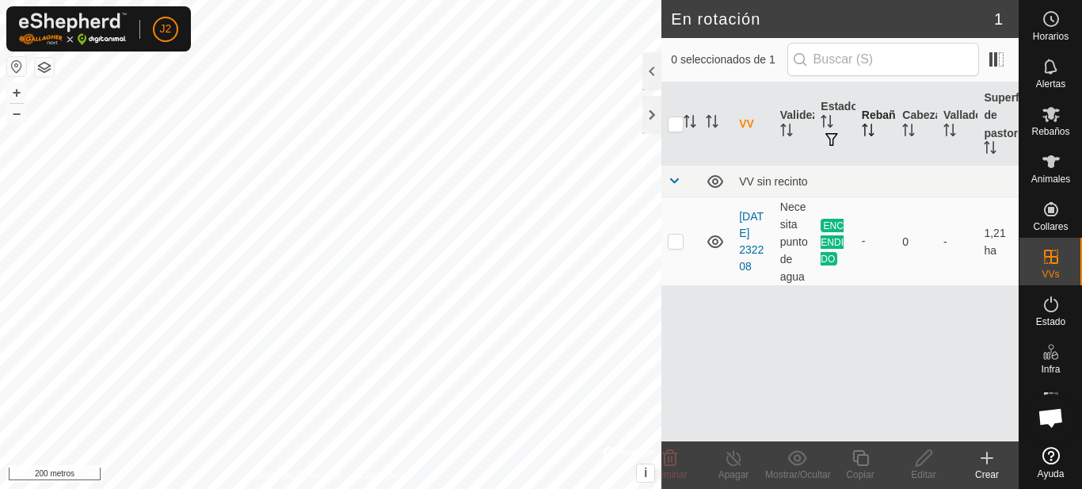
click at [880, 113] on font "Rebaño" at bounding box center [882, 115] width 40 height 13
click at [677, 239] on p-checkbox at bounding box center [676, 241] width 16 height 13
checkbox input "true"
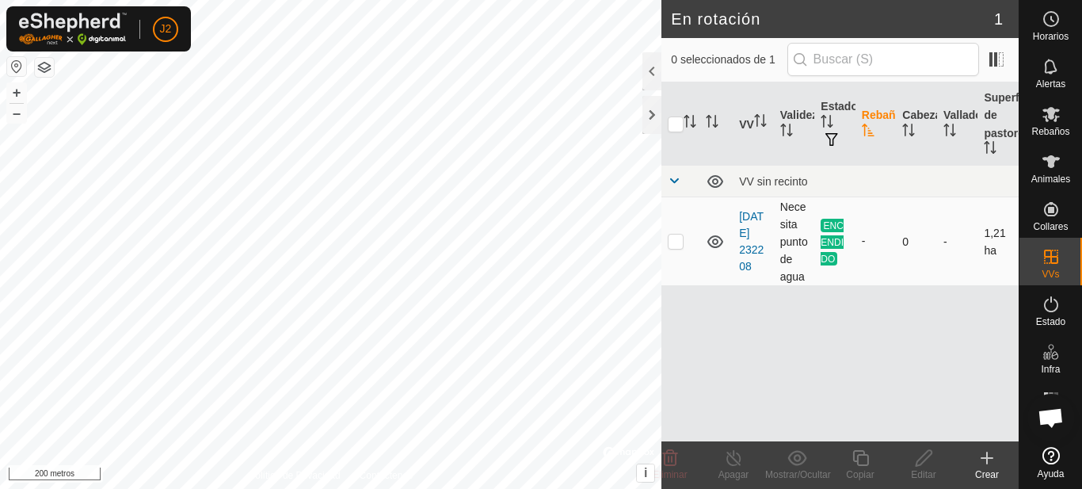
checkbox input "true"
click at [677, 239] on p-checkbox at bounding box center [676, 241] width 16 height 13
checkbox input "false"
click at [953, 113] on font "Vallado" at bounding box center [963, 115] width 39 height 13
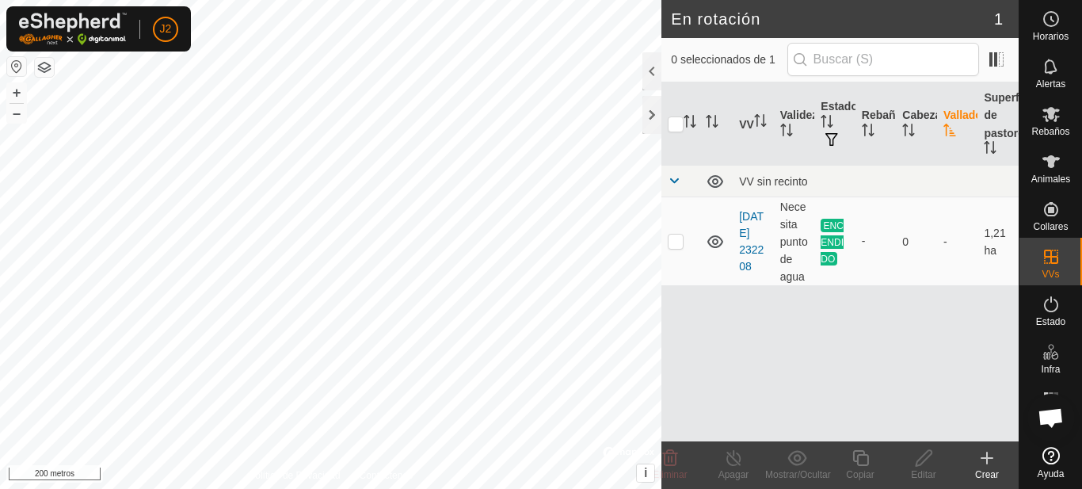
click at [953, 113] on font "Vallado" at bounding box center [963, 115] width 39 height 13
checkbox input "true"
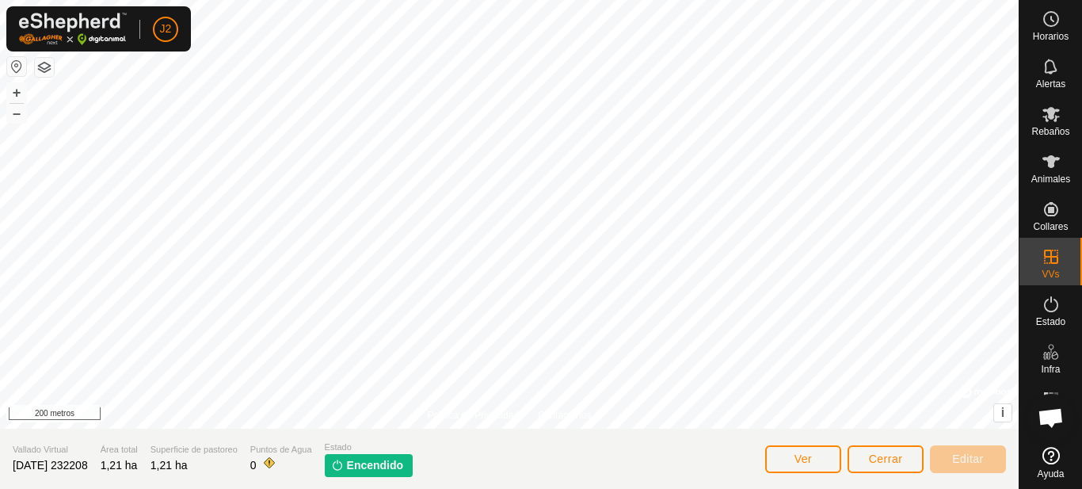
click at [344, 463] on img at bounding box center [337, 465] width 13 height 13
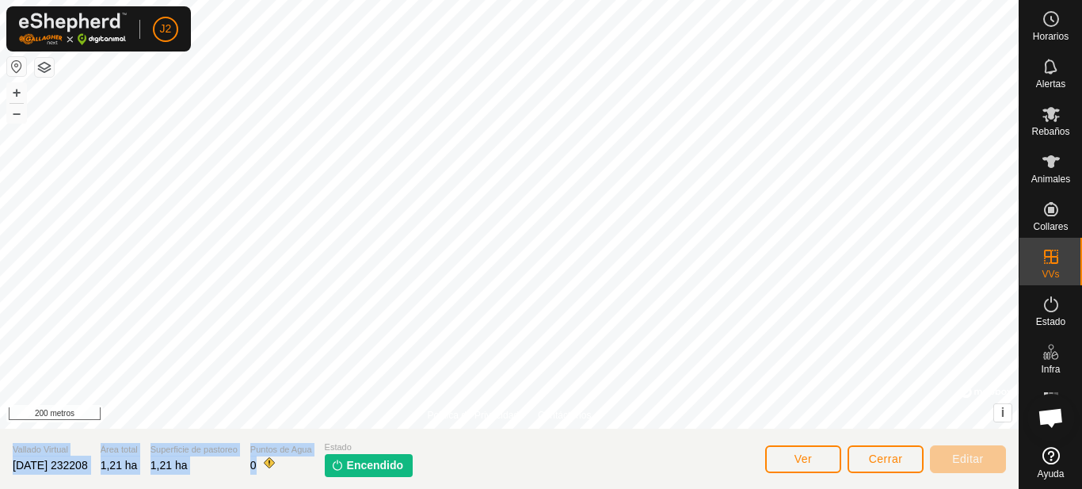
click at [441, 367] on div "Política de Privacidad Contáctenos [DATE] 232208 Tipo: Zona de Inclusión 0 anim…" at bounding box center [509, 244] width 1019 height 489
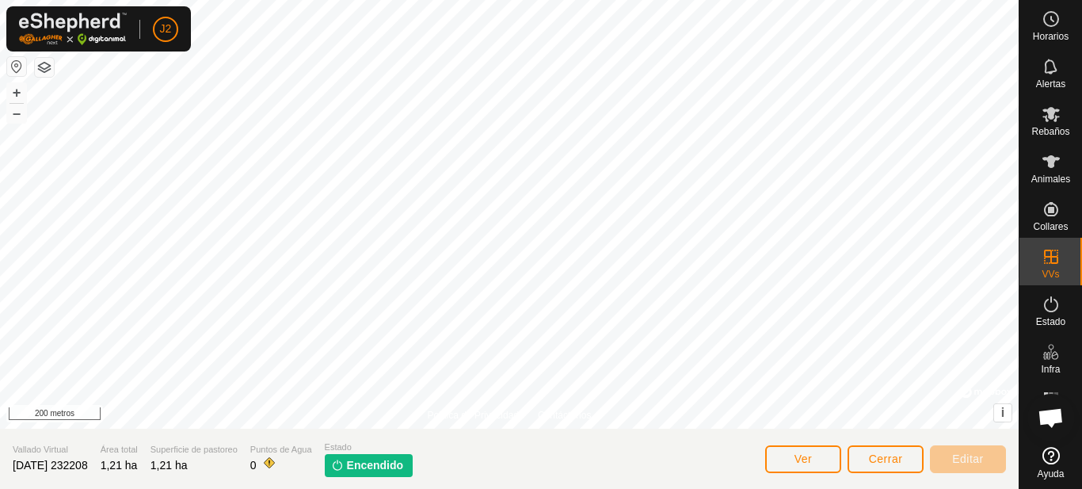
click at [372, 464] on font "Encendido" at bounding box center [375, 465] width 57 height 13
click at [883, 452] on button "Cerrar" at bounding box center [886, 459] width 76 height 28
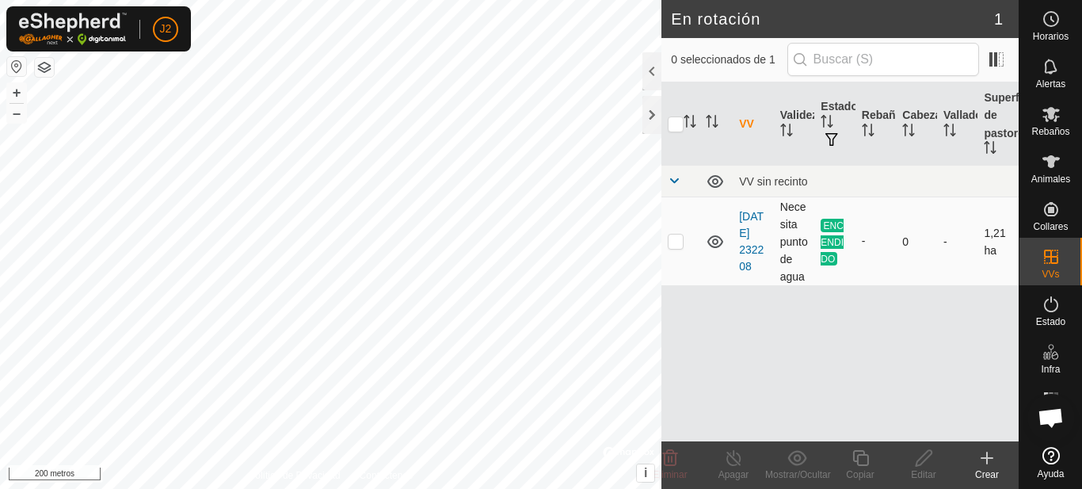
click at [675, 246] on p-checkbox at bounding box center [676, 241] width 16 height 13
checkbox input "true"
click at [728, 463] on icon at bounding box center [734, 458] width 14 height 16
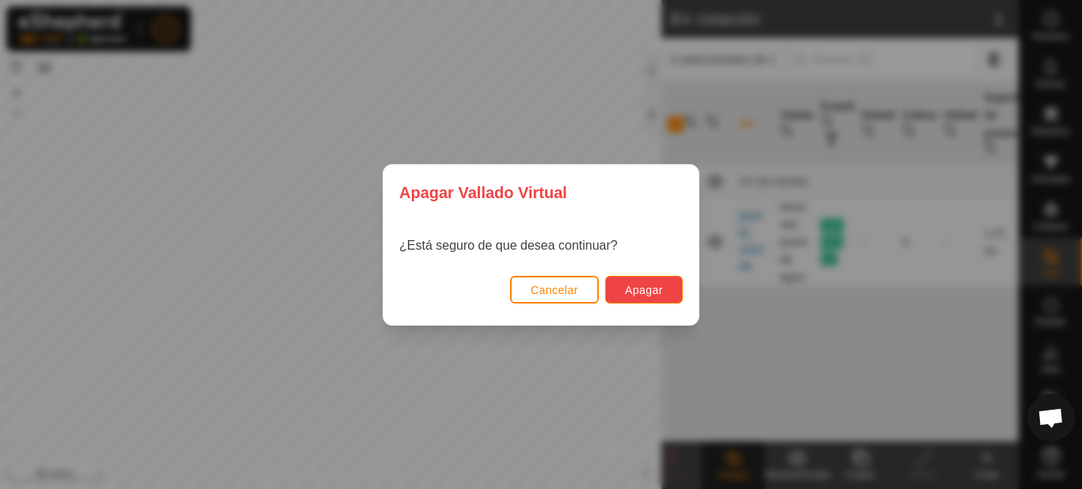
click at [627, 294] on font "Apagar" at bounding box center [644, 290] width 38 height 13
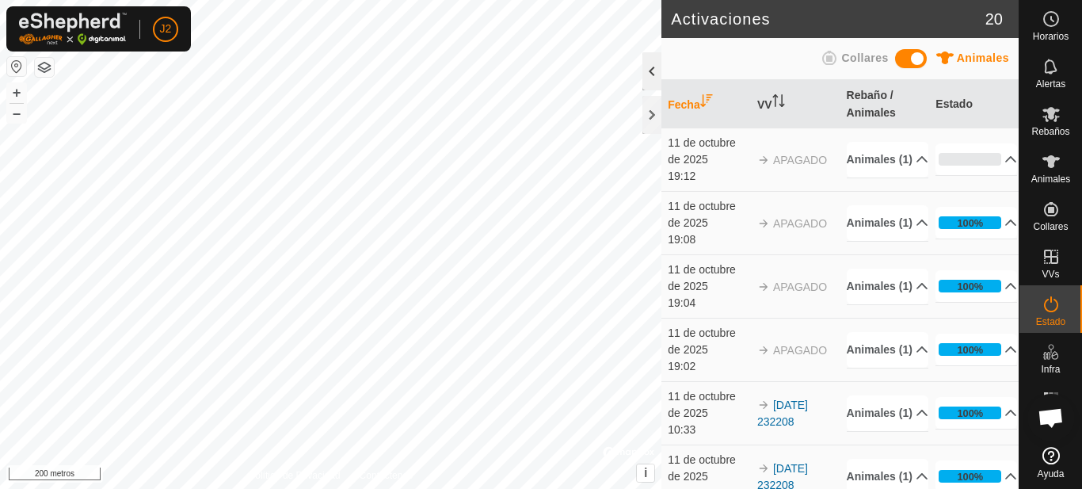
click at [649, 72] on div at bounding box center [652, 71] width 19 height 38
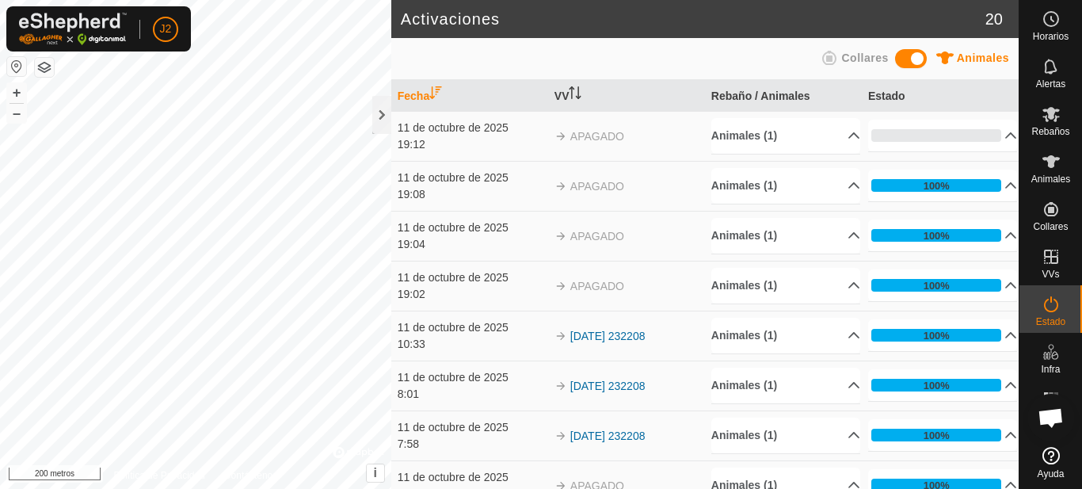
click at [649, 72] on div "Animales Collares" at bounding box center [705, 58] width 609 height 31
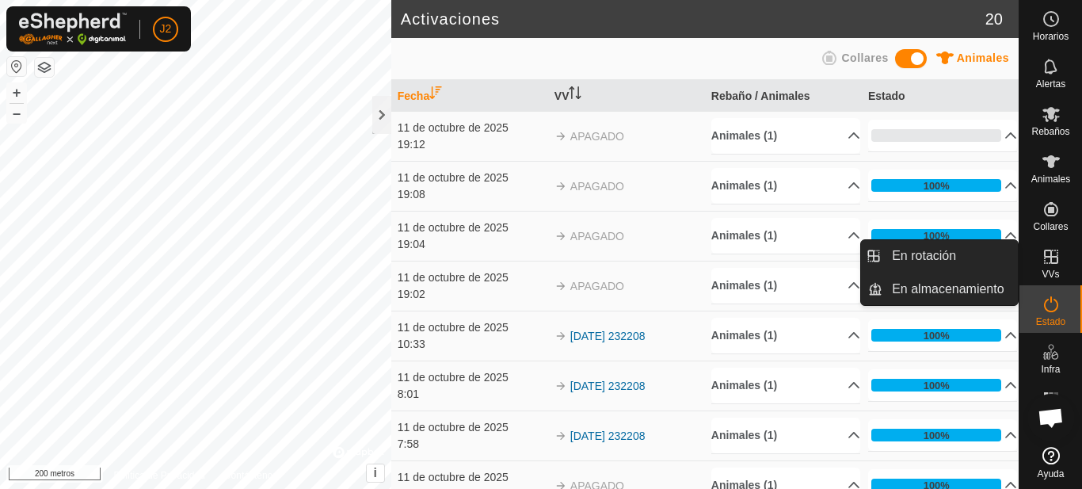
click at [1047, 261] on icon at bounding box center [1051, 256] width 19 height 19
drag, startPoint x: 1020, startPoint y: 241, endPoint x: 1047, endPoint y: 261, distance: 33.4
click at [1047, 261] on icon at bounding box center [1051, 256] width 19 height 19
click at [966, 251] on link "En Rotación" at bounding box center [950, 256] width 135 height 32
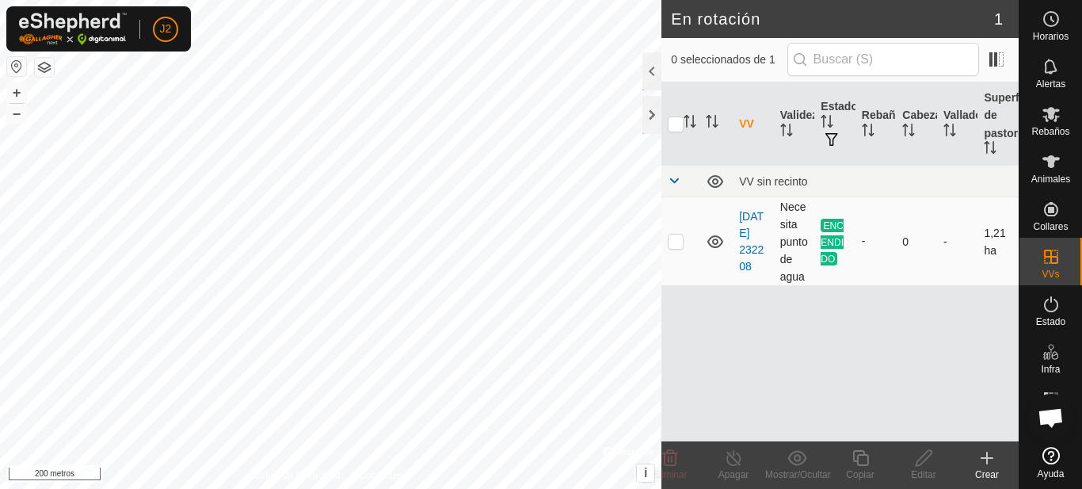
click at [674, 240] on p-checkbox at bounding box center [676, 241] width 16 height 13
checkbox input "true"
click at [740, 463] on icon at bounding box center [734, 457] width 20 height 19
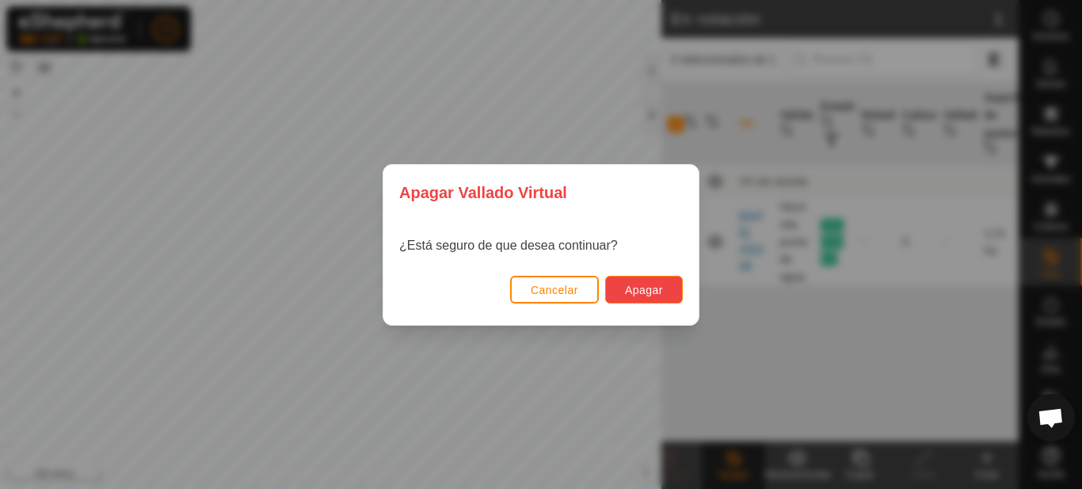
click at [647, 284] on font "Apagar" at bounding box center [644, 290] width 38 height 13
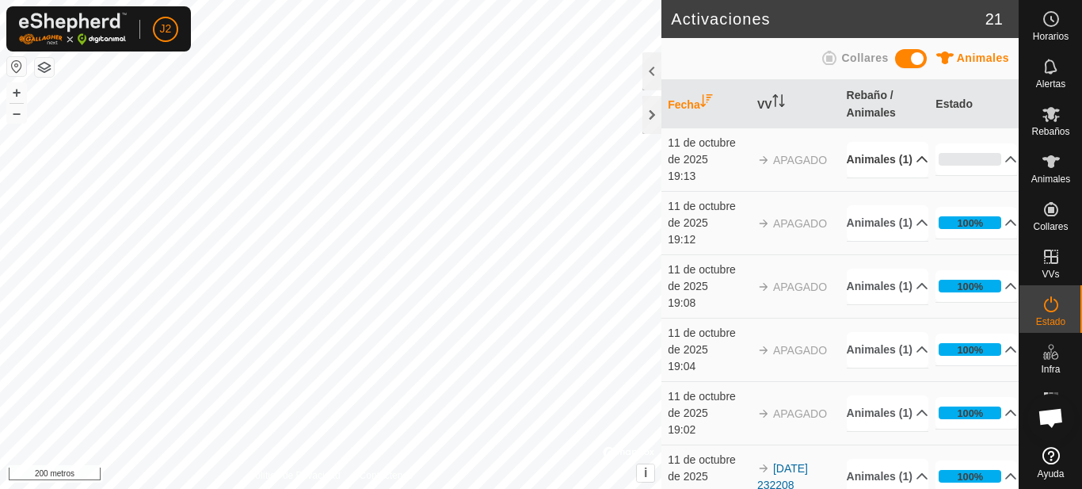
click at [901, 158] on p-accordion-header "Animales (1)" at bounding box center [888, 160] width 82 height 36
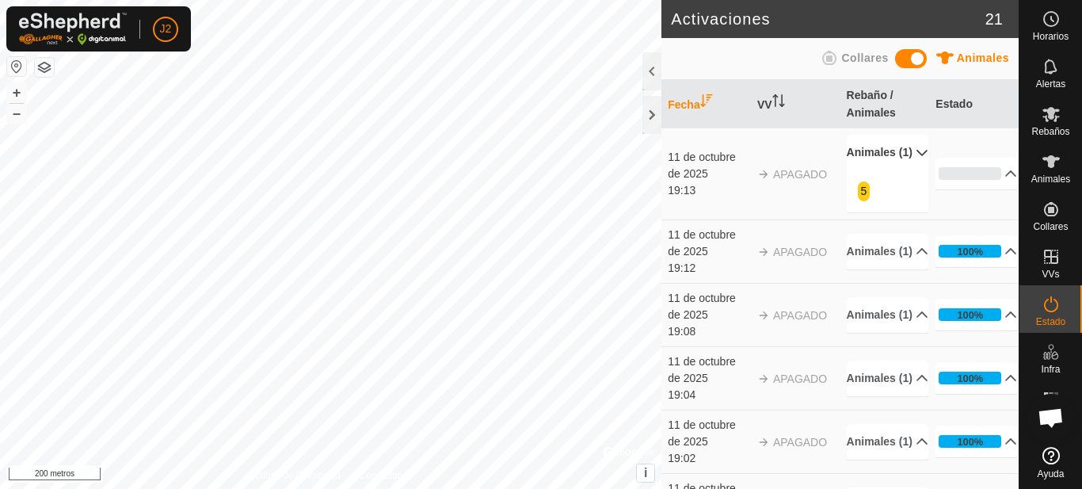
click at [901, 158] on p-accordion-header "Animales (1)" at bounding box center [888, 153] width 82 height 36
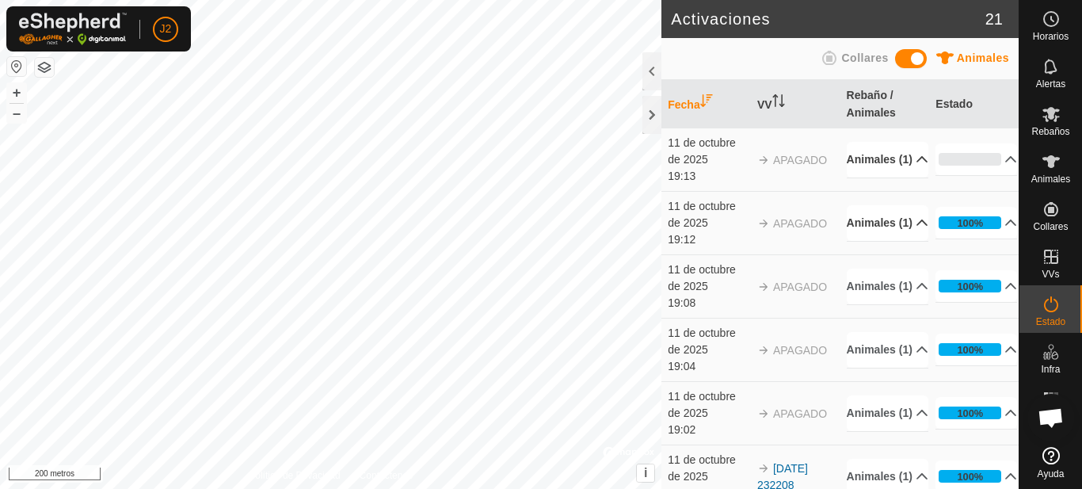
click at [904, 222] on p-accordion-header "Animales (1)" at bounding box center [888, 223] width 82 height 36
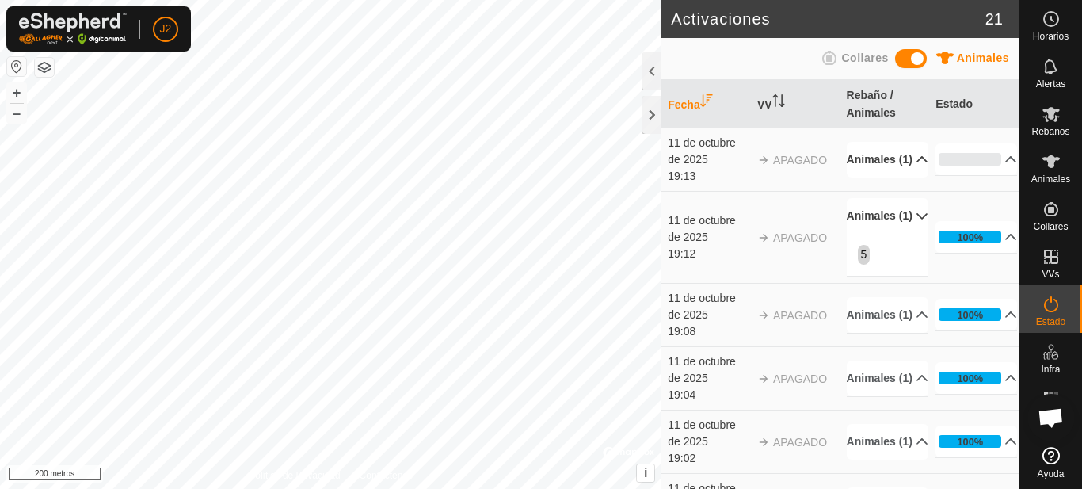
click at [904, 222] on p-accordion-header "Animales (1)" at bounding box center [888, 216] width 82 height 36
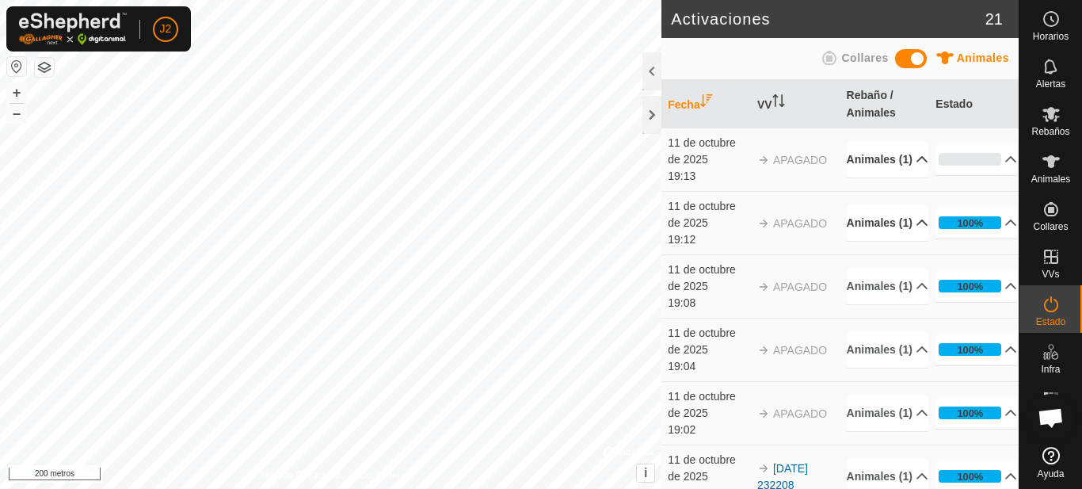
click at [904, 222] on p-accordion-header "Animales (1)" at bounding box center [888, 223] width 82 height 36
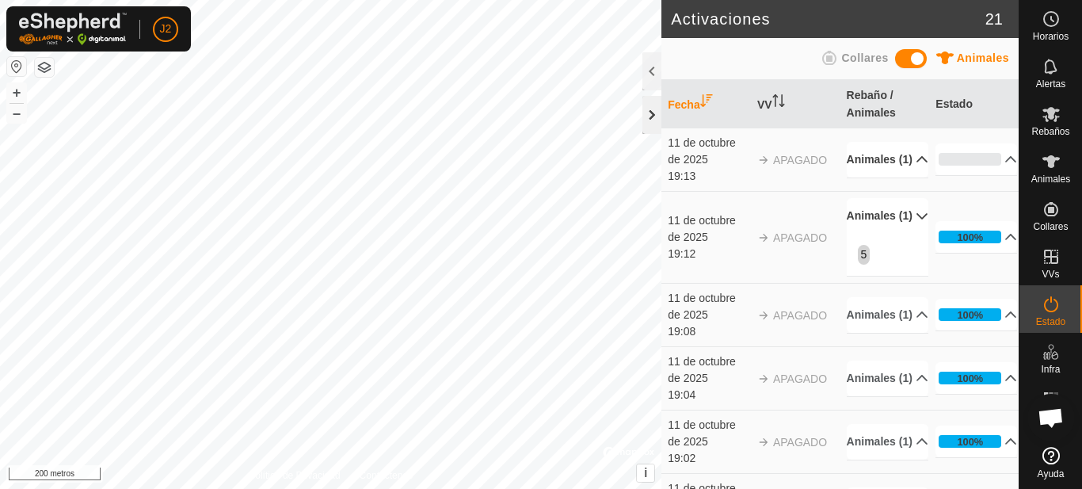
click at [650, 114] on div at bounding box center [652, 115] width 19 height 38
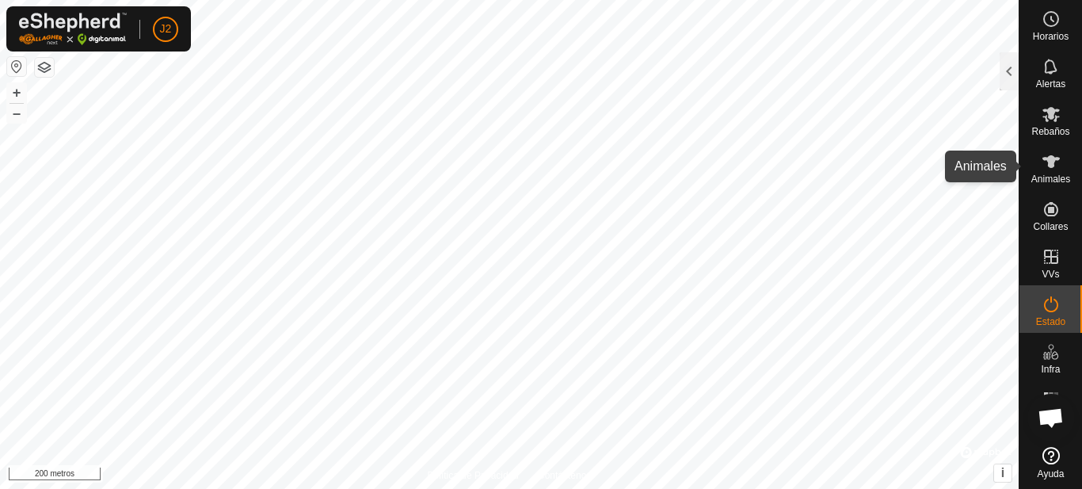
click at [1050, 157] on icon at bounding box center [1051, 161] width 17 height 13
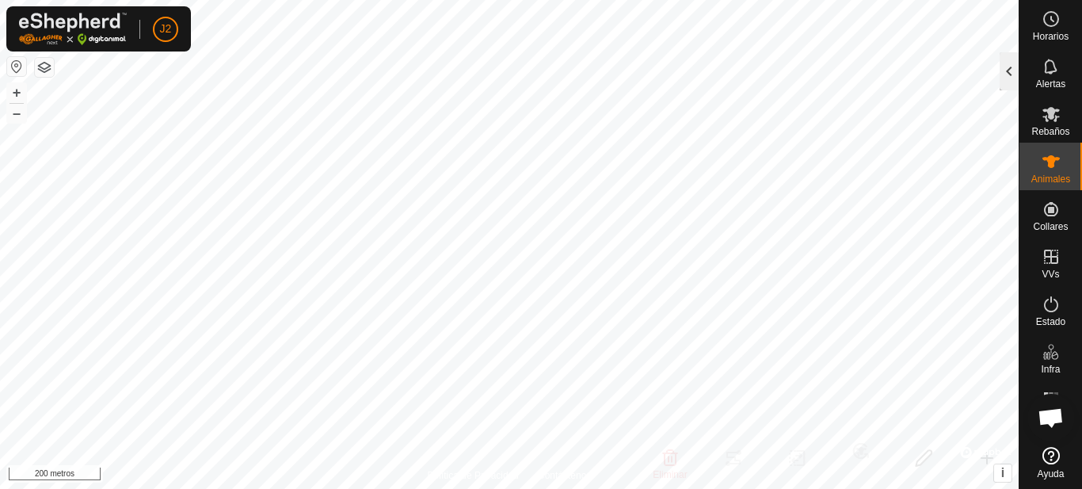
click at [1013, 74] on div at bounding box center [1009, 71] width 19 height 38
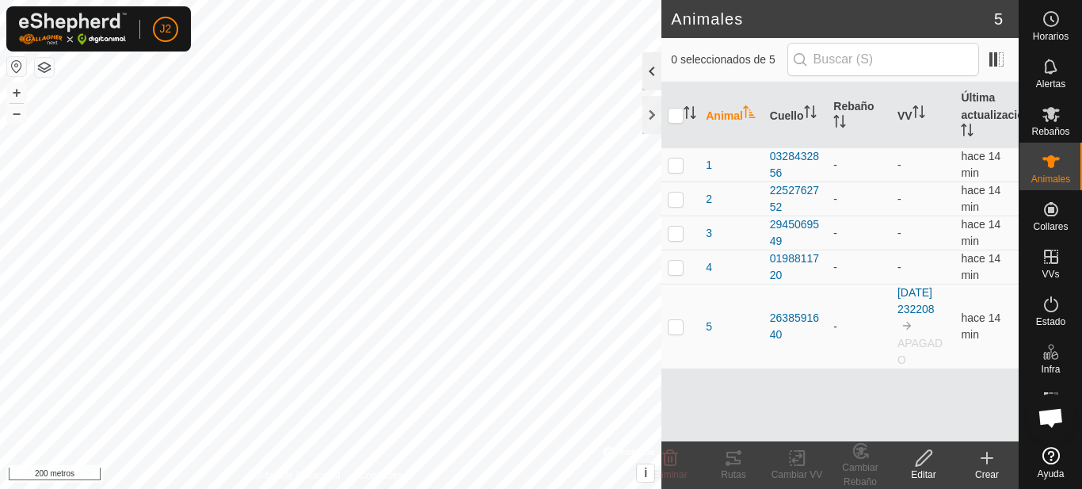
click at [652, 68] on div at bounding box center [652, 71] width 19 height 38
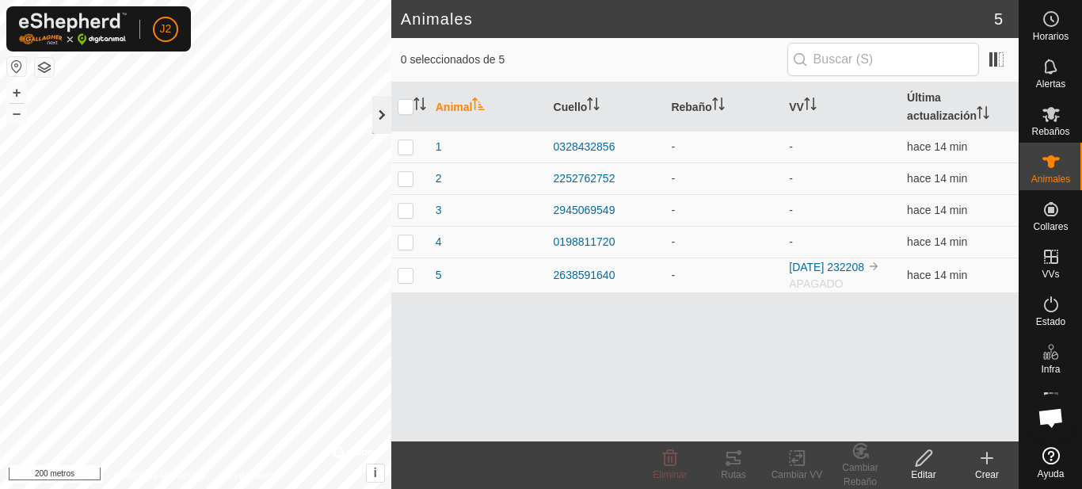
click at [380, 119] on div at bounding box center [381, 115] width 19 height 38
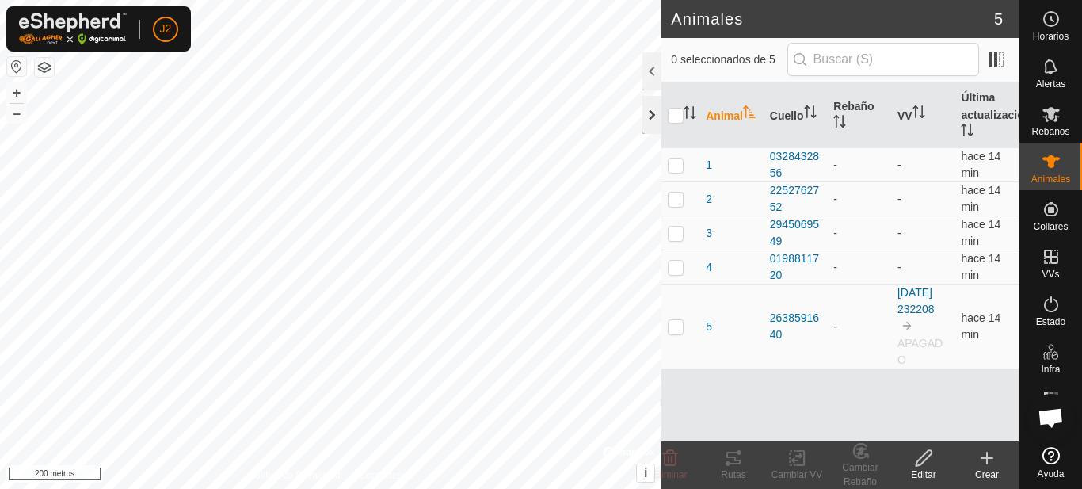
click at [656, 105] on div at bounding box center [652, 115] width 19 height 38
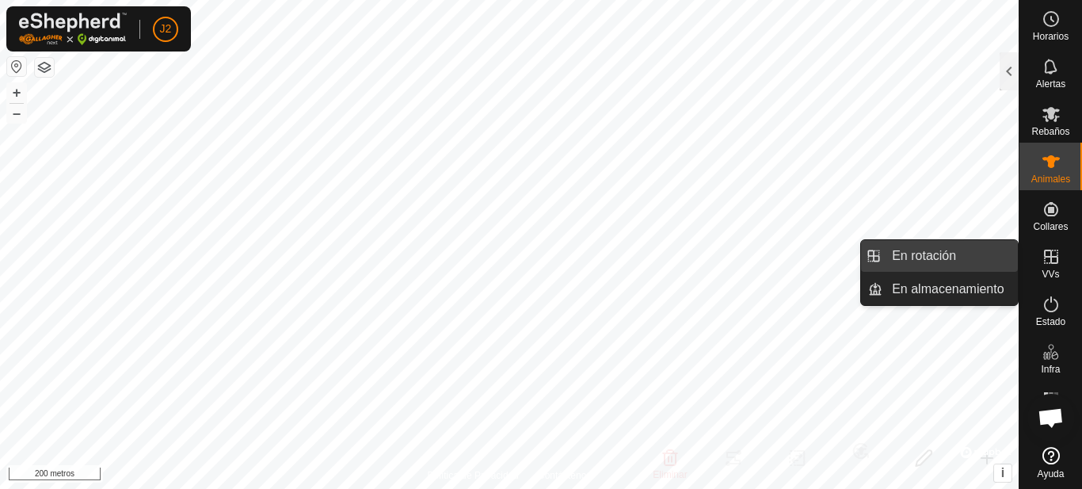
click at [995, 251] on link "En rotación" at bounding box center [950, 256] width 135 height 32
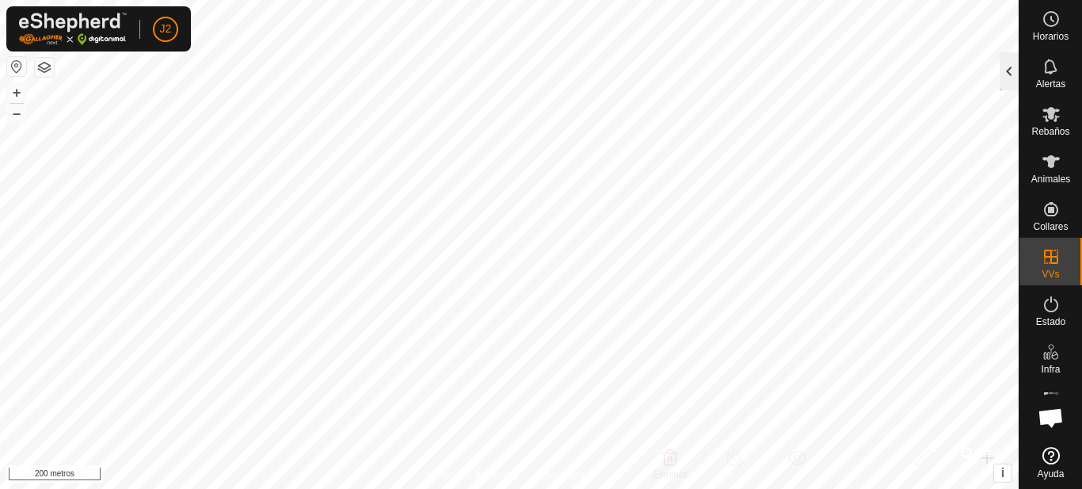
click at [1007, 74] on div at bounding box center [1009, 71] width 19 height 38
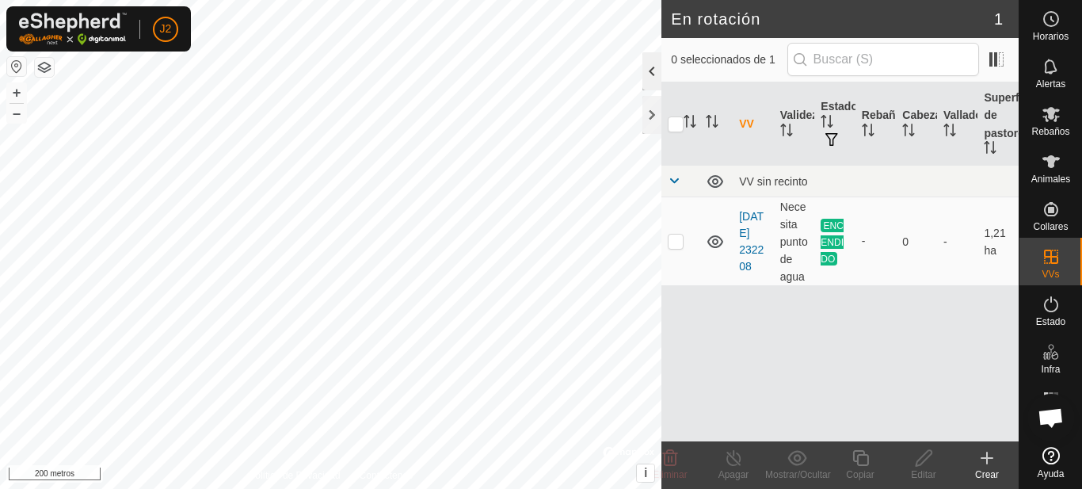
click at [654, 69] on div at bounding box center [652, 71] width 19 height 38
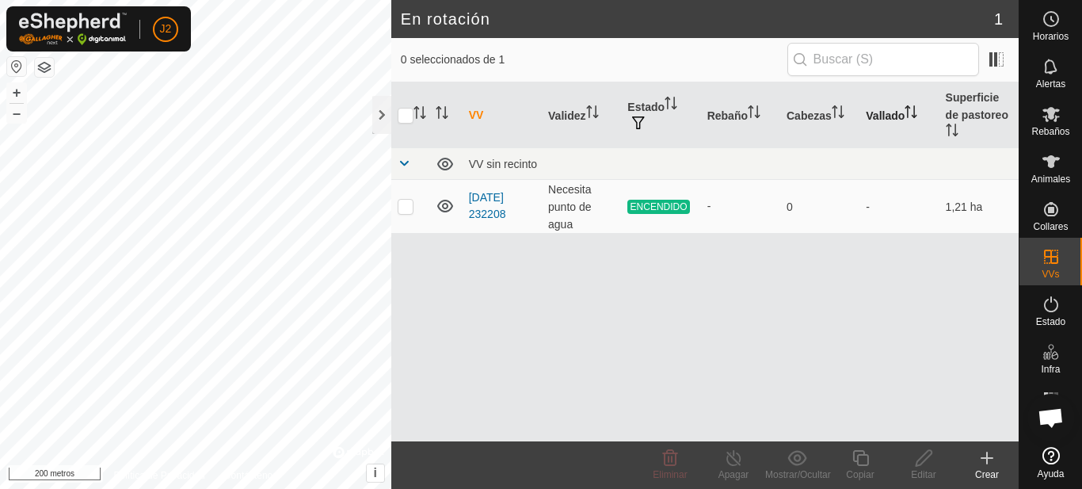
click at [884, 110] on font "Vallado" at bounding box center [885, 115] width 39 height 13
drag, startPoint x: 884, startPoint y: 110, endPoint x: 562, endPoint y: 37, distance: 330.6
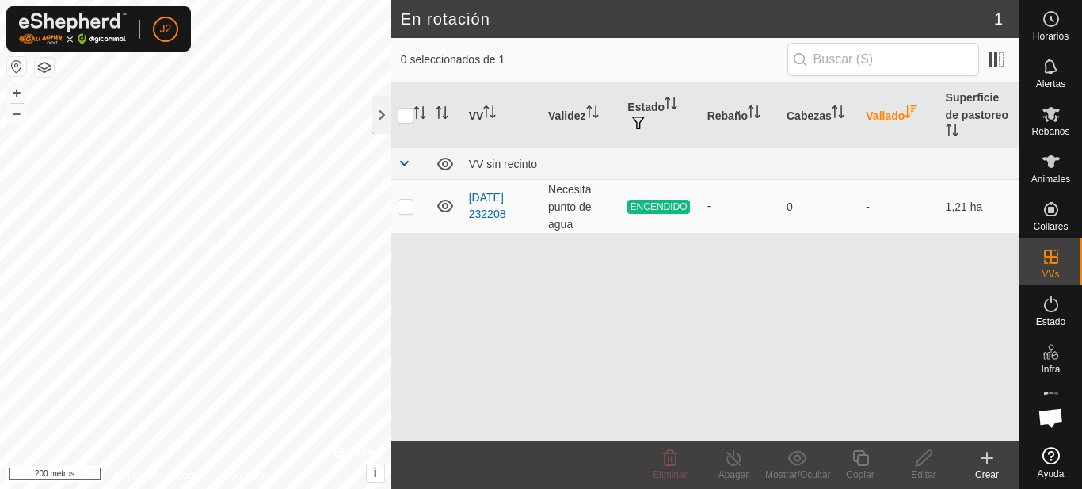
click at [562, 37] on article "En rotación 1 0 seleccionados de 1 VV Validez Estado Rebaño Cabezas Vallado Sup…" at bounding box center [705, 244] width 628 height 489
click at [406, 164] on span at bounding box center [404, 163] width 13 height 13
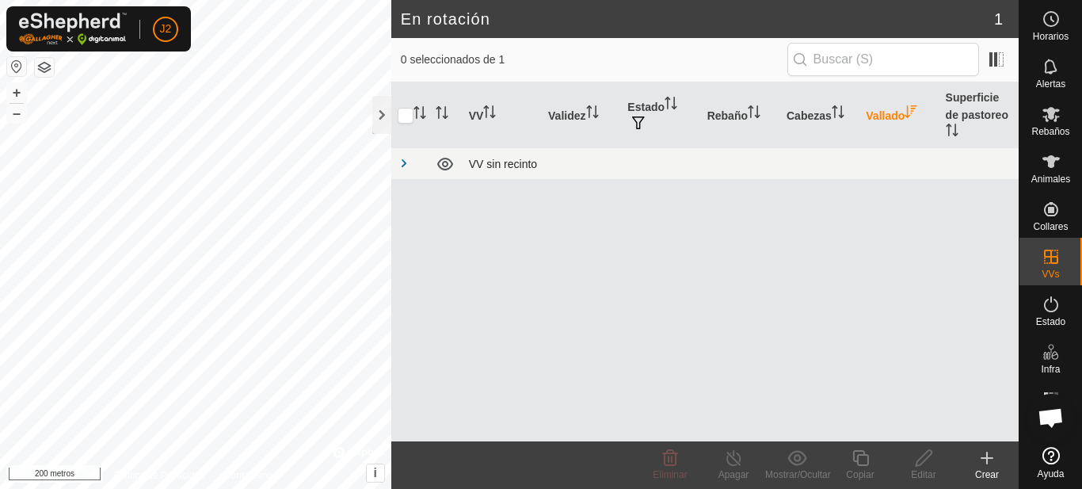
click at [406, 164] on span at bounding box center [404, 163] width 13 height 13
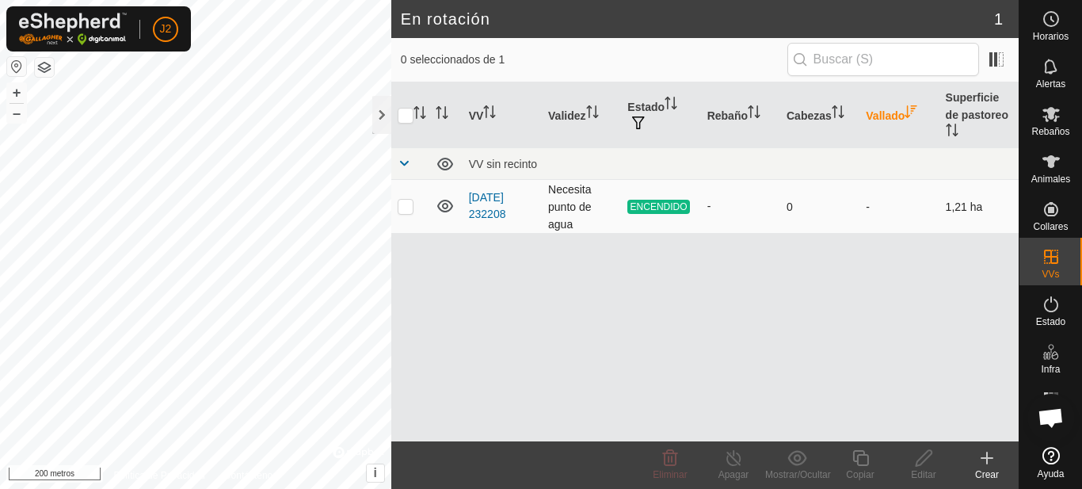
click at [406, 211] on p-checkbox at bounding box center [406, 206] width 16 height 13
checkbox input "true"
click at [406, 211] on p-checkbox at bounding box center [406, 206] width 16 height 13
checkbox input "false"
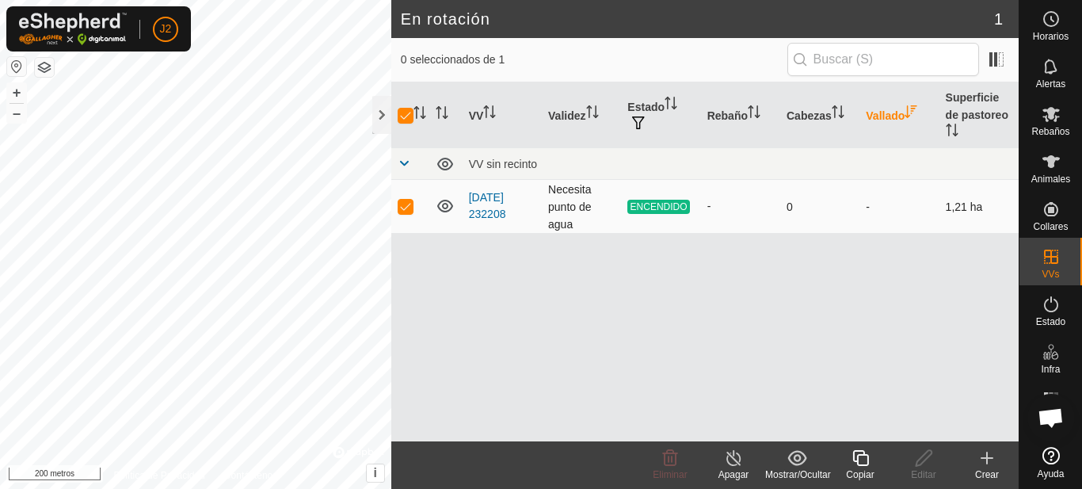
checkbox input "false"
click at [402, 162] on span at bounding box center [404, 163] width 13 height 13
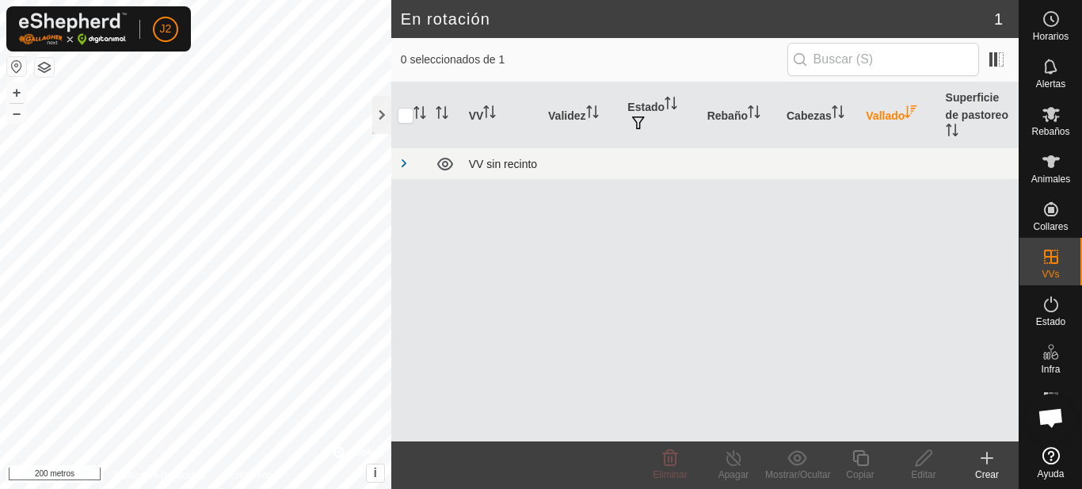
click at [403, 169] on span at bounding box center [404, 163] width 13 height 13
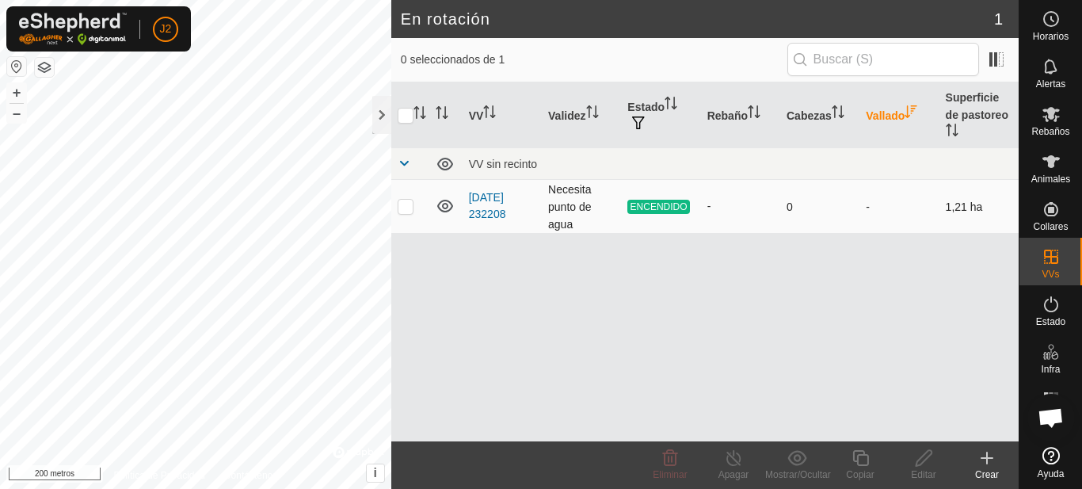
click at [660, 208] on font "ENCENDIDO" at bounding box center [659, 206] width 57 height 11
click at [408, 208] on p-checkbox at bounding box center [406, 206] width 16 height 13
checkbox input "true"
click at [731, 467] on div "Apagar" at bounding box center [733, 474] width 63 height 14
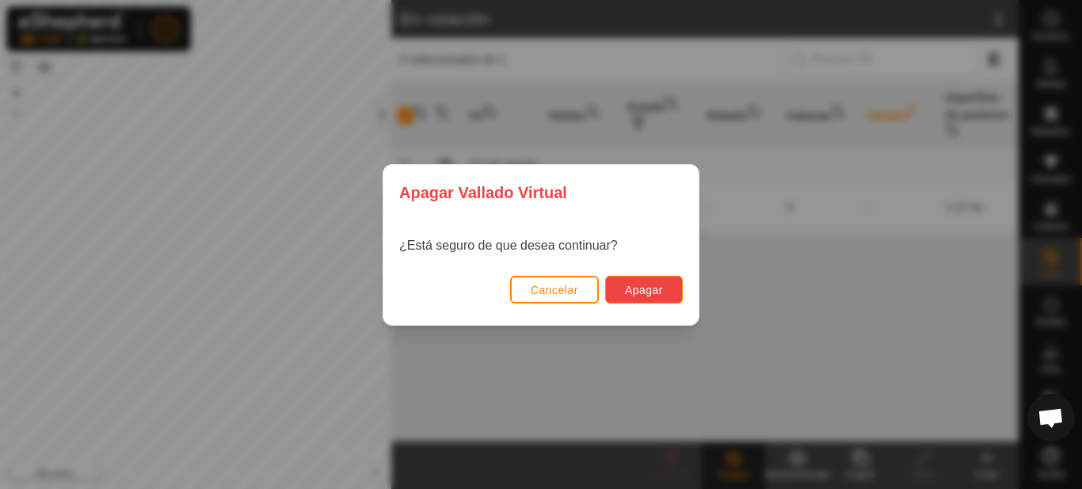
click at [655, 284] on font "Apagar" at bounding box center [644, 290] width 38 height 13
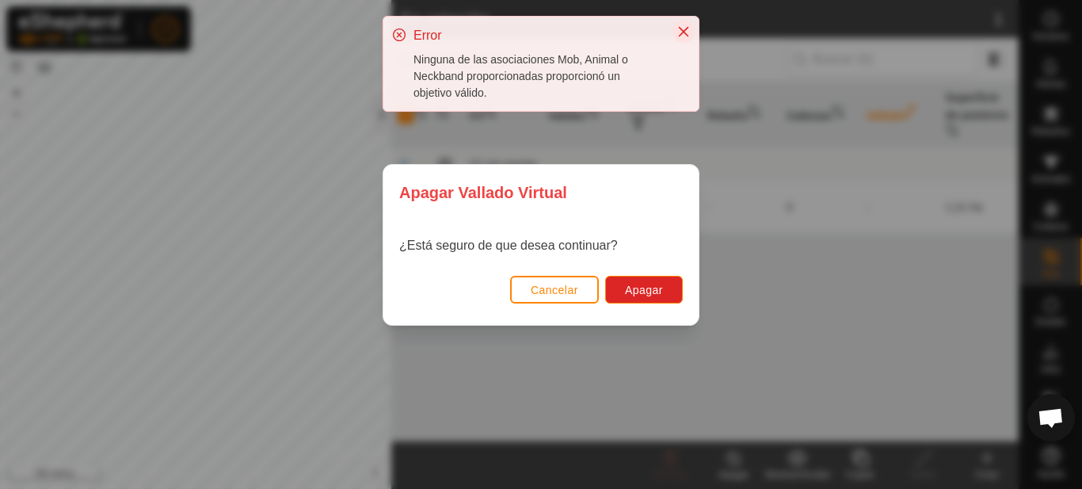
click at [681, 29] on icon "Cerca" at bounding box center [684, 32] width 10 height 10
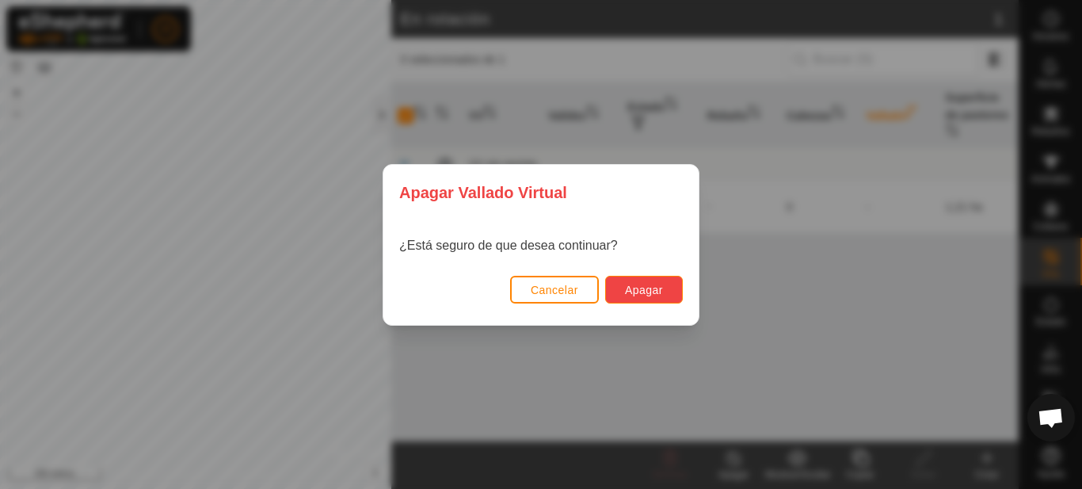
click at [634, 288] on font "Apagar" at bounding box center [644, 290] width 38 height 13
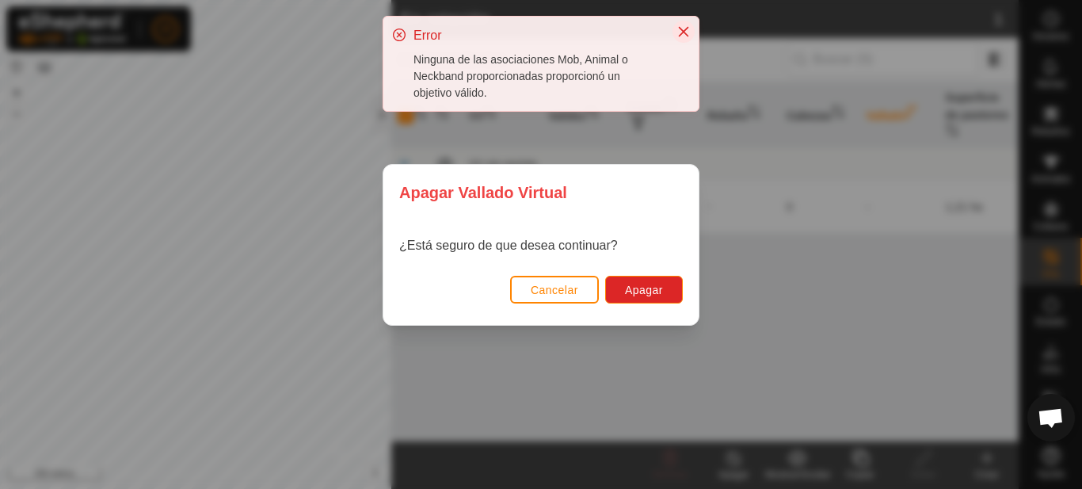
click at [683, 32] on icon "Cerca" at bounding box center [684, 32] width 10 height 10
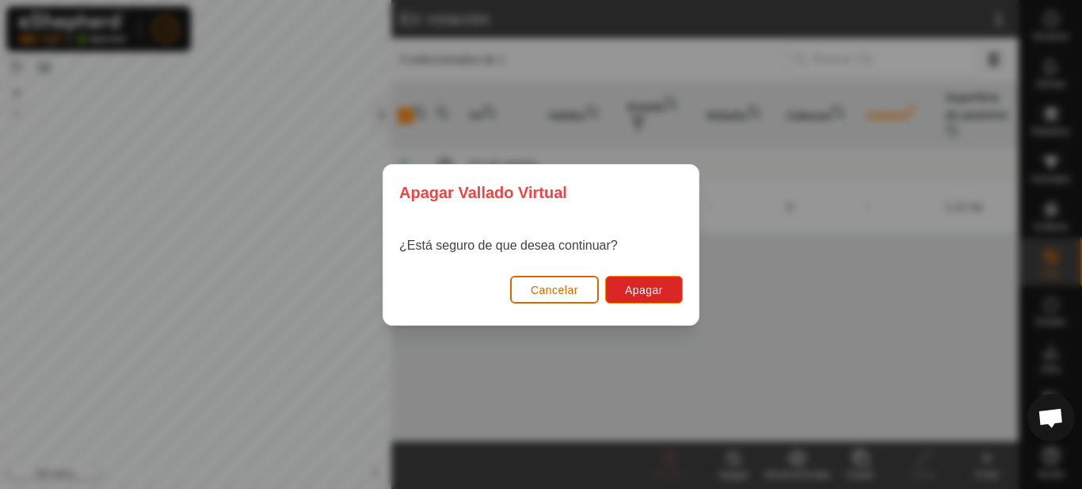
click at [567, 288] on font "Cancelar" at bounding box center [555, 290] width 48 height 13
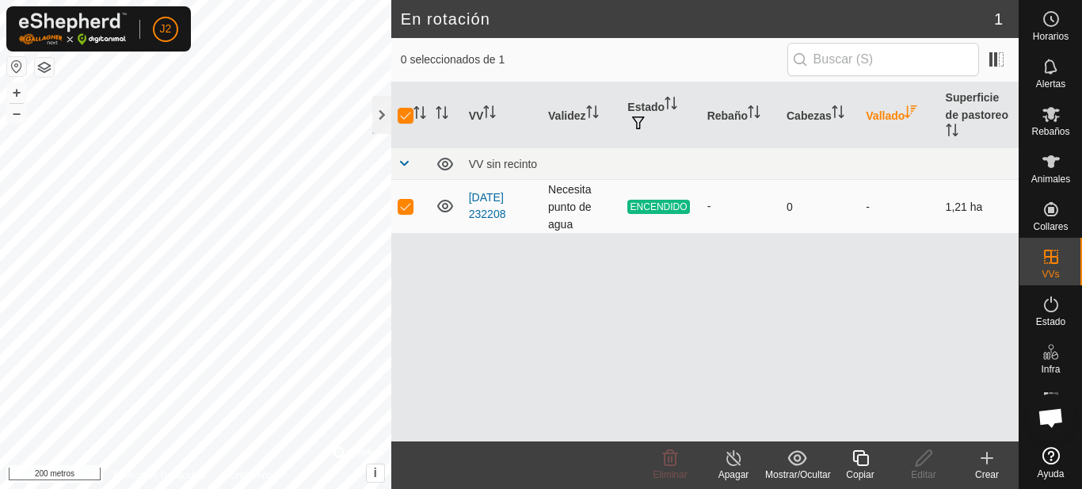
click at [654, 204] on font "ENCENDIDO" at bounding box center [659, 206] width 57 height 11
click at [486, 116] on icon "Activar para ordenar" at bounding box center [489, 111] width 13 height 13
click at [380, 120] on div at bounding box center [381, 115] width 19 height 38
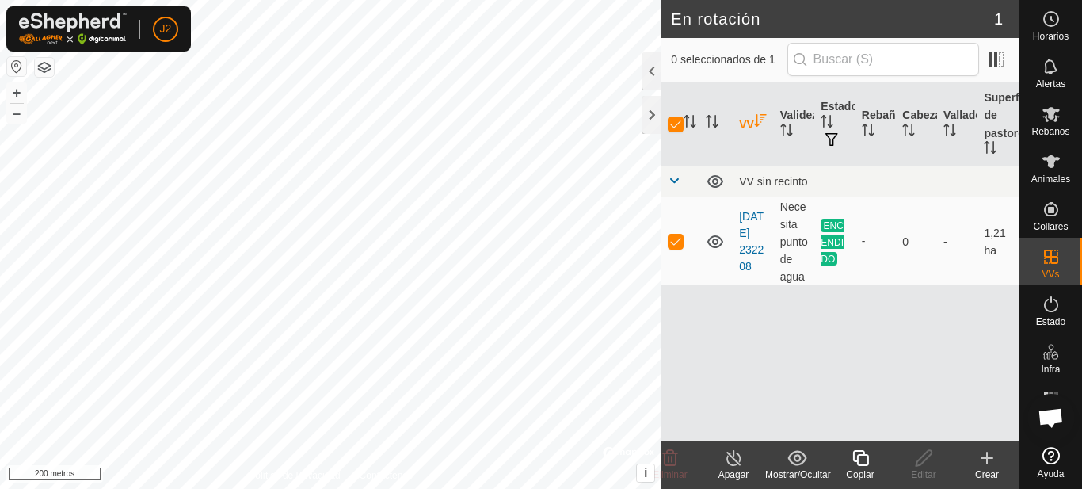
click at [734, 457] on icon at bounding box center [734, 457] width 20 height 19
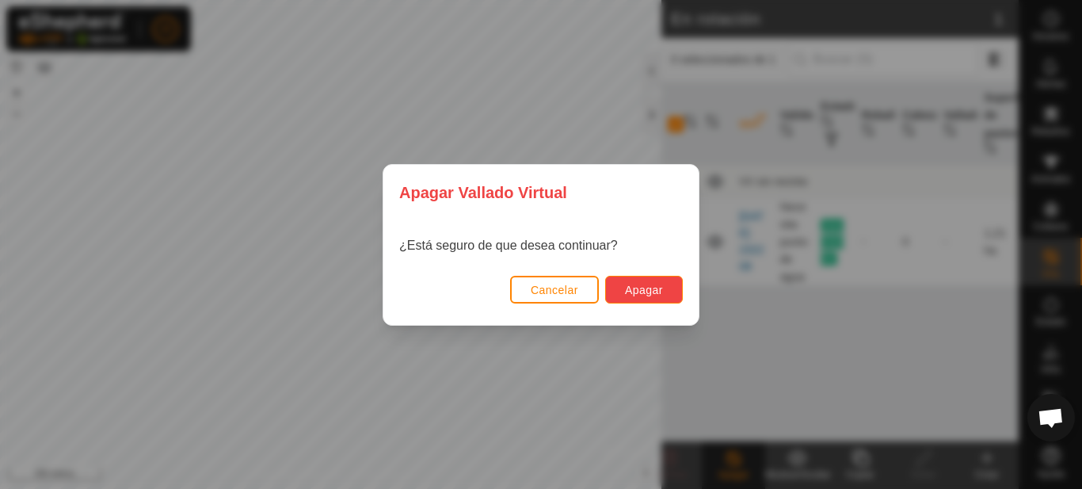
click at [643, 288] on font "Apagar" at bounding box center [644, 290] width 38 height 13
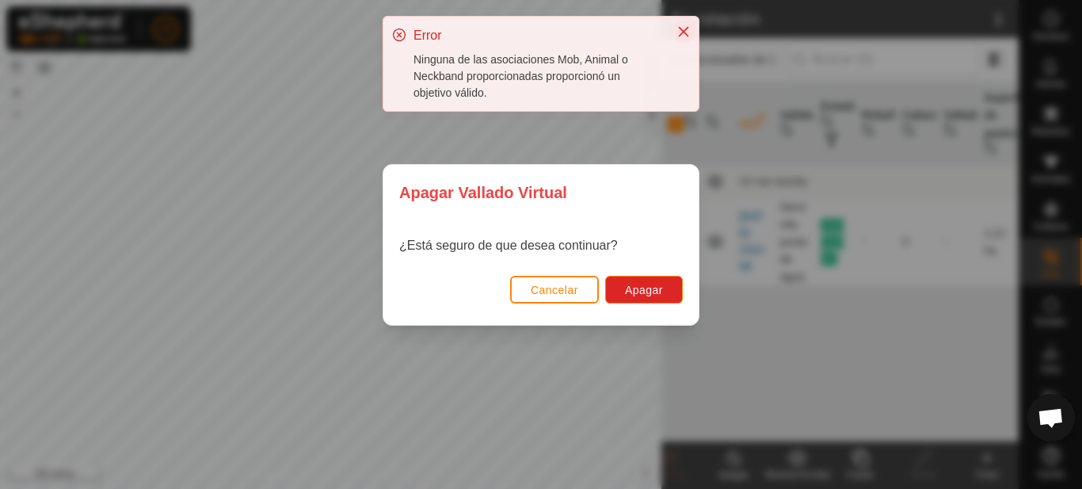
click at [683, 32] on icon "Cerca" at bounding box center [684, 32] width 10 height 10
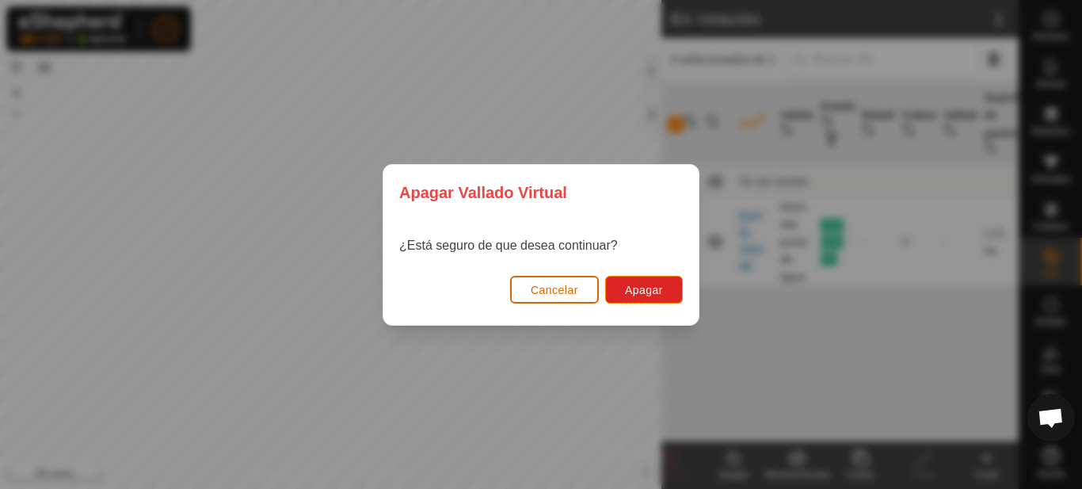
click at [563, 299] on button "Cancelar" at bounding box center [554, 290] width 89 height 28
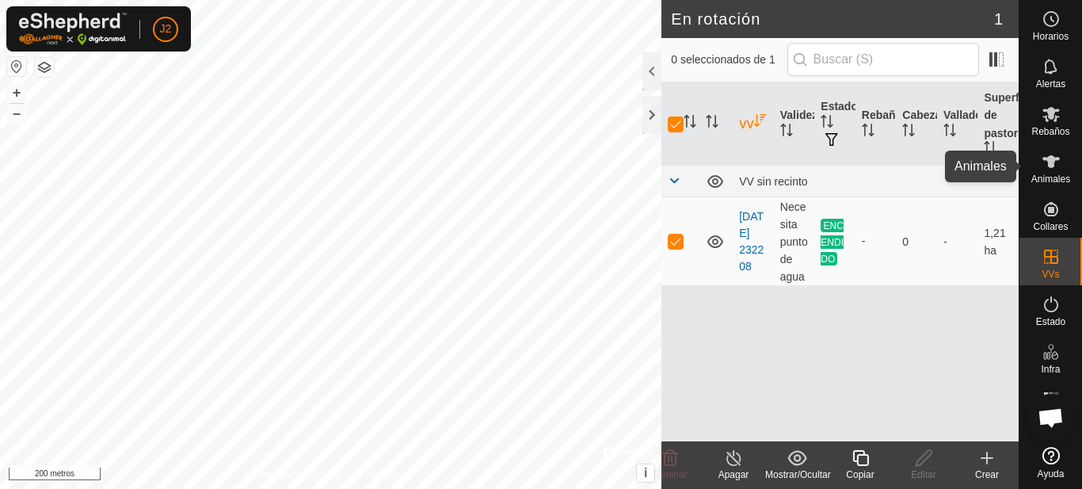
click at [1050, 166] on icon at bounding box center [1051, 161] width 17 height 13
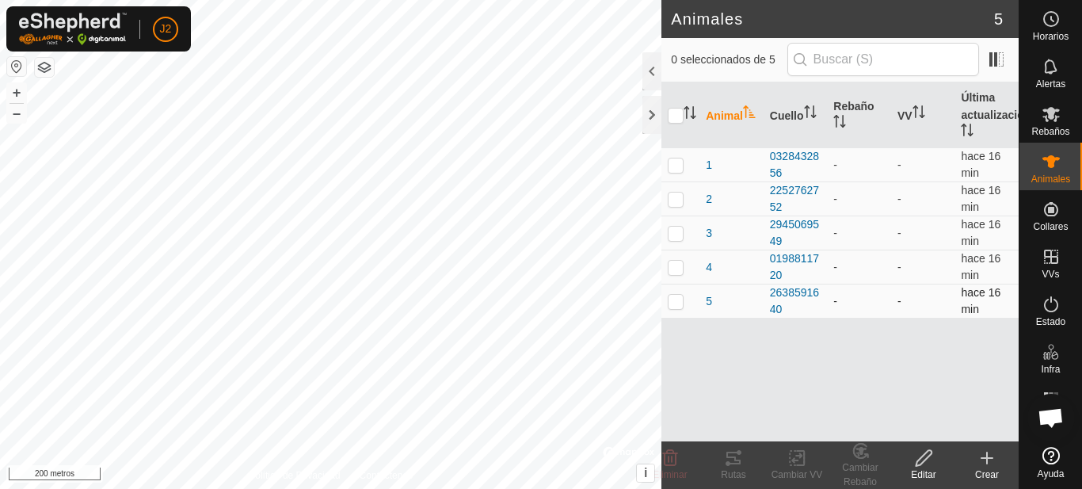
click at [677, 303] on p-checkbox at bounding box center [676, 301] width 16 height 13
checkbox input "true"
click at [653, 109] on div at bounding box center [652, 115] width 19 height 38
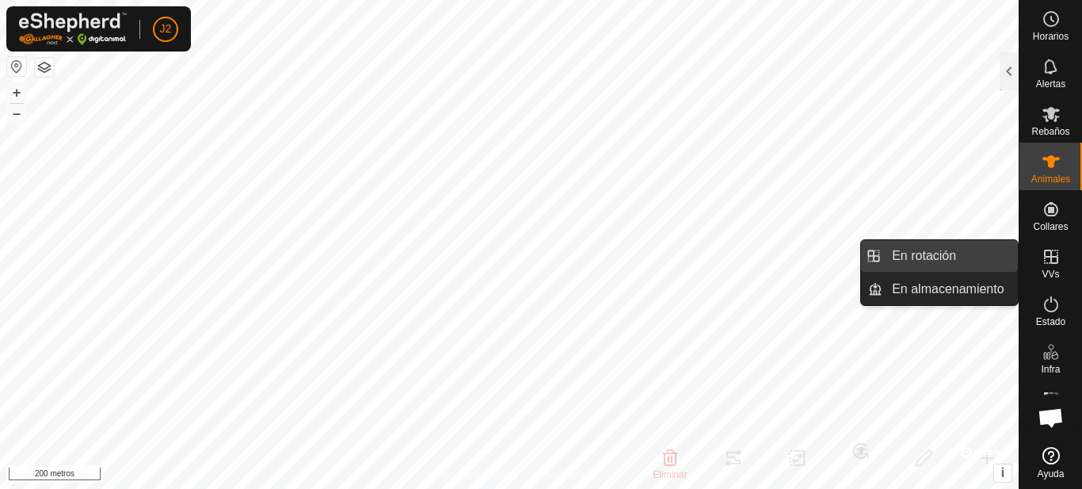
click at [983, 260] on link "En rotación" at bounding box center [950, 256] width 135 height 32
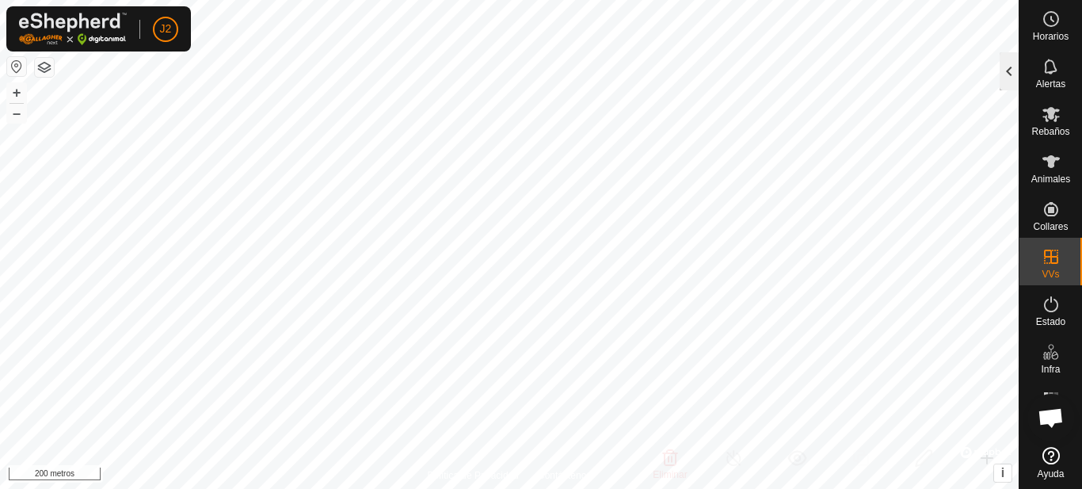
click at [1007, 74] on div at bounding box center [1009, 71] width 19 height 38
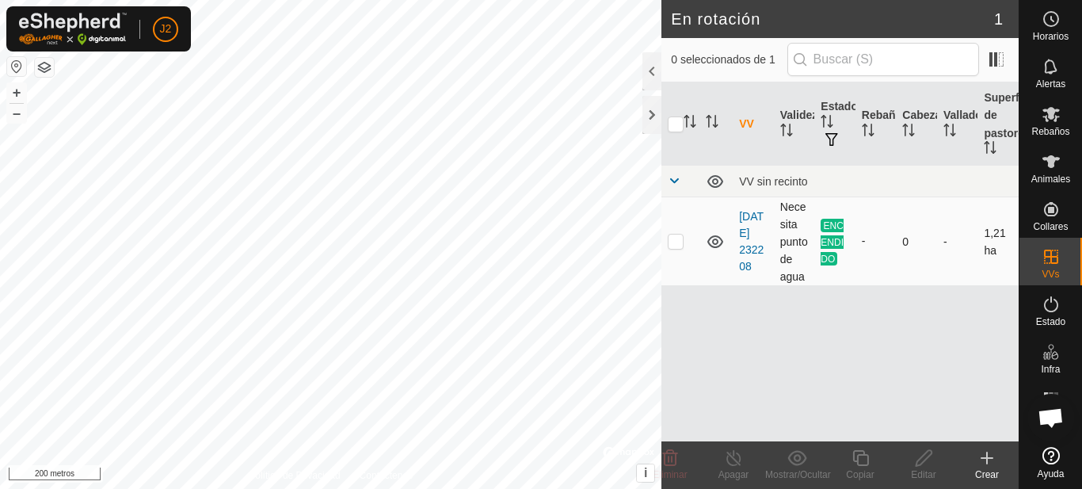
click at [674, 245] on p-checkbox at bounding box center [676, 241] width 16 height 13
checkbox input "true"
click at [737, 467] on div "Apagar" at bounding box center [733, 474] width 63 height 14
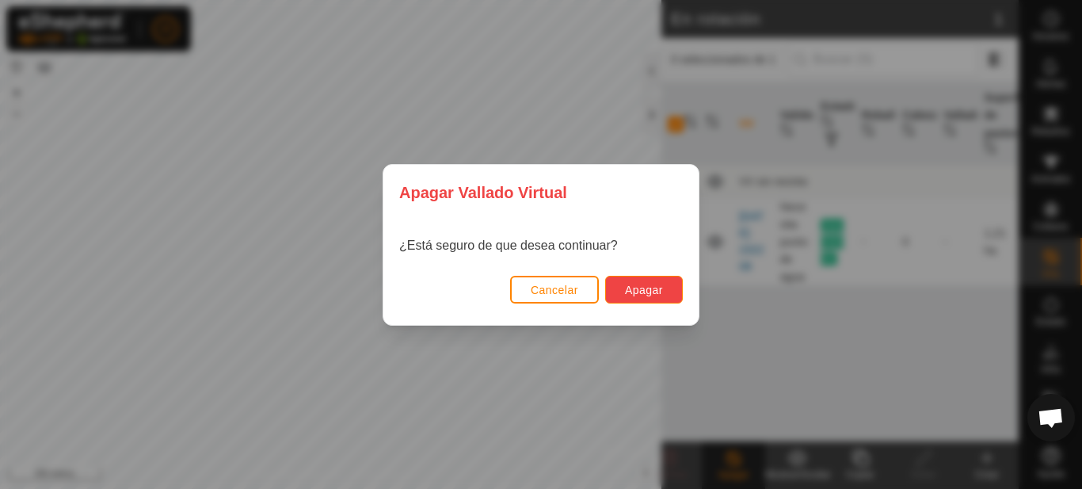
click at [646, 284] on font "Apagar" at bounding box center [644, 290] width 38 height 13
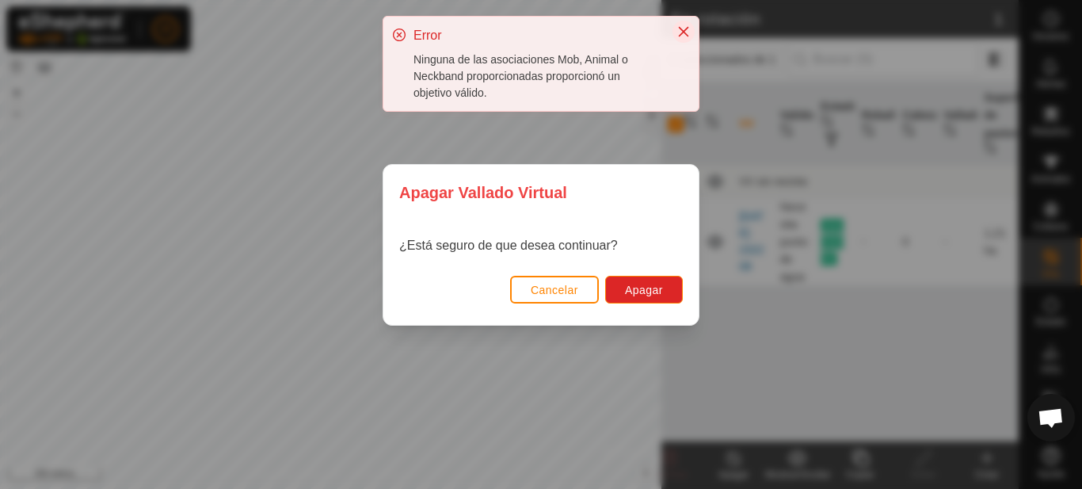
click at [681, 27] on icon "Cerca" at bounding box center [683, 31] width 13 height 13
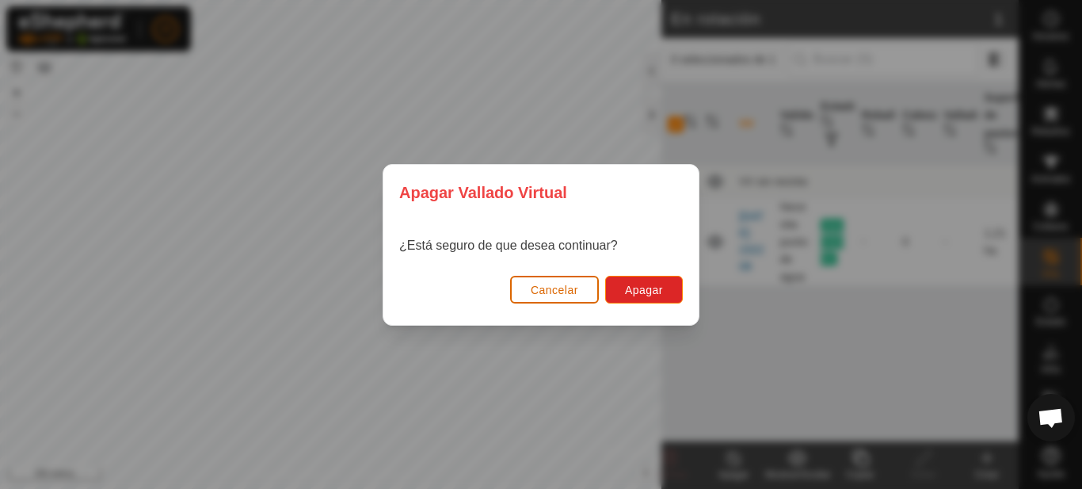
click at [541, 278] on button "Cancelar" at bounding box center [554, 290] width 89 height 28
